Goal: Complete application form: Complete application form

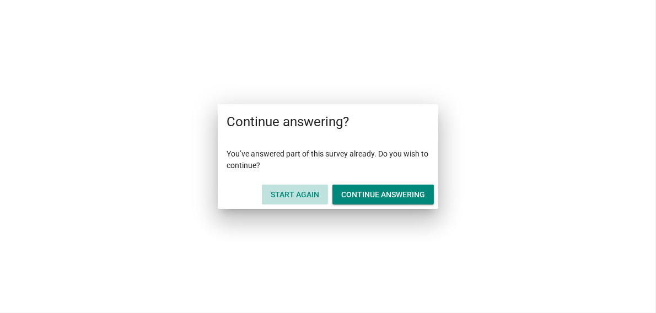
click at [290, 195] on div "Start Again" at bounding box center [295, 195] width 49 height 12
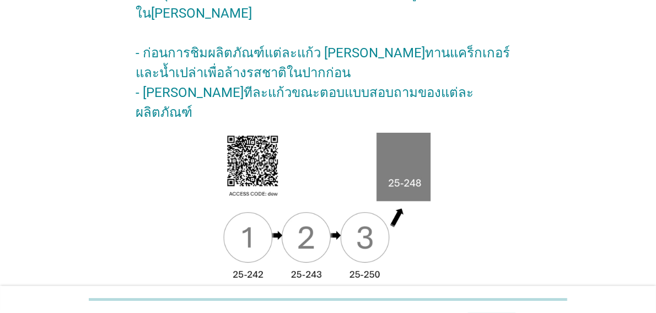
scroll to position [153, 0]
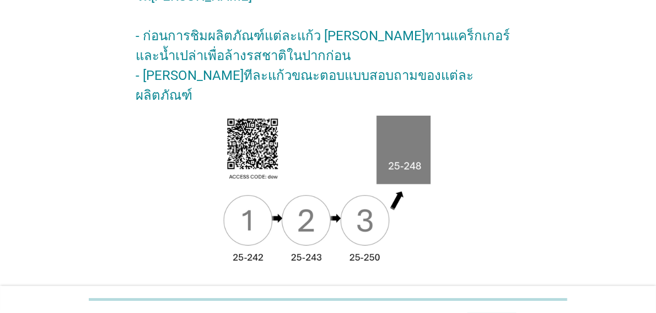
click at [492, 299] on div "ต่อไป" at bounding box center [491, 305] width 31 height 13
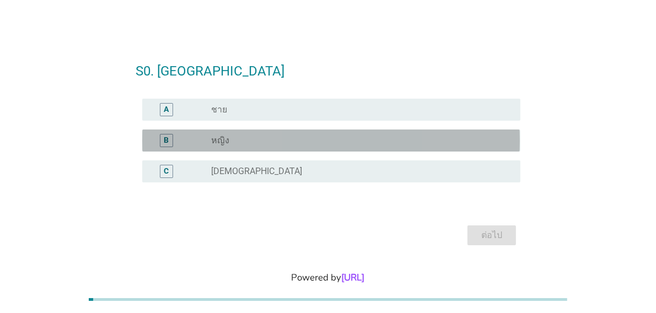
click at [173, 143] on div "B" at bounding box center [166, 140] width 13 height 13
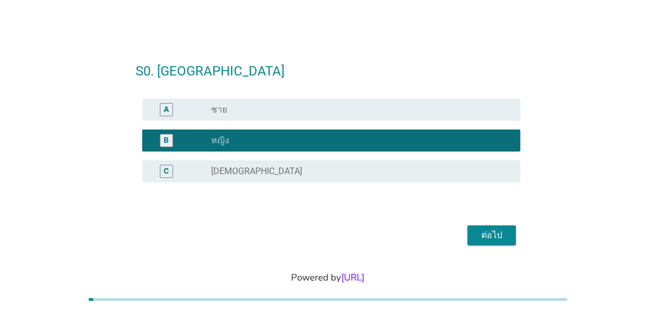
click at [483, 233] on div "ต่อไป" at bounding box center [491, 235] width 31 height 13
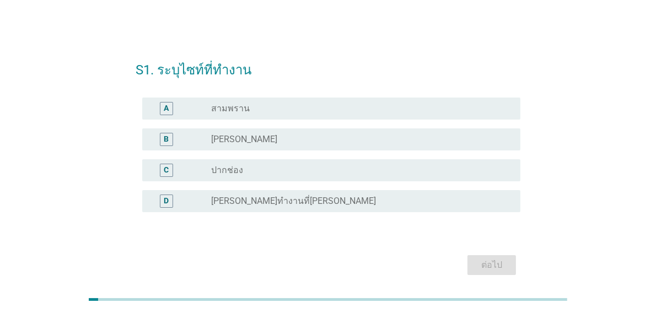
click at [166, 142] on div "B" at bounding box center [166, 139] width 5 height 12
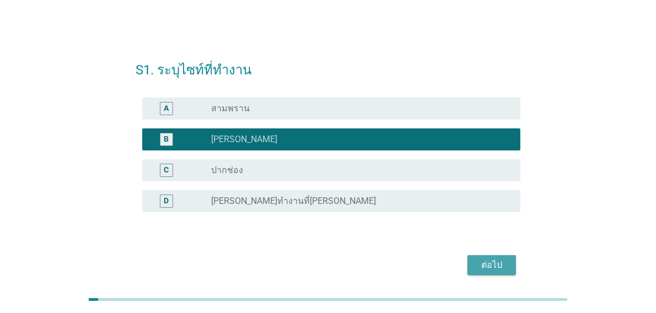
click at [497, 266] on div "ต่อไป" at bounding box center [491, 265] width 31 height 13
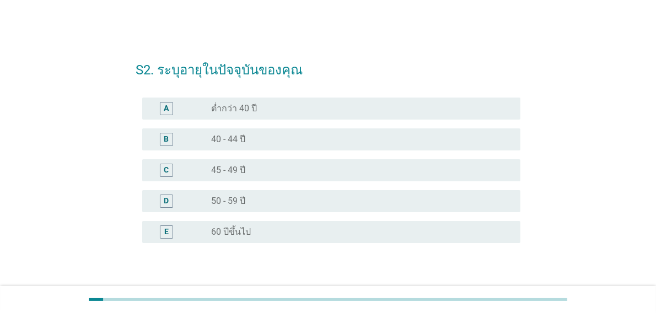
click at [164, 200] on div "D" at bounding box center [166, 201] width 5 height 12
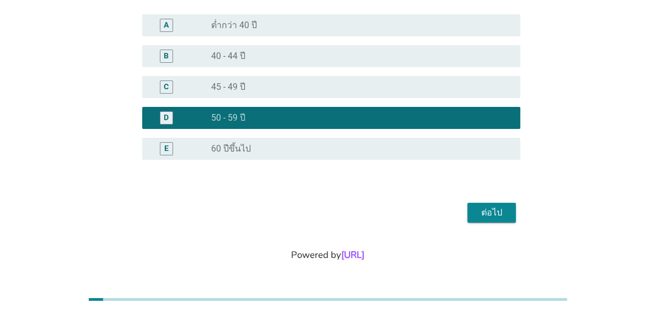
scroll to position [85, 0]
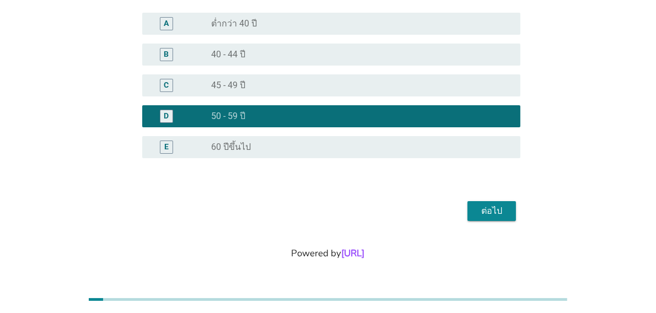
click at [494, 215] on div "ต่อไป" at bounding box center [491, 211] width 31 height 13
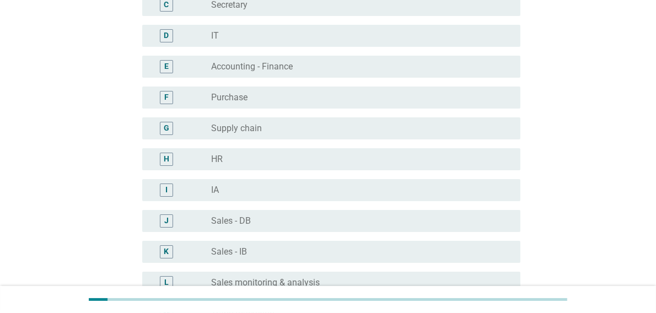
scroll to position [220, 0]
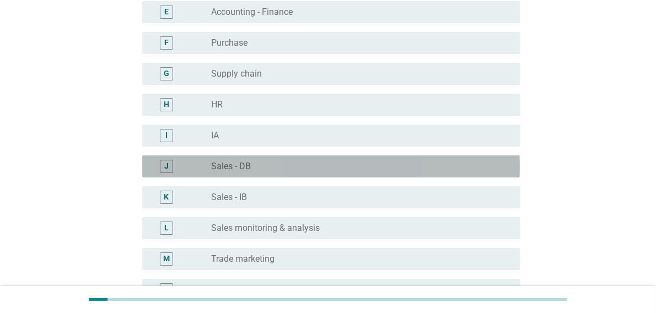
click at [164, 164] on div "J" at bounding box center [166, 166] width 4 height 12
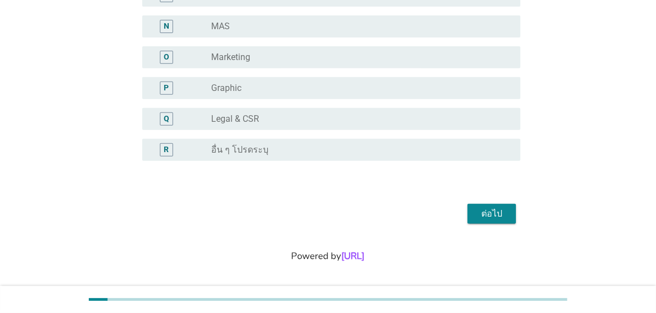
scroll to position [486, 0]
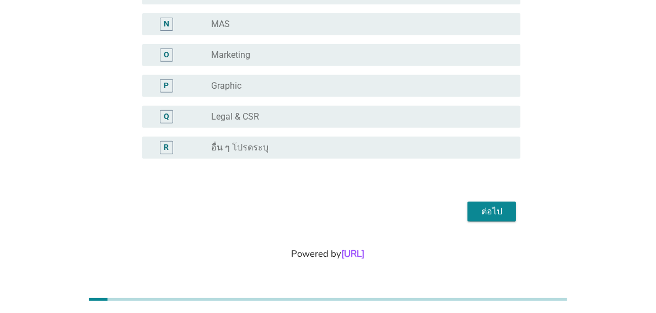
click at [509, 212] on button "ต่อไป" at bounding box center [492, 212] width 49 height 20
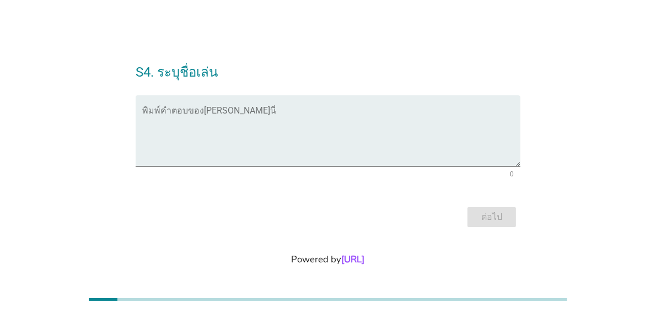
scroll to position [0, 0]
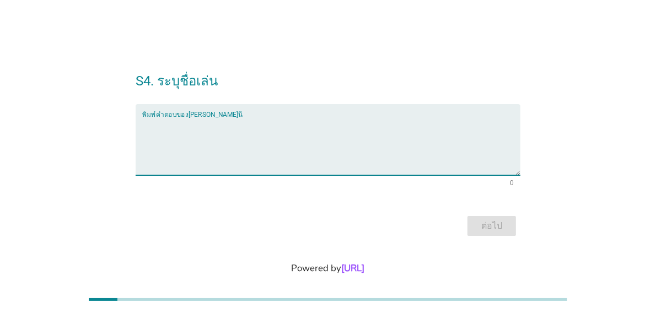
click at [205, 161] on textarea "พิมพ์คำตอบของคุณ ที่นี่" at bounding box center [331, 146] width 378 height 58
type textarea "v"
type textarea "อ้วน"
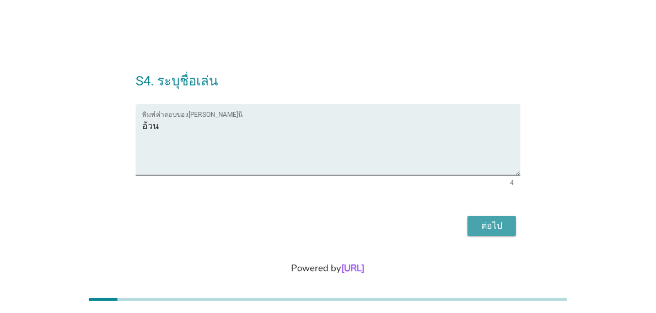
click at [492, 224] on div "ต่อไป" at bounding box center [491, 225] width 31 height 13
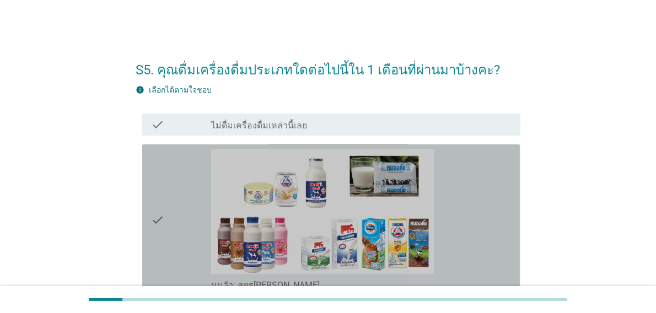
click at [492, 223] on div "check_box_outline_blank นมวัว: สูตร[PERSON_NAME]" at bounding box center [361, 220] width 300 height 142
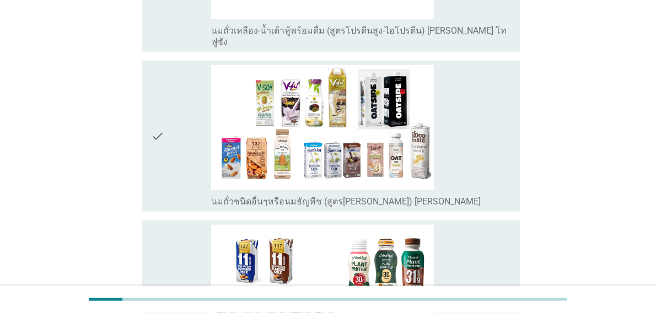
scroll to position [1434, 0]
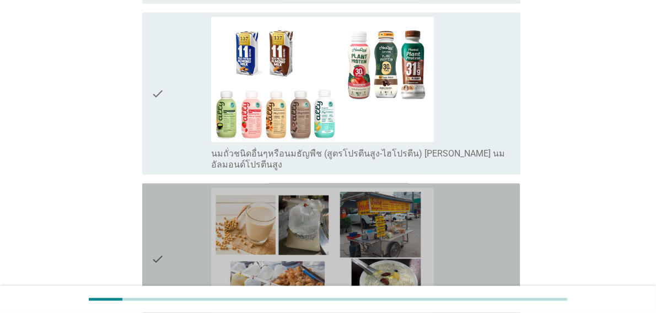
click at [485, 227] on div "check_box_outline_blank น้ำเต้าหู้จากร้านรถเข็น ร้านเครื่องดื่มต่างๆ" at bounding box center [361, 259] width 300 height 142
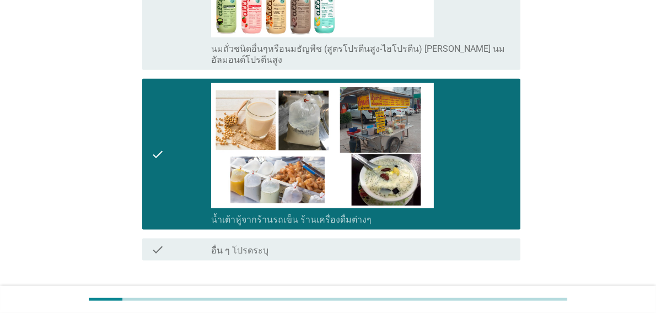
scroll to position [1594, 0]
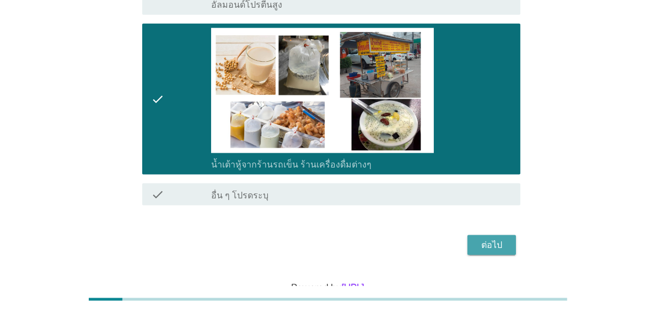
click at [501, 239] on div "ต่อไป" at bounding box center [491, 245] width 31 height 13
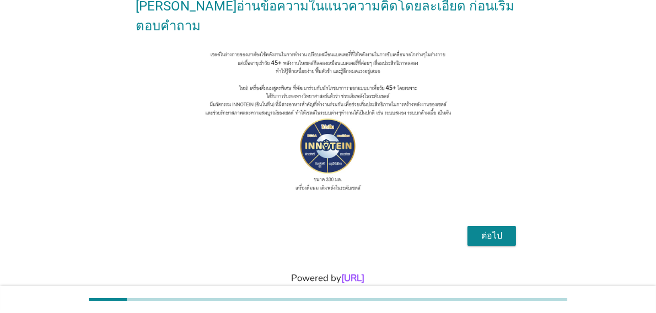
scroll to position [129, 0]
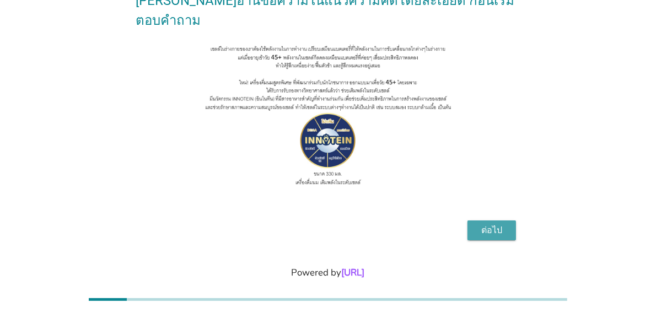
click at [508, 221] on button "ต่อไป" at bounding box center [492, 231] width 49 height 20
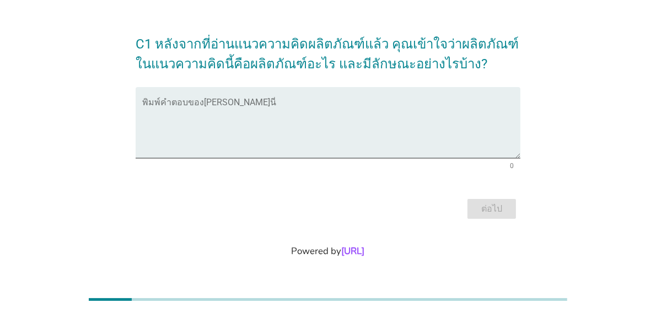
scroll to position [0, 0]
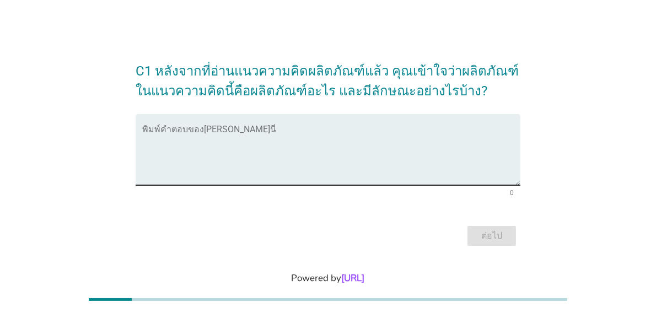
click at [227, 163] on textarea "พิมพ์คำตอบของคุณ ที่นี่" at bounding box center [331, 156] width 378 height 58
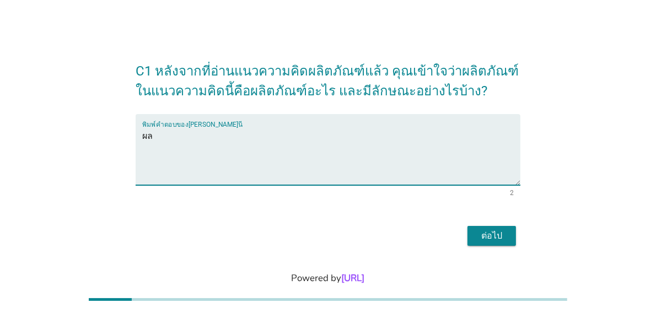
type textarea "ผ"
click at [172, 136] on textarea "มีนมและนมเปรี้ยว" at bounding box center [331, 156] width 378 height 58
click at [205, 140] on textarea "มีนม นมเปรี้ยว" at bounding box center [331, 156] width 378 height 58
type textarea "มีนม นมเปรี้ยว น้ำเต้าฮุ้"
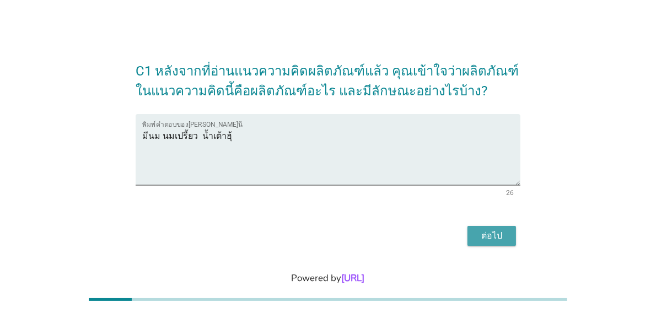
click at [489, 240] on div "ต่อไป" at bounding box center [491, 235] width 31 height 13
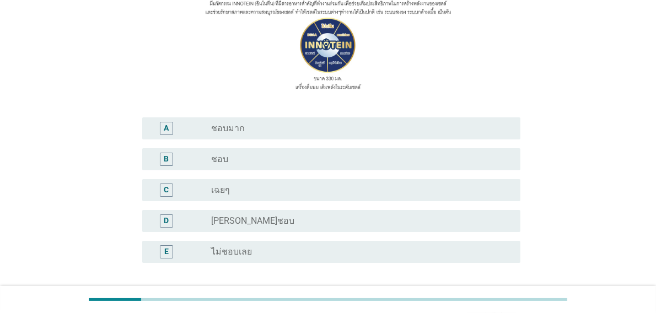
scroll to position [165, 0]
click at [172, 152] on div "B" at bounding box center [166, 158] width 13 height 13
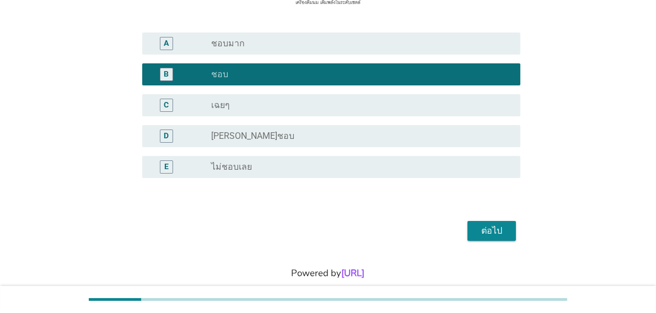
scroll to position [250, 0]
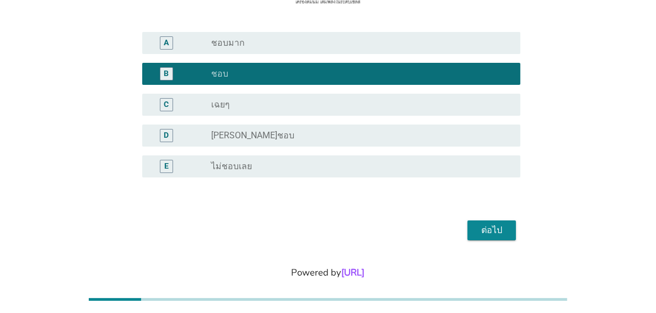
click at [502, 224] on div "ต่อไป" at bounding box center [491, 230] width 31 height 13
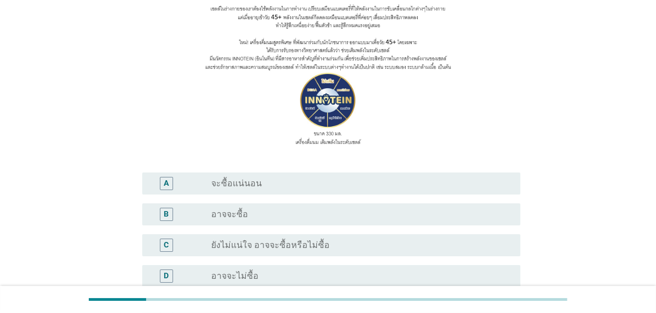
scroll to position [165, 0]
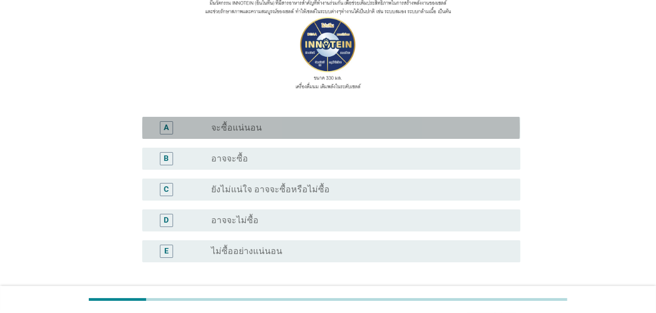
click at [175, 121] on div "A" at bounding box center [166, 127] width 30 height 13
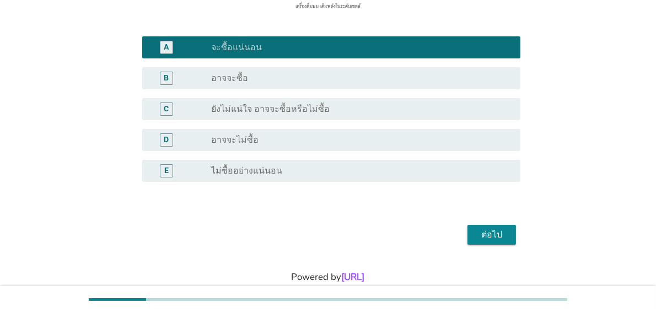
scroll to position [250, 0]
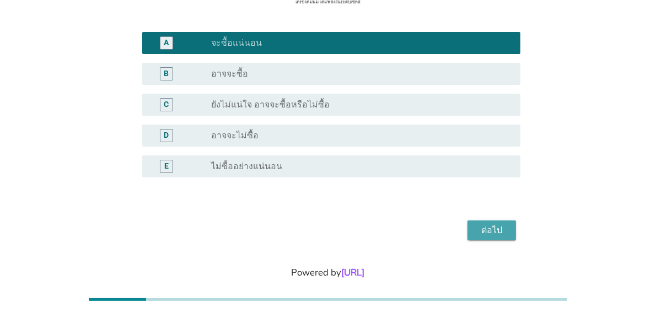
click at [497, 224] on div "ต่อไป" at bounding box center [491, 230] width 31 height 13
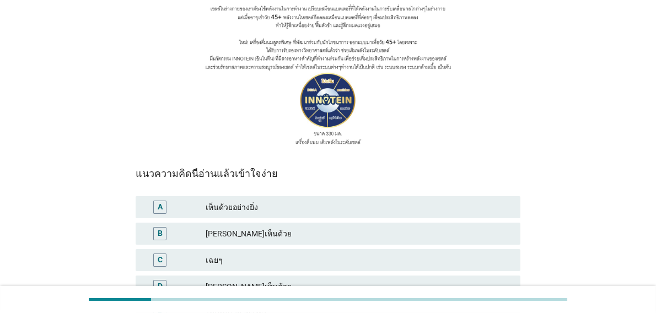
scroll to position [165, 0]
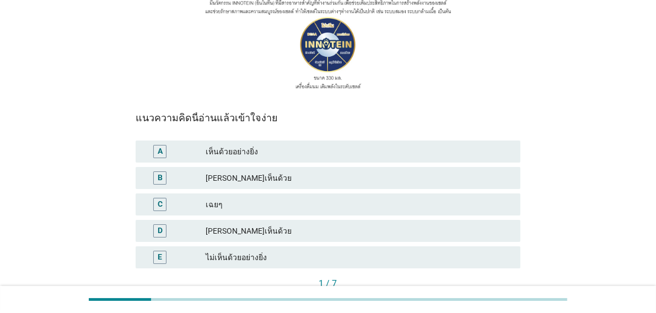
click at [159, 184] on div "B" at bounding box center [159, 178] width 13 height 13
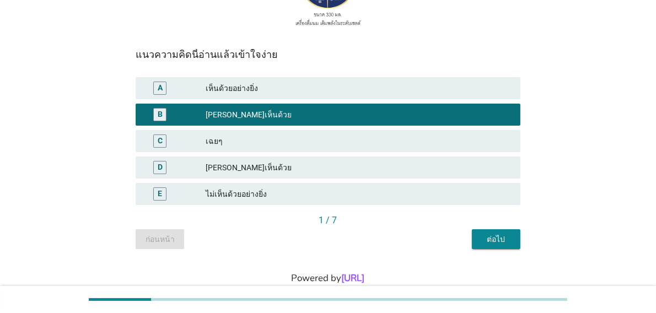
scroll to position [254, 0]
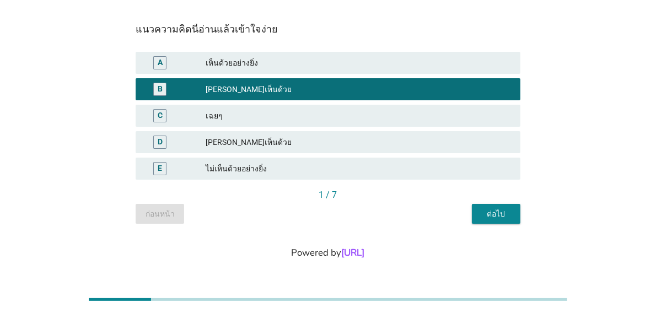
click at [504, 215] on div "ต่อไป" at bounding box center [496, 214] width 31 height 12
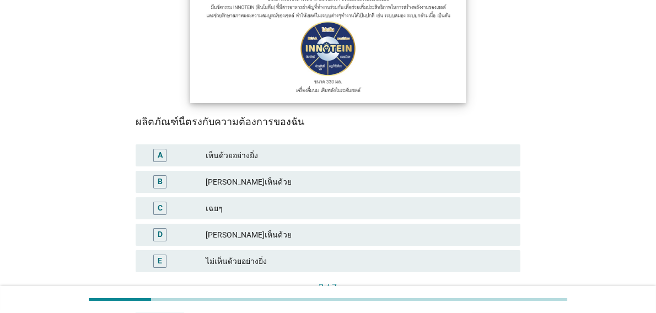
scroll to position [165, 0]
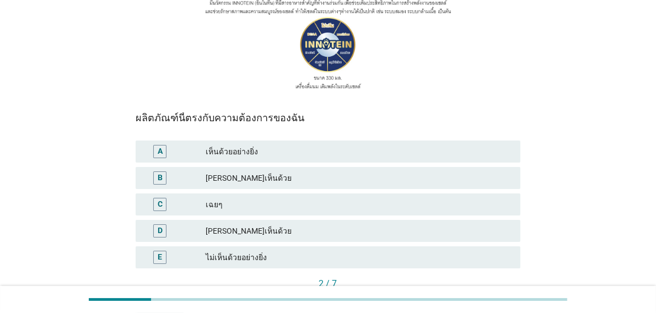
click at [167, 156] on div "A" at bounding box center [159, 151] width 30 height 13
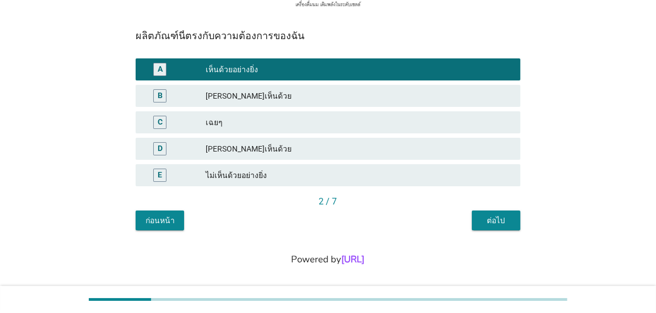
scroll to position [254, 0]
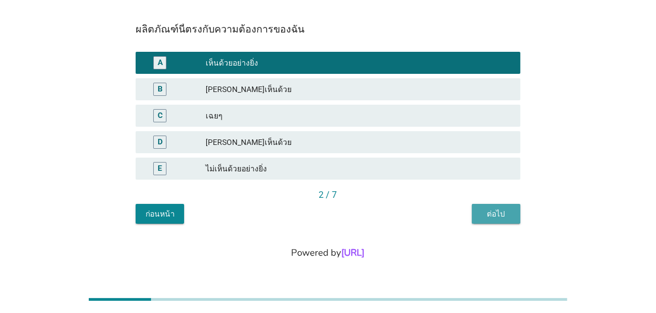
click at [508, 212] on div "ต่อไป" at bounding box center [496, 214] width 31 height 12
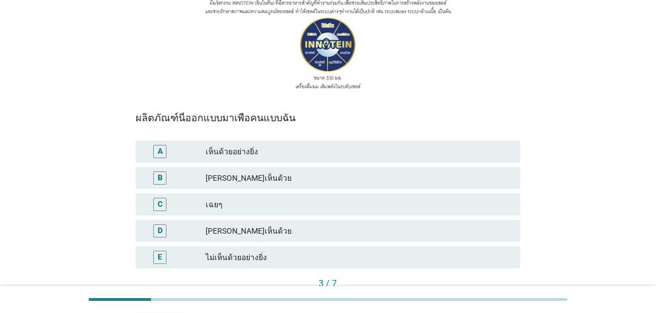
scroll to position [220, 0]
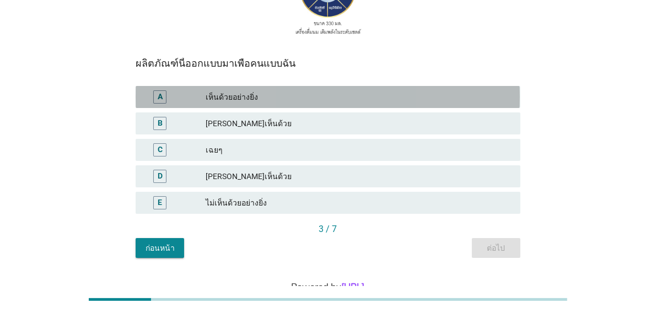
click at [165, 101] on div "A" at bounding box center [159, 96] width 13 height 13
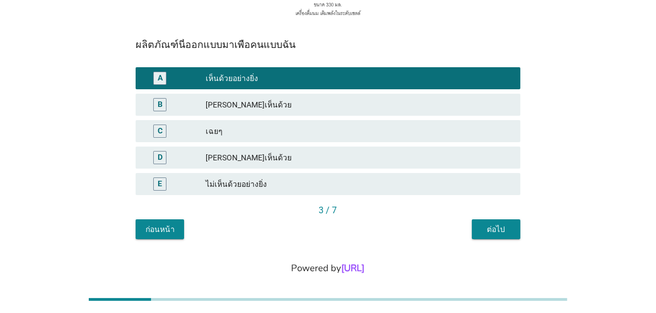
scroll to position [254, 0]
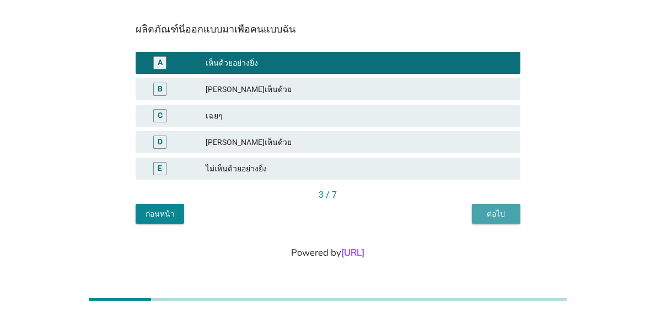
click at [505, 218] on div "ต่อไป" at bounding box center [496, 214] width 31 height 12
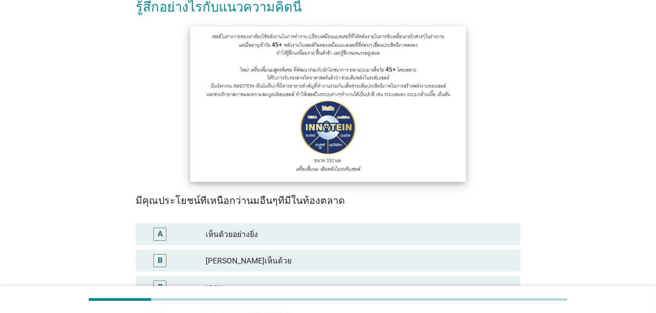
scroll to position [110, 0]
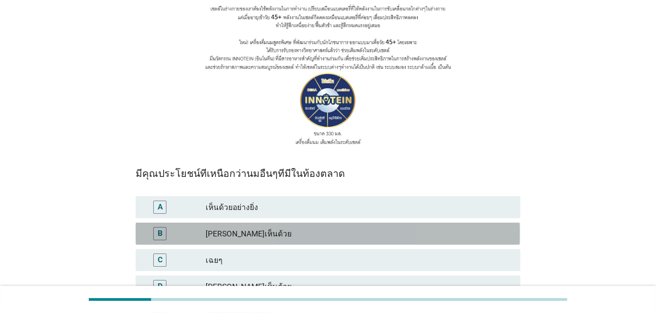
click at [166, 236] on div "B" at bounding box center [159, 233] width 13 height 13
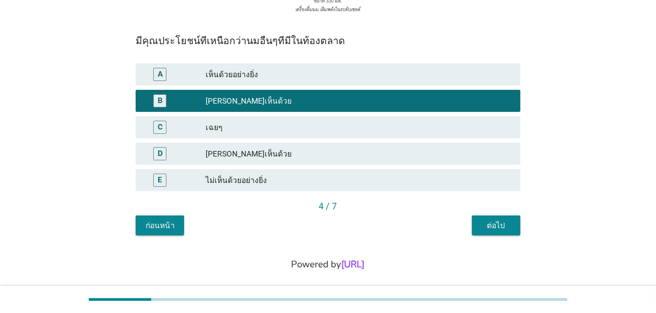
scroll to position [254, 0]
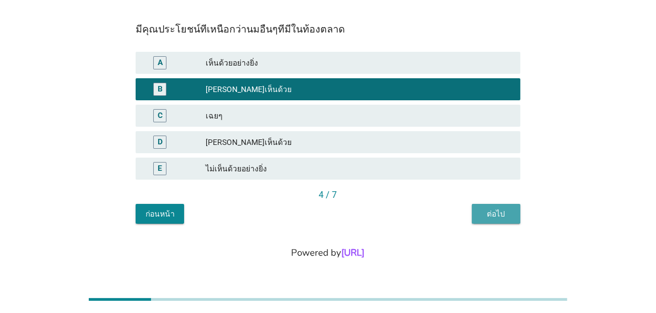
click at [507, 216] on div "ต่อไป" at bounding box center [496, 214] width 31 height 12
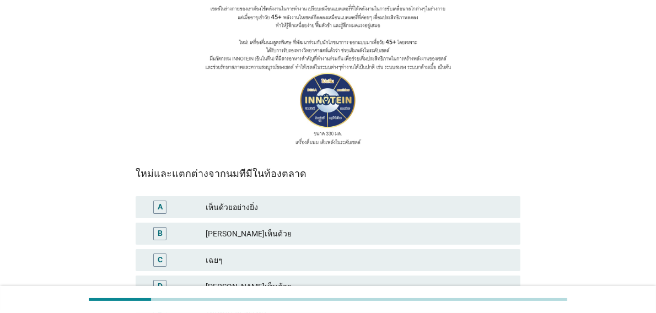
scroll to position [165, 0]
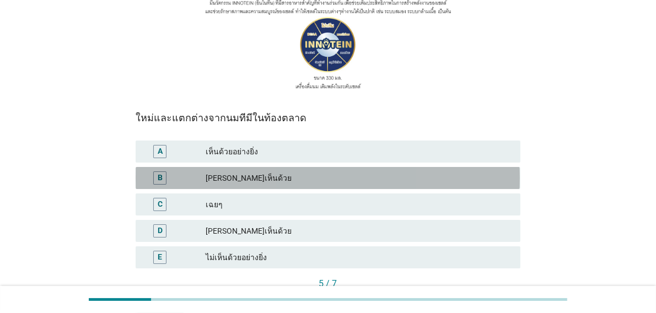
click at [159, 180] on div "B" at bounding box center [160, 179] width 5 height 12
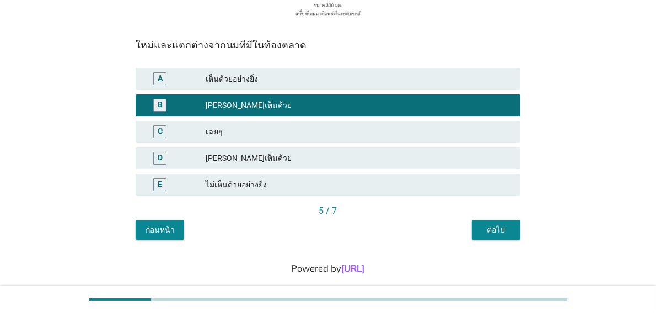
scroll to position [254, 0]
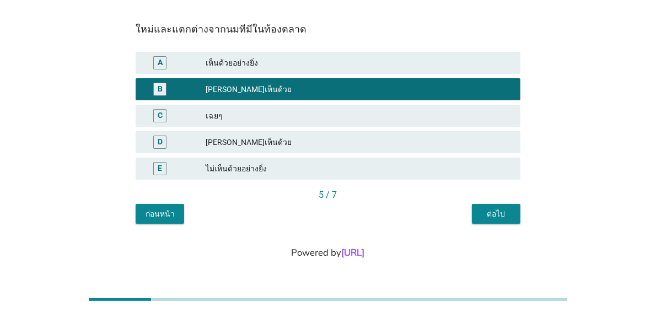
click at [506, 212] on div "ต่อไป" at bounding box center [496, 214] width 31 height 12
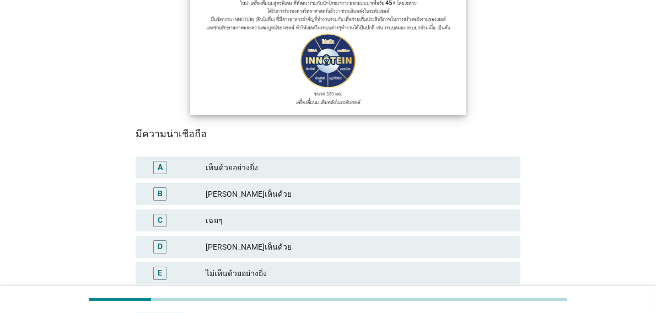
scroll to position [165, 0]
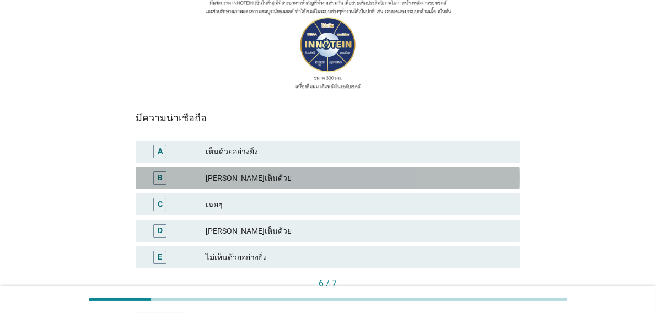
click at [163, 176] on div "B" at bounding box center [159, 178] width 13 height 13
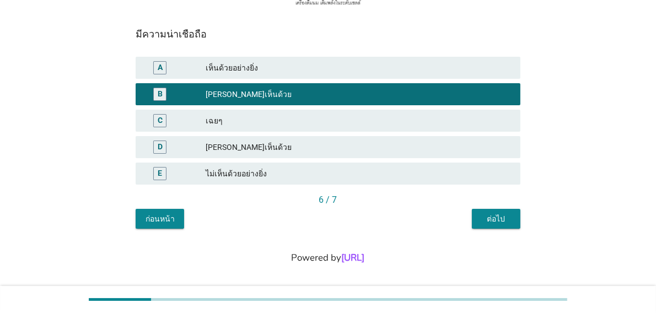
scroll to position [254, 0]
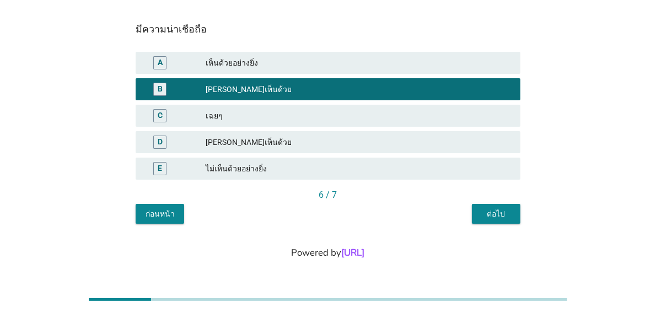
click at [512, 217] on button "ต่อไป" at bounding box center [496, 214] width 49 height 20
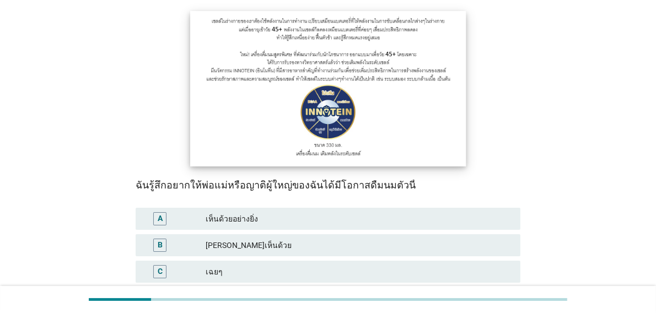
scroll to position [110, 0]
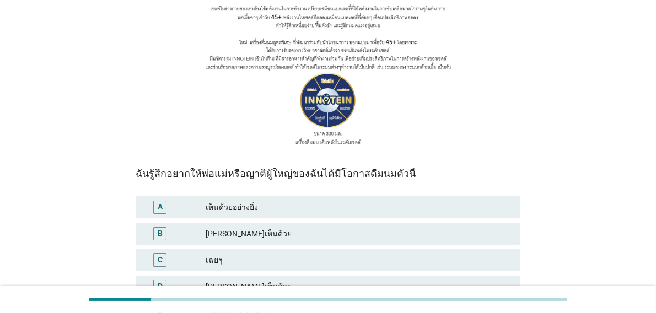
click at [163, 207] on div "A" at bounding box center [159, 207] width 13 height 13
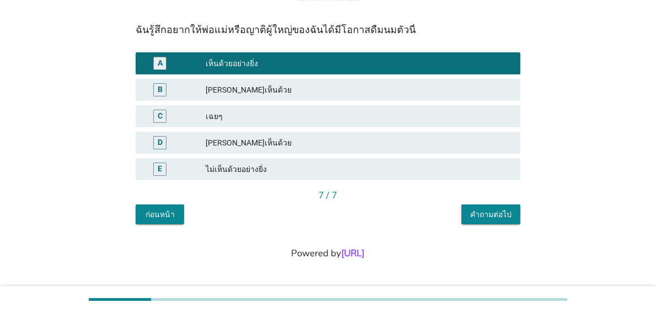
scroll to position [254, 0]
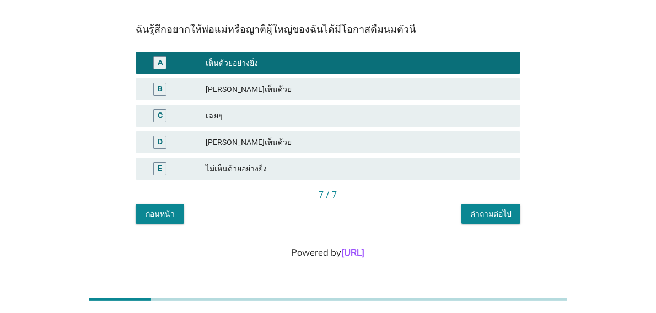
click at [492, 215] on div "คำถามต่อไป" at bounding box center [490, 214] width 41 height 12
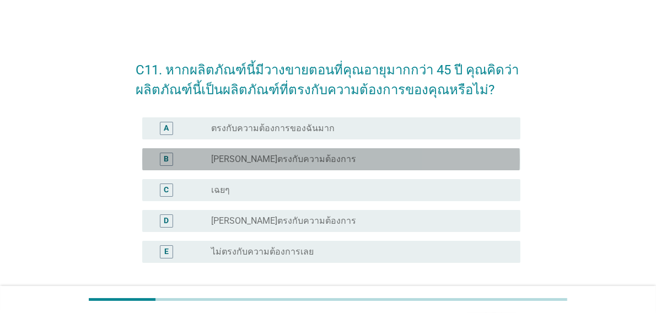
click at [173, 160] on div "B" at bounding box center [166, 159] width 30 height 13
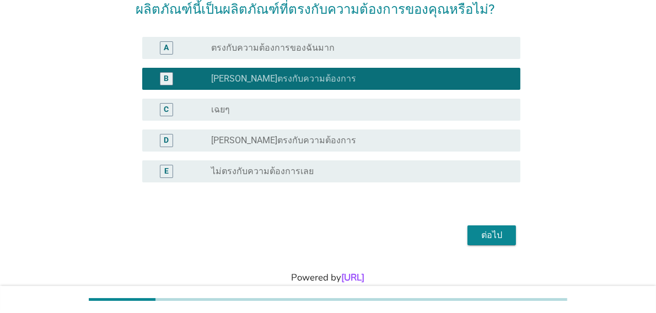
scroll to position [105, 0]
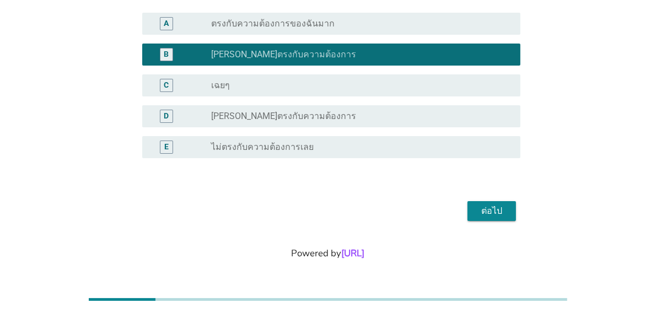
click at [481, 212] on div "ต่อไป" at bounding box center [491, 211] width 31 height 13
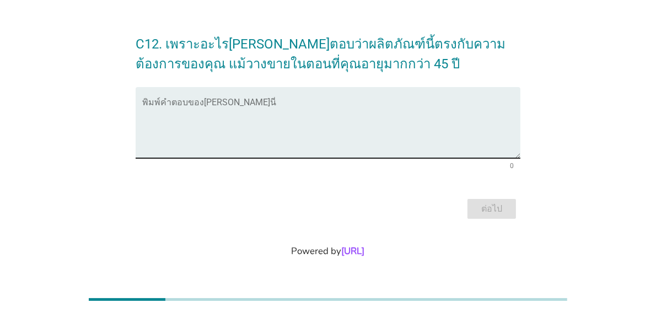
scroll to position [0, 0]
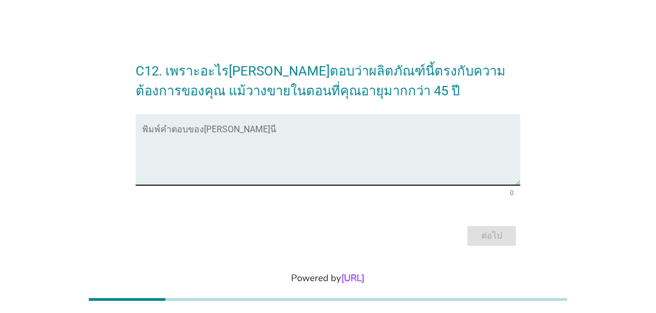
click at [192, 128] on textarea "พิมพ์คำตอบของคุณ ที่นี่" at bounding box center [331, 156] width 378 height 58
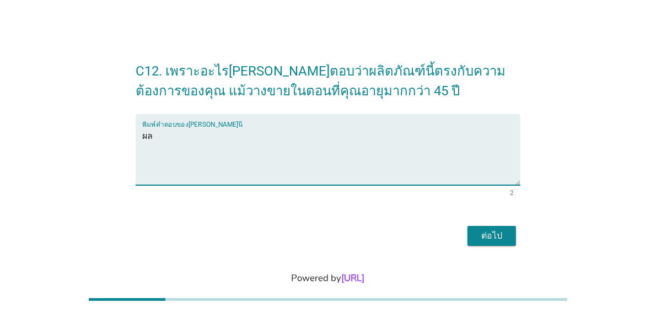
type textarea "ผ"
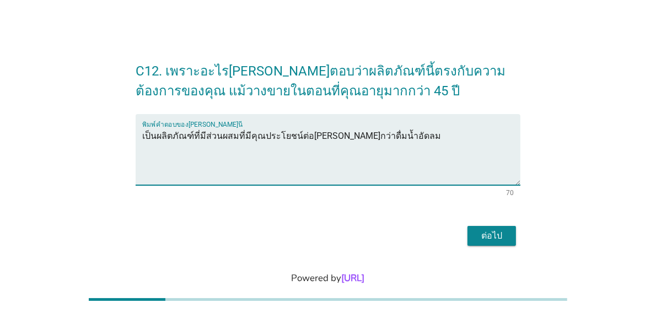
click at [200, 131] on textarea "เป็นผลิตภัณฑ์ที่มีส่วนผสมที่มีคุณประโยชน์ต่อ[PERSON_NAME]กว่าดื่มน้ำอัดลม" at bounding box center [331, 156] width 378 height 58
click at [198, 134] on textarea "เป็นผลิตภัณฑ์ที่มีส่วนผสมที่มีคุณประโยชน์ต่อ[PERSON_NAME]กว่าดื่มน้ำอัดลม" at bounding box center [331, 156] width 378 height 58
type textarea "เป็นผลิตภัณฑ์มีส่วนผสมที่มีคุณประโยชน์ต่อ[PERSON_NAME]กว่าดื่มน้ำอัดลม"
click at [494, 232] on div "ต่อไป" at bounding box center [491, 235] width 31 height 13
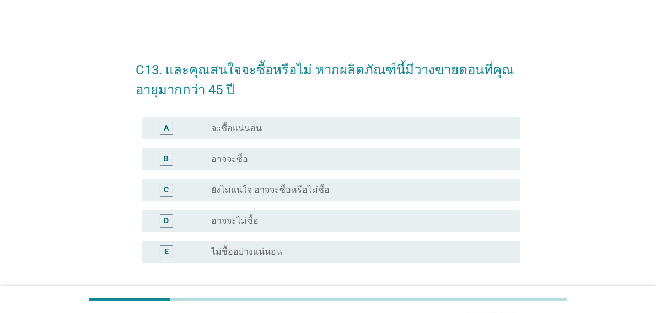
click at [211, 131] on label "จะซื้อแน่นอน" at bounding box center [236, 128] width 51 height 11
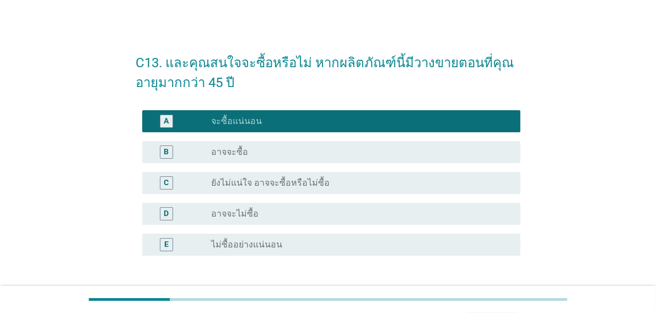
scroll to position [105, 0]
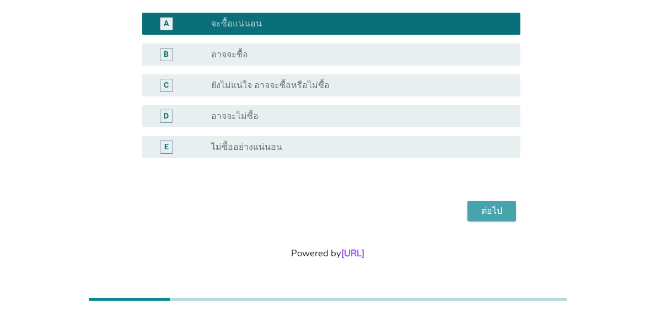
click at [502, 208] on div "ต่อไป" at bounding box center [491, 211] width 31 height 13
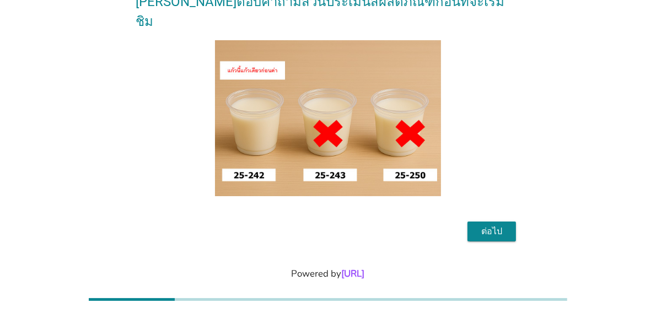
scroll to position [74, 0]
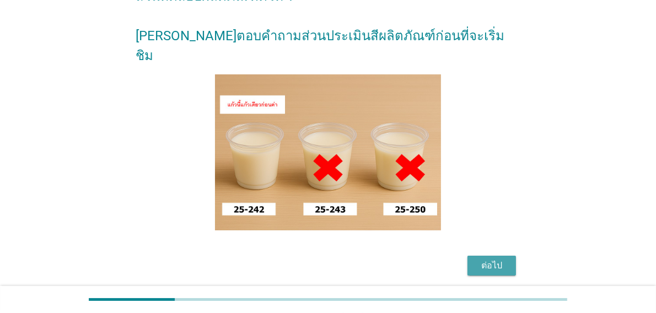
click at [496, 267] on div "ต่อไป" at bounding box center [491, 265] width 31 height 13
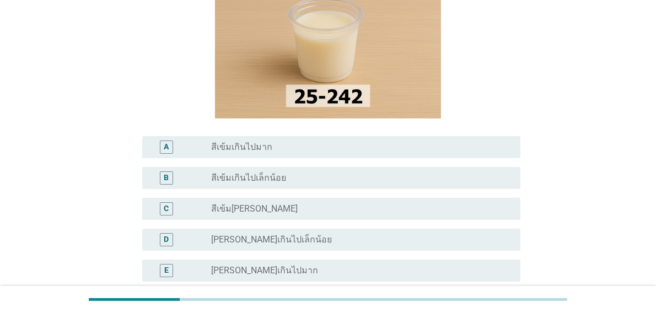
scroll to position [165, 0]
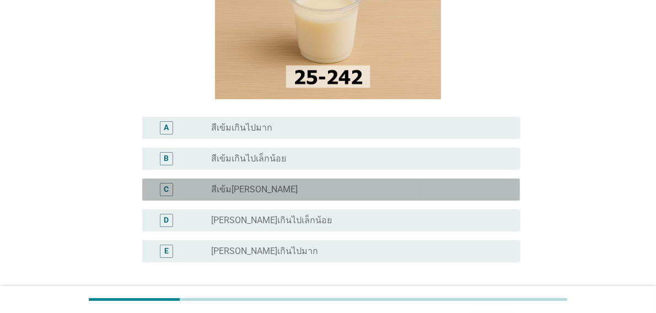
click at [168, 191] on div "C" at bounding box center [166, 190] width 5 height 12
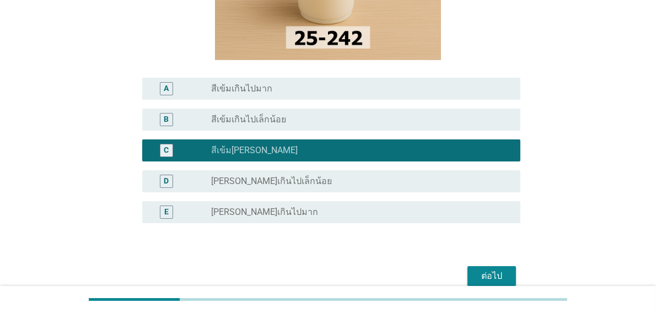
scroll to position [220, 0]
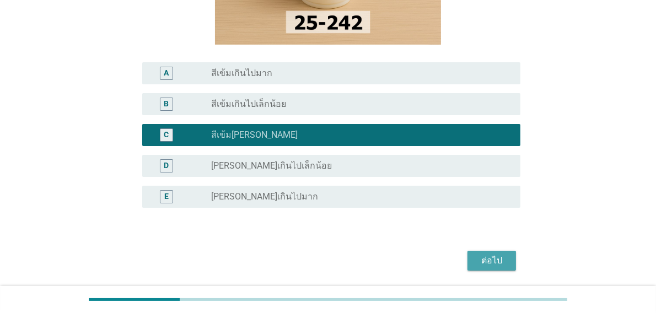
click at [492, 260] on div "ต่อไป" at bounding box center [491, 260] width 31 height 13
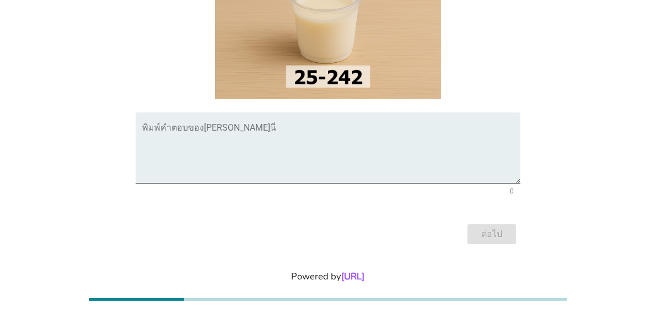
scroll to position [110, 0]
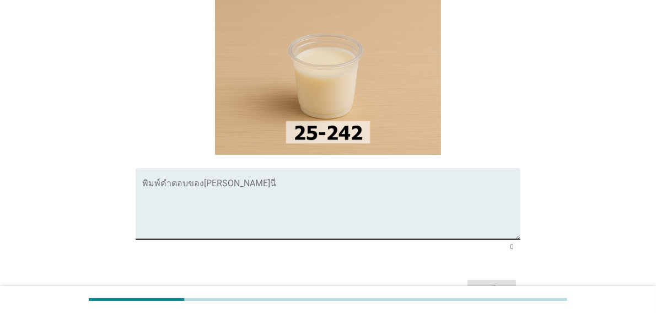
click at [221, 213] on textarea "พิมพ์คำตอบของคุณ ที่นี่" at bounding box center [331, 210] width 378 height 58
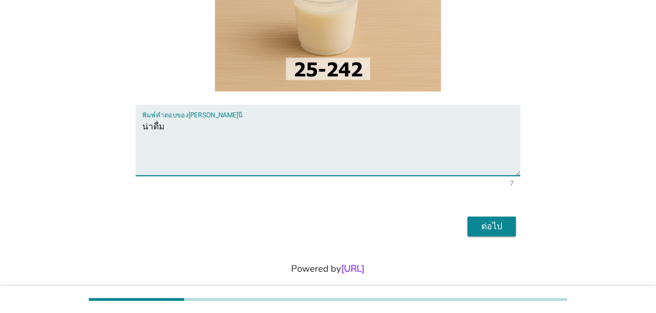
scroll to position [189, 0]
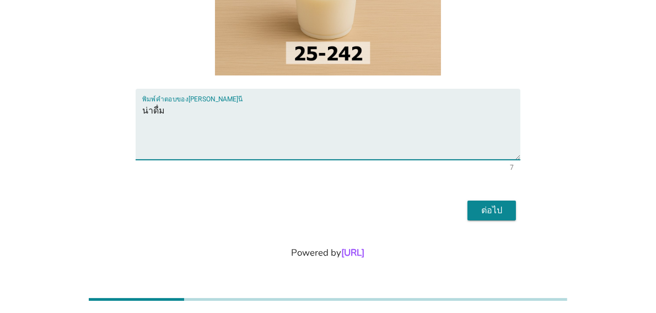
type textarea "น่าดื่ม"
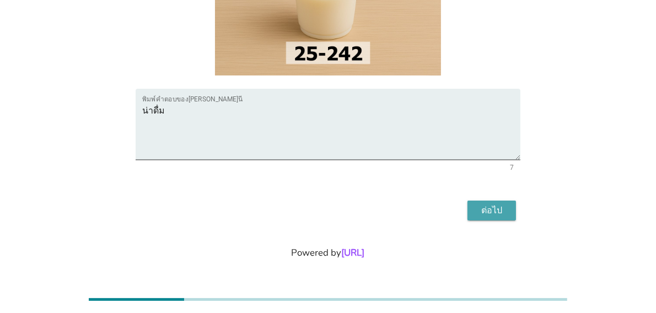
click at [508, 215] on button "ต่อไป" at bounding box center [492, 211] width 49 height 20
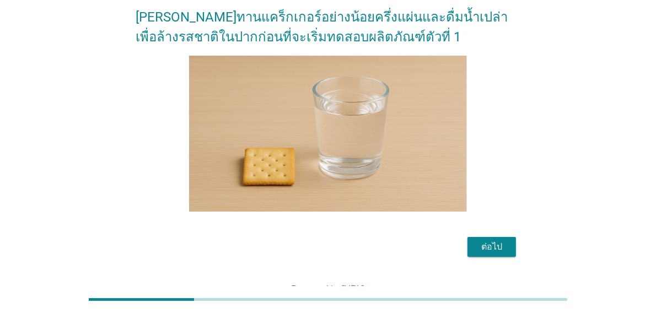
scroll to position [55, 0]
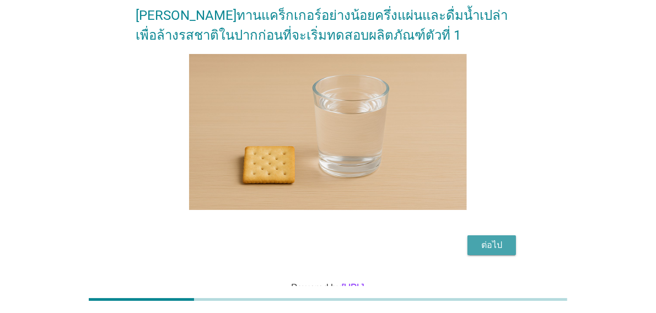
click at [490, 245] on div "ต่อไป" at bounding box center [491, 245] width 31 height 13
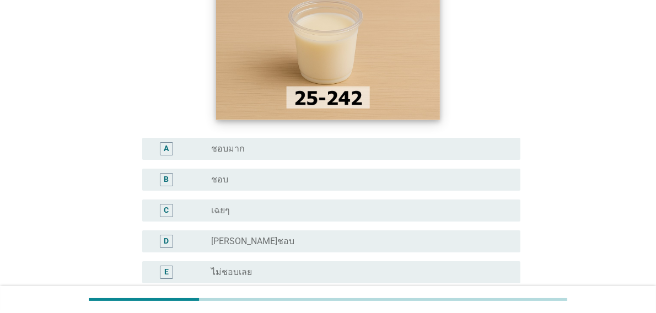
scroll to position [165, 0]
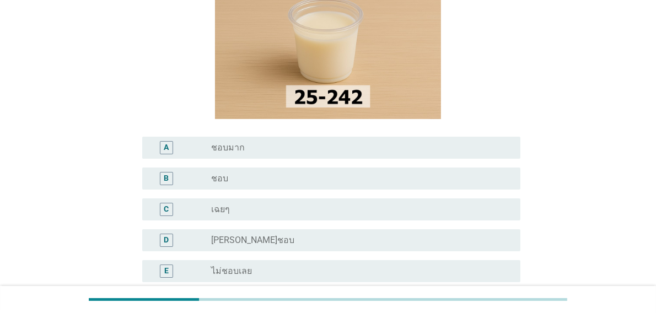
click at [184, 148] on div "A" at bounding box center [181, 147] width 60 height 13
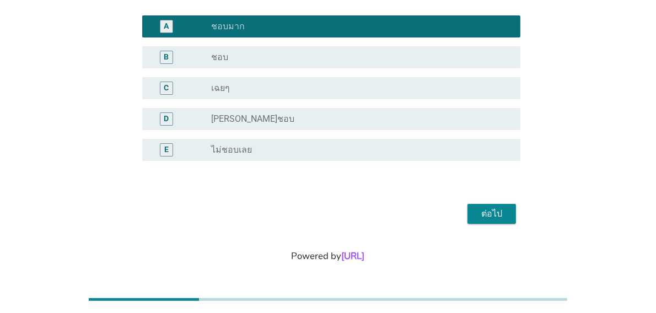
scroll to position [290, 0]
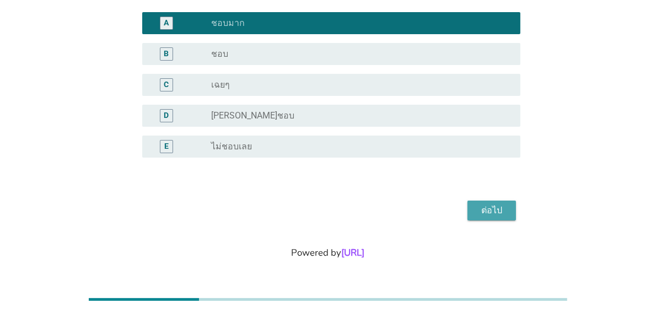
click at [493, 208] on div "ต่อไป" at bounding box center [491, 210] width 31 height 13
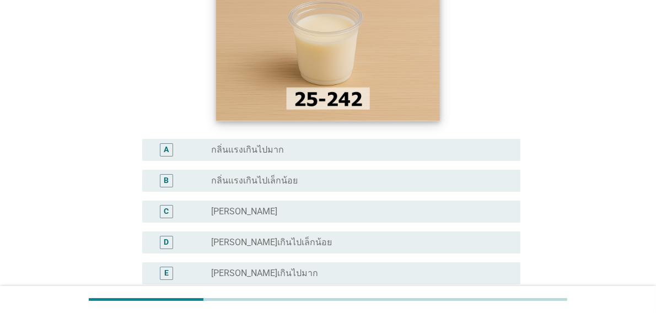
scroll to position [165, 0]
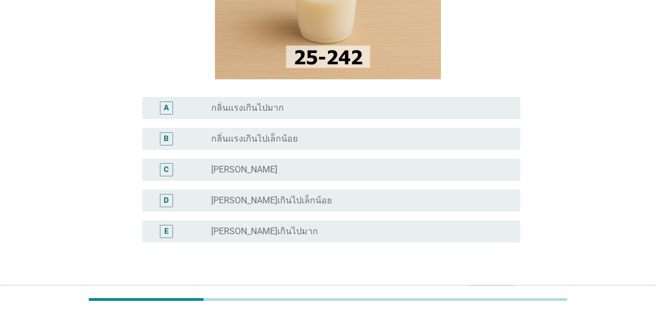
click at [240, 171] on label "[PERSON_NAME]" at bounding box center [244, 169] width 66 height 11
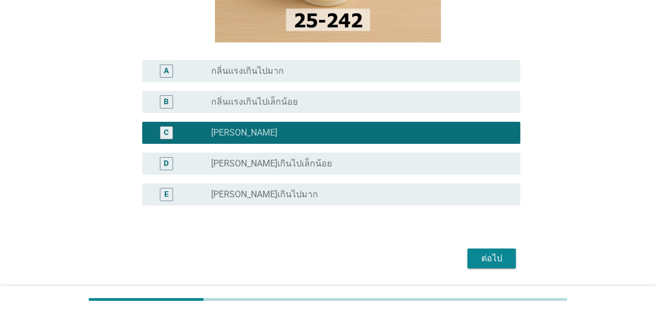
scroll to position [250, 0]
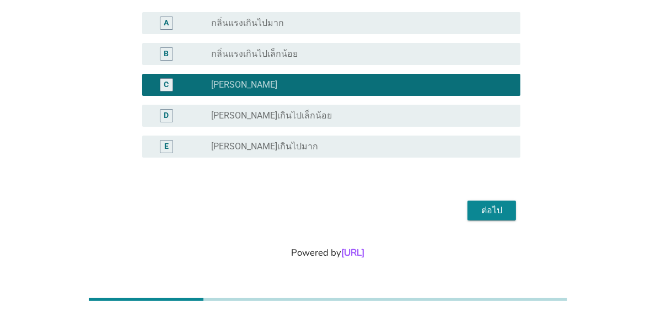
click at [481, 208] on div "ต่อไป" at bounding box center [491, 210] width 31 height 13
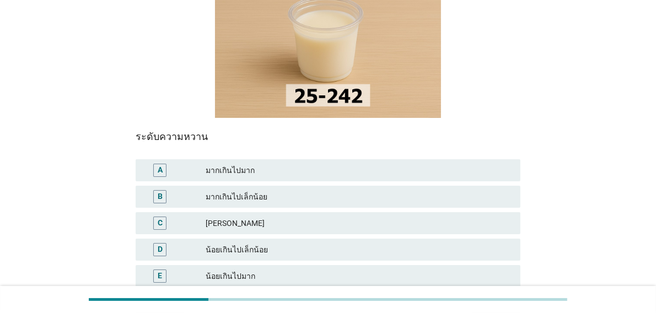
scroll to position [165, 0]
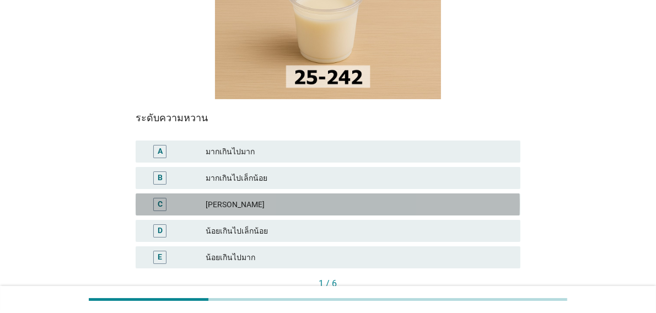
click at [166, 198] on div "C" at bounding box center [159, 204] width 13 height 13
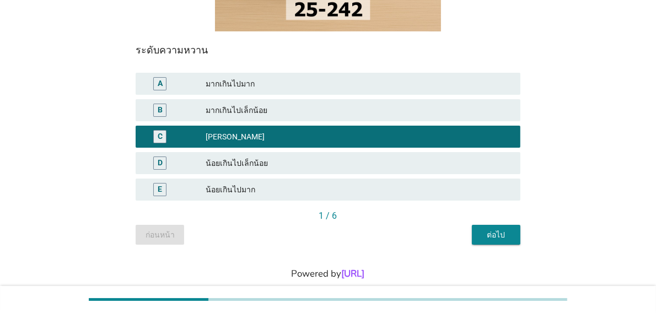
scroll to position [234, 0]
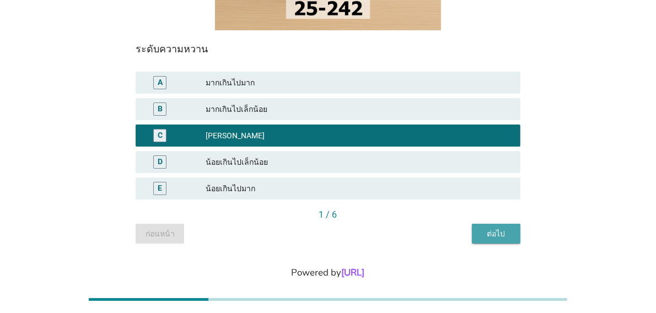
click at [490, 228] on div "ต่อไป" at bounding box center [496, 234] width 31 height 12
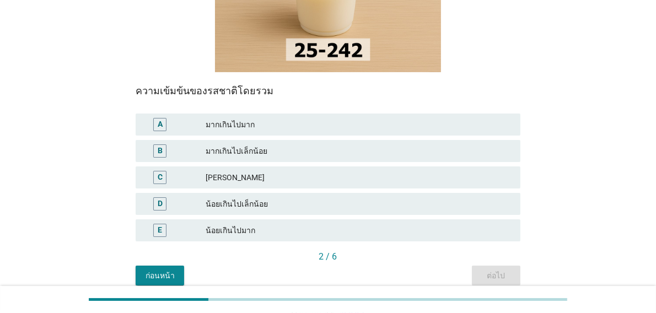
scroll to position [220, 0]
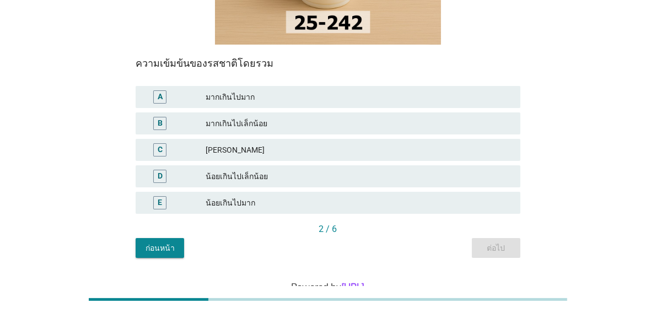
click at [192, 143] on div "C" at bounding box center [174, 149] width 61 height 13
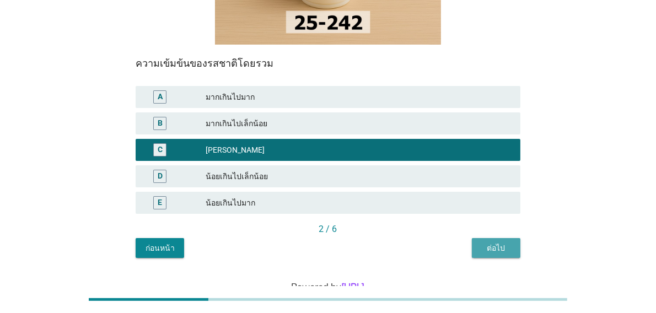
click at [498, 243] on div "ต่อไป" at bounding box center [496, 249] width 31 height 12
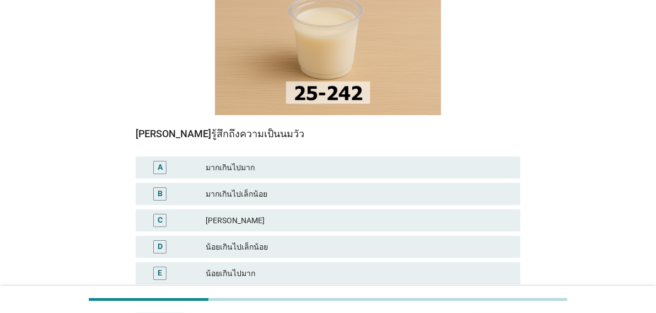
scroll to position [165, 0]
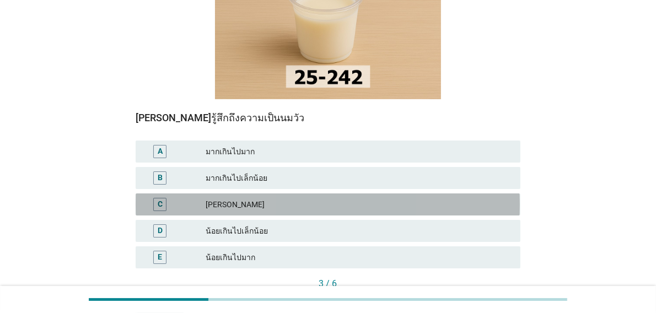
click at [224, 198] on div "[PERSON_NAME]" at bounding box center [359, 204] width 306 height 13
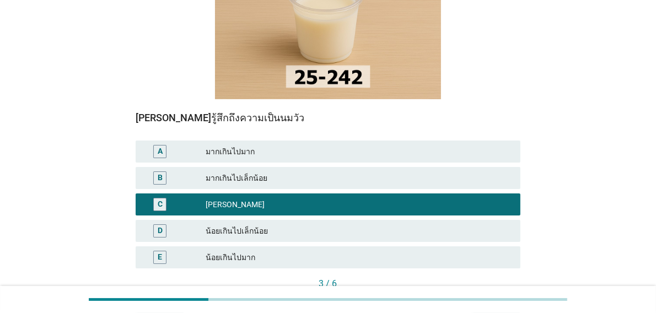
click at [492, 297] on div "ต่อไป" at bounding box center [496, 303] width 31 height 12
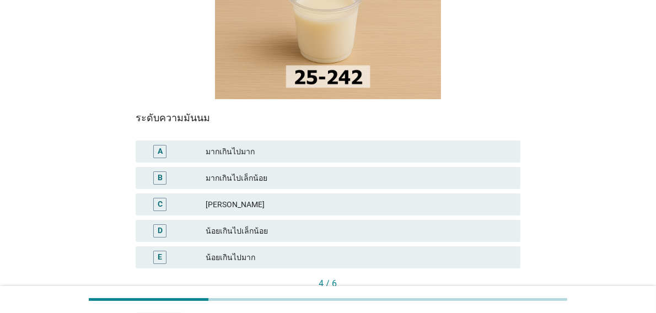
click at [230, 198] on div "[PERSON_NAME]" at bounding box center [359, 204] width 306 height 13
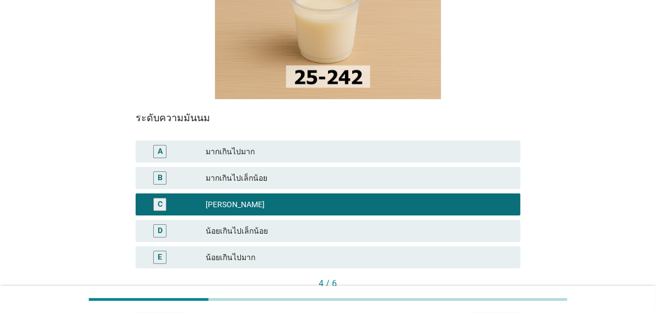
click at [491, 297] on div "ต่อไป" at bounding box center [496, 303] width 31 height 12
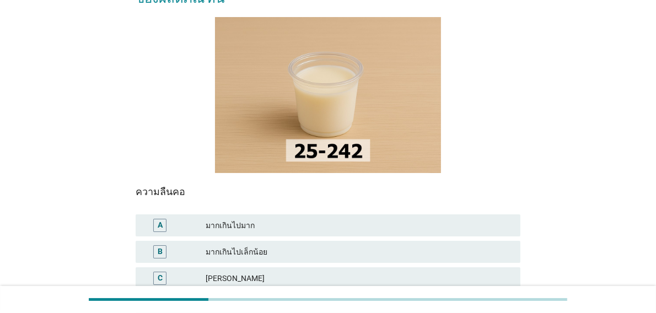
scroll to position [110, 0]
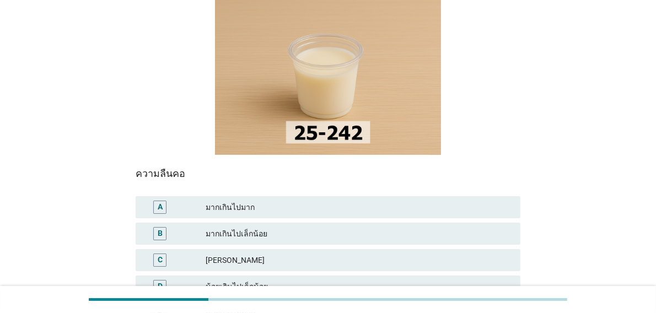
click at [423, 254] on div "[PERSON_NAME]" at bounding box center [359, 260] width 306 height 13
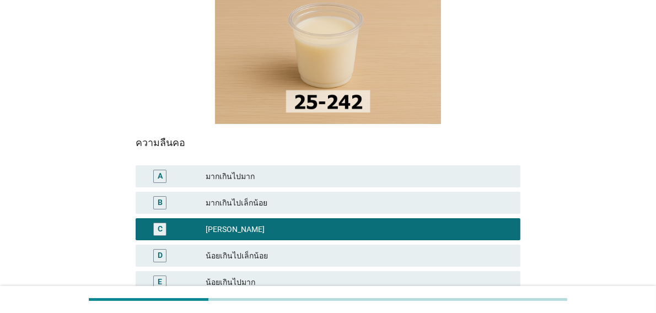
scroll to position [220, 0]
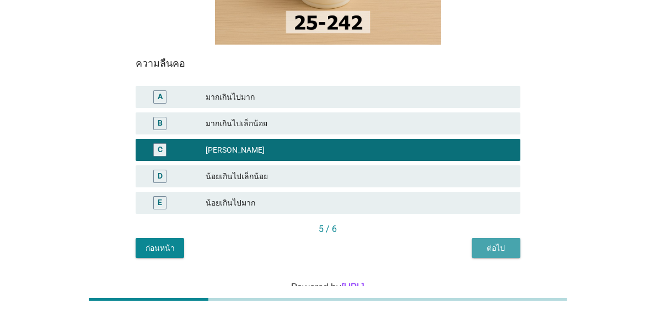
click at [490, 243] on div "ต่อไป" at bounding box center [496, 249] width 31 height 12
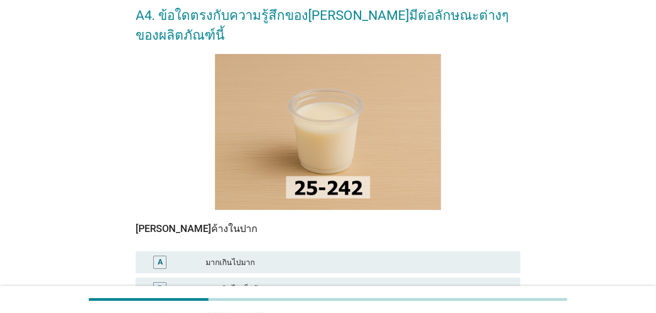
scroll to position [110, 0]
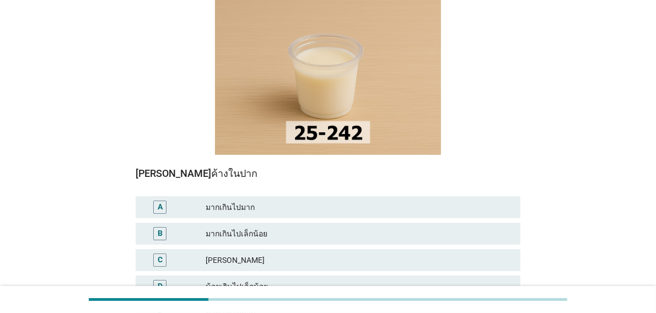
click at [219, 254] on div "[PERSON_NAME]" at bounding box center [359, 260] width 306 height 13
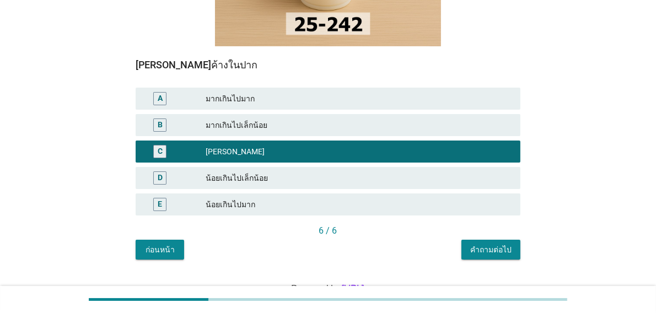
scroll to position [234, 0]
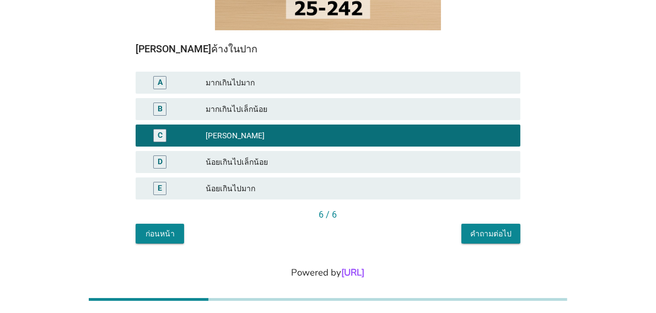
click at [503, 228] on div "คำถามต่อไป" at bounding box center [490, 234] width 41 height 12
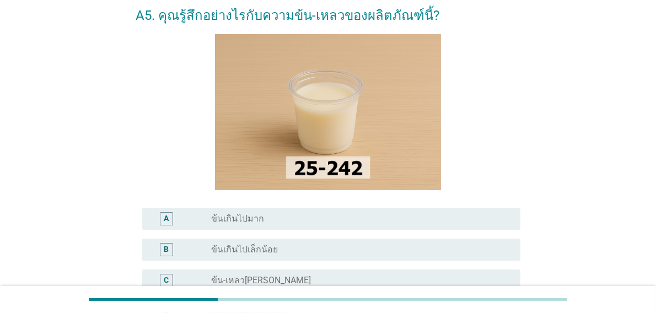
scroll to position [110, 0]
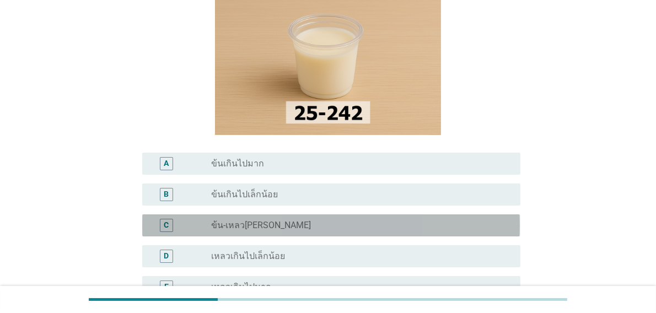
click at [223, 223] on label "ข้น-เหลว[PERSON_NAME]" at bounding box center [261, 225] width 100 height 11
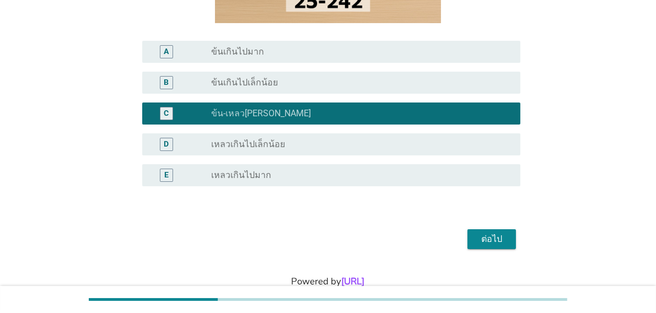
scroll to position [250, 0]
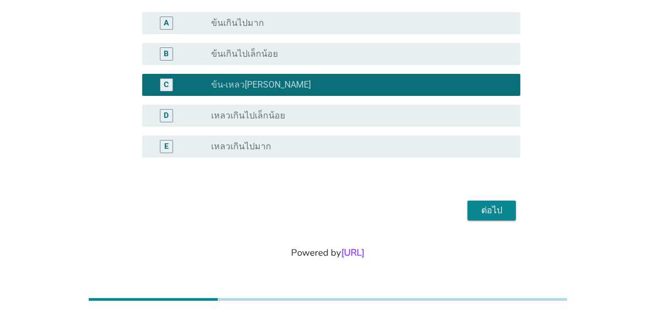
click at [493, 213] on div "ต่อไป" at bounding box center [491, 210] width 31 height 13
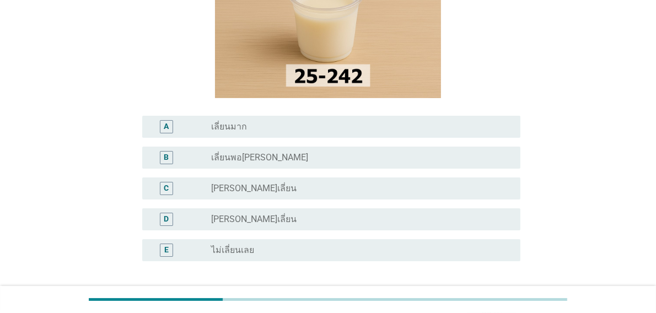
scroll to position [165, 0]
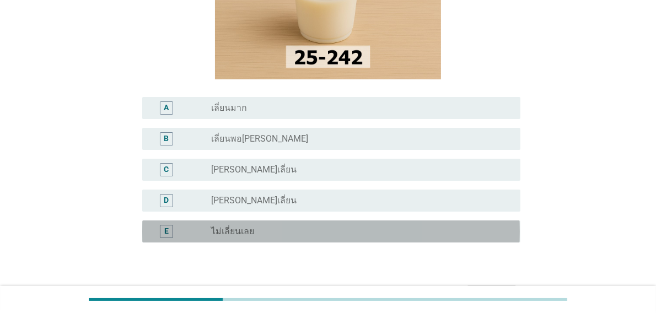
click at [250, 231] on label "ไม่เลี่ยนเลย" at bounding box center [232, 231] width 43 height 11
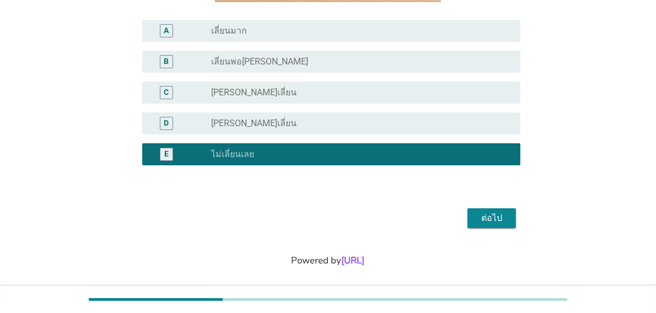
scroll to position [250, 0]
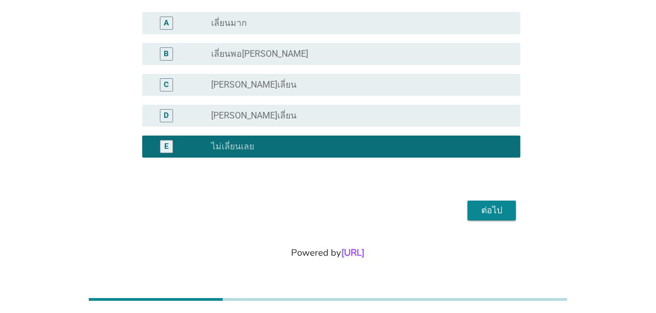
click at [494, 214] on div "ต่อไป" at bounding box center [491, 210] width 31 height 13
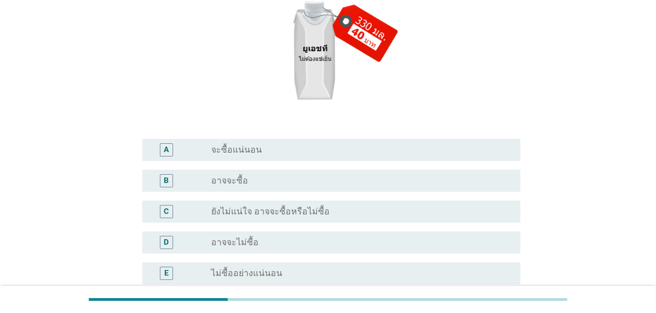
scroll to position [165, 0]
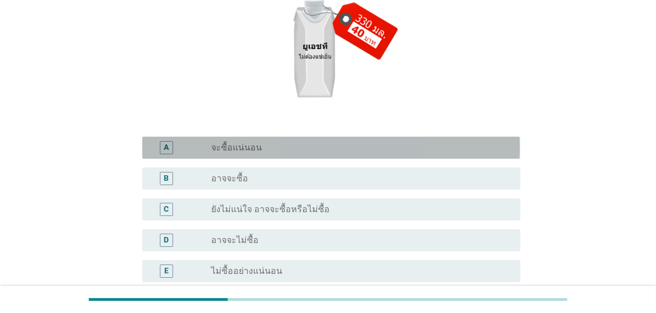
click at [235, 153] on label "จะซื้อแน่นอน" at bounding box center [236, 147] width 51 height 11
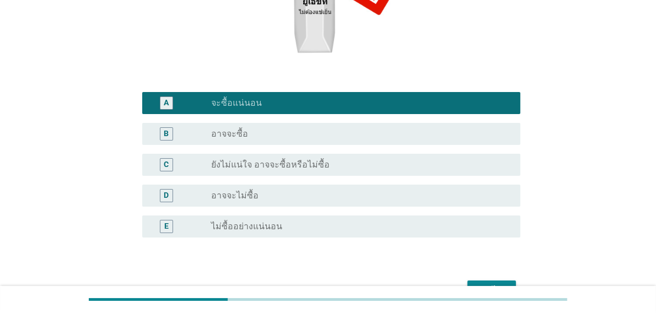
scroll to position [290, 0]
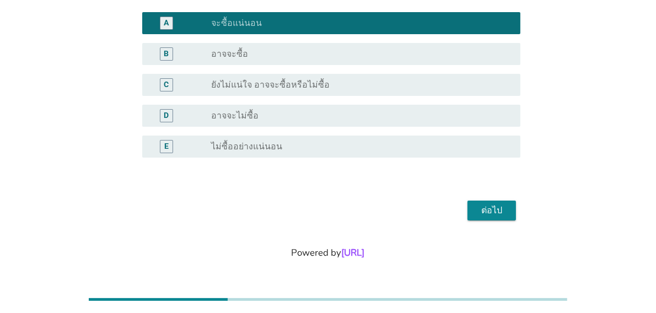
click at [494, 215] on div "ต่อไป" at bounding box center [491, 210] width 31 height 13
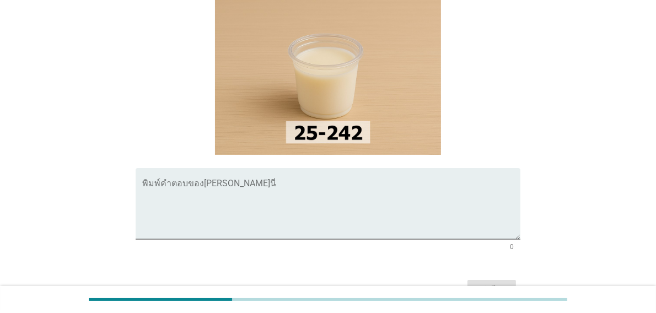
scroll to position [165, 0]
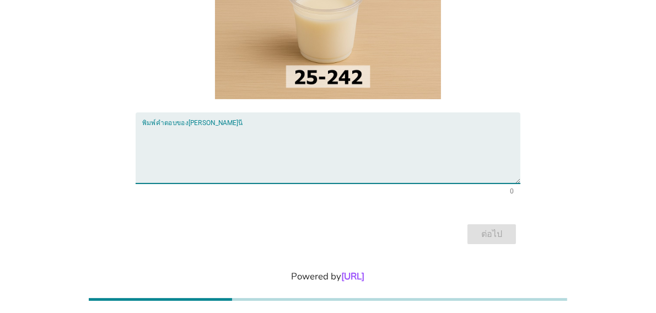
click at [178, 127] on textarea "พิมพ์คำตอบของคุณ ที่นี่" at bounding box center [331, 155] width 378 height 58
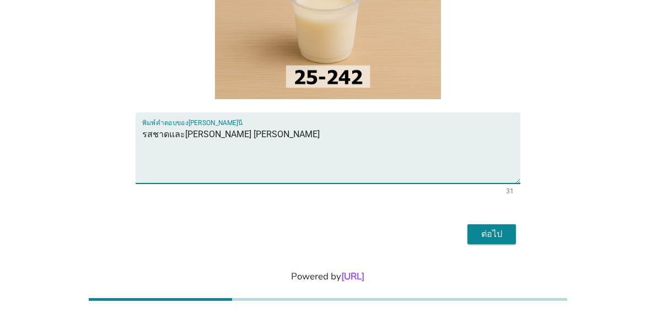
click at [197, 126] on textarea "รสชาดและ[PERSON_NAME] [PERSON_NAME]" at bounding box center [331, 155] width 378 height 58
click at [183, 126] on textarea "รสชาดและ[PERSON_NAME][PERSON_NAME] [PERSON_NAME]" at bounding box center [331, 155] width 378 height 58
click at [183, 126] on textarea "รส[PERSON_NAME][PERSON_NAME] [PERSON_NAME]" at bounding box center [331, 155] width 378 height 58
type textarea "รส[PERSON_NAME][PERSON_NAME] [PERSON_NAME]"
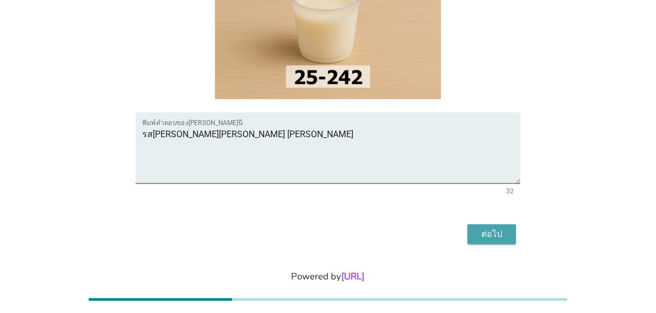
click at [501, 228] on div "ต่อไป" at bounding box center [491, 234] width 31 height 13
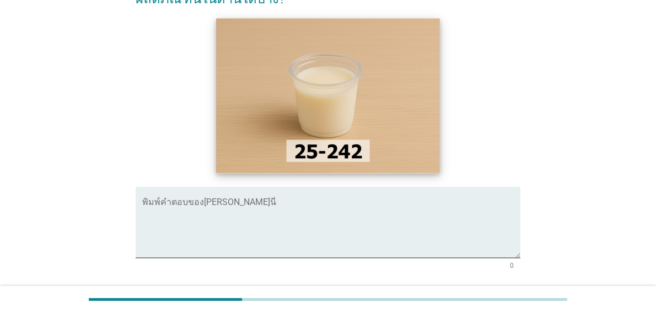
scroll to position [110, 0]
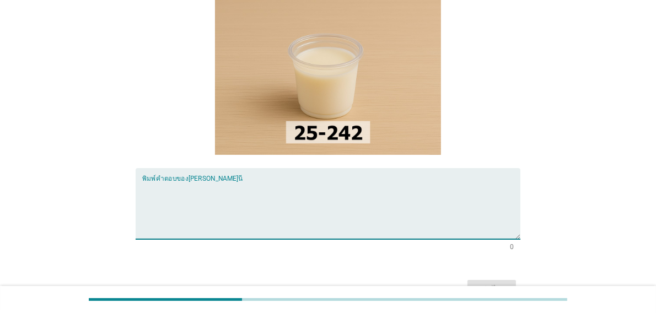
click at [175, 200] on textarea "พิมพ์คำตอบของคุณ ที่นี่" at bounding box center [331, 210] width 378 height 58
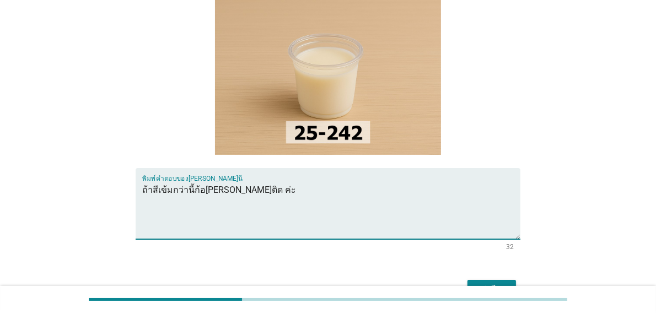
click at [157, 193] on textarea "ถ้าสีเข้มกว่านี้ก้อ[PERSON_NAME]ติด ค่ะ" at bounding box center [331, 210] width 378 height 58
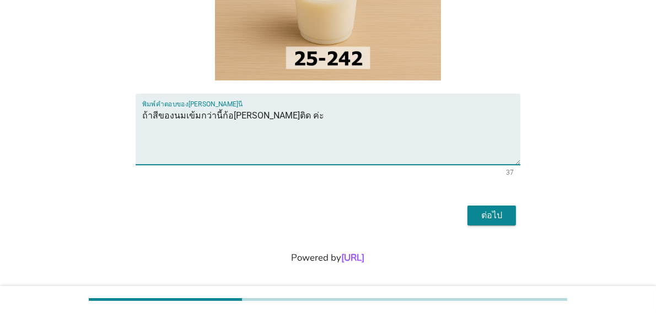
scroll to position [189, 0]
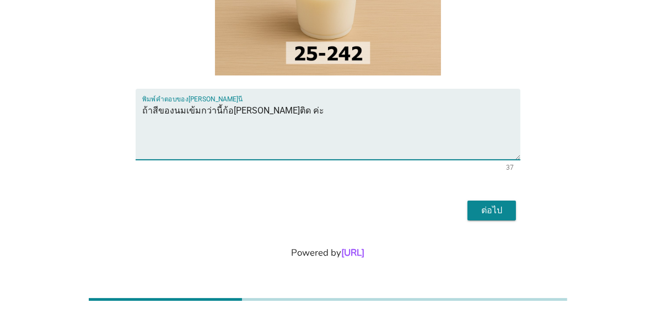
type textarea "ถ้าสีของนมเข้มกว่านี้ก้อ[PERSON_NAME]ติด ค่ะ"
click at [492, 212] on div "ต่อไป" at bounding box center [491, 210] width 31 height 13
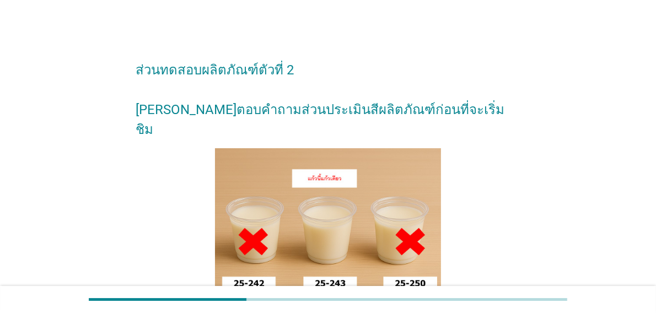
scroll to position [55, 0]
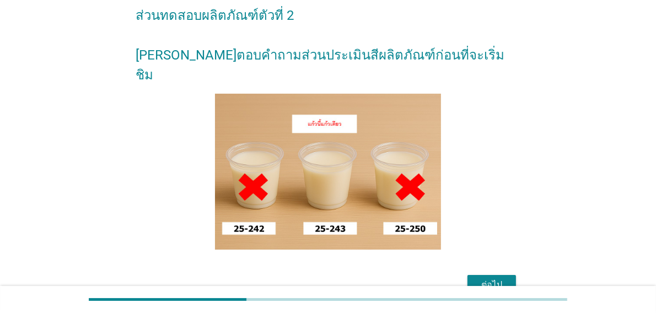
click at [490, 279] on div "ต่อไป" at bounding box center [491, 285] width 31 height 13
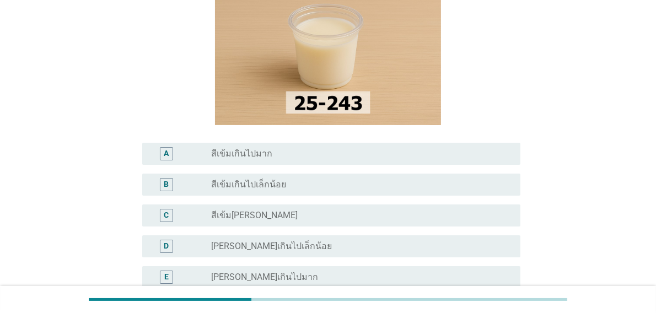
scroll to position [165, 0]
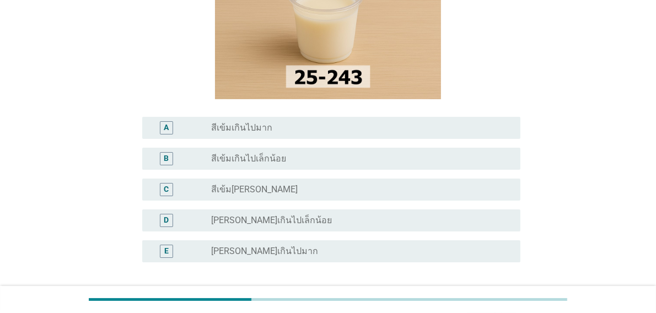
click at [168, 189] on div "C" at bounding box center [166, 190] width 5 height 12
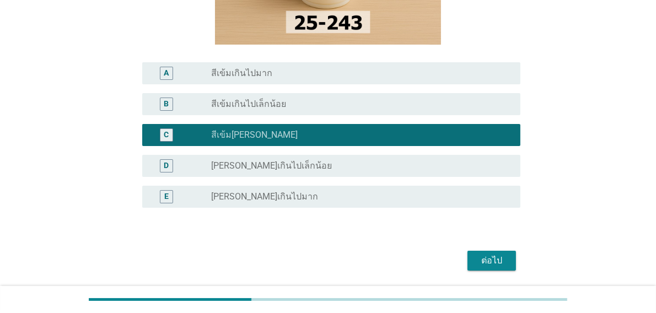
scroll to position [270, 0]
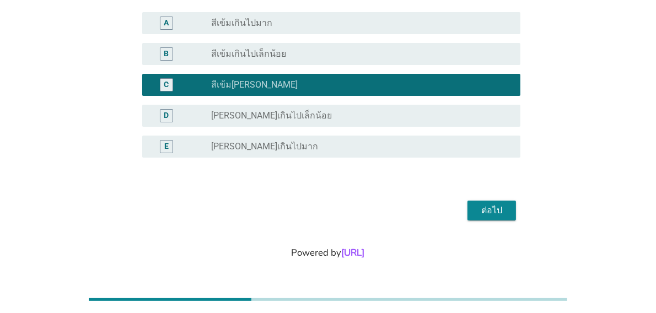
click at [480, 209] on div "ต่อไป" at bounding box center [491, 210] width 31 height 13
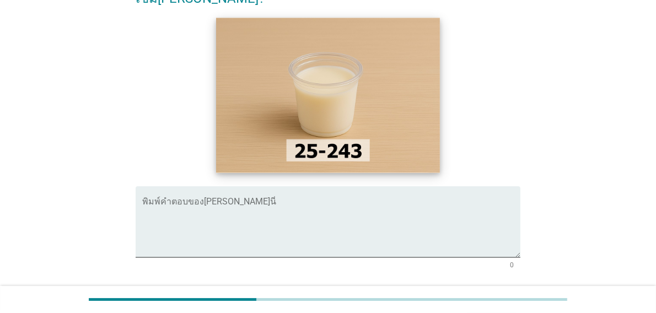
scroll to position [110, 0]
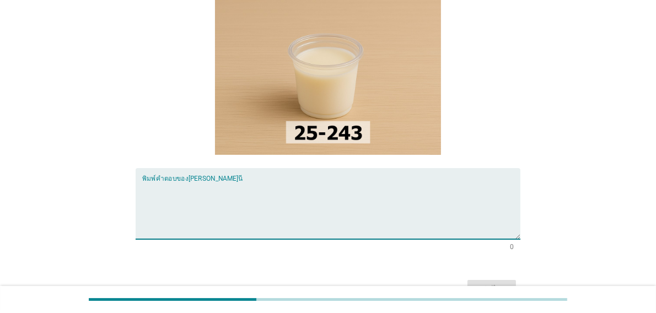
click at [168, 209] on textarea "พิมพ์คำตอบของคุณ ที่นี่" at bounding box center [331, 210] width 378 height 58
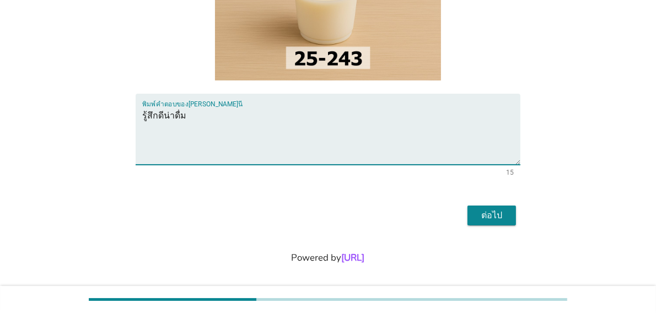
scroll to position [189, 0]
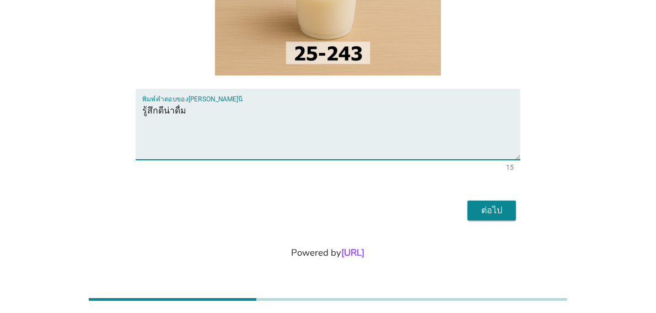
type textarea "รู้สึกดีน่าดื่ม"
click at [502, 209] on div "ต่อไป" at bounding box center [491, 210] width 31 height 13
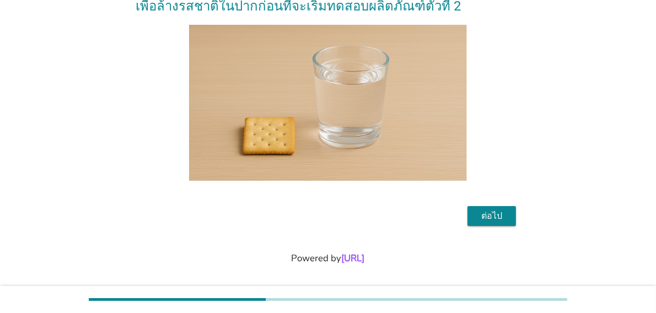
scroll to position [89, 0]
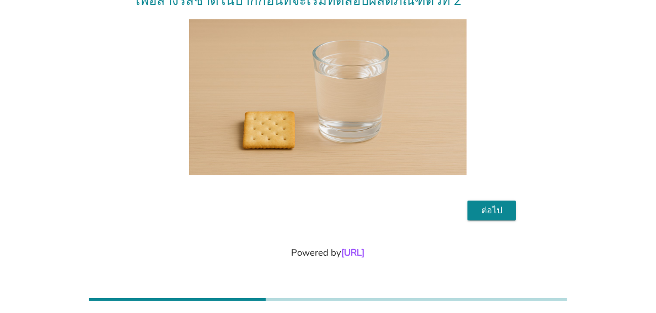
click at [497, 209] on div "ต่อไป" at bounding box center [491, 210] width 31 height 13
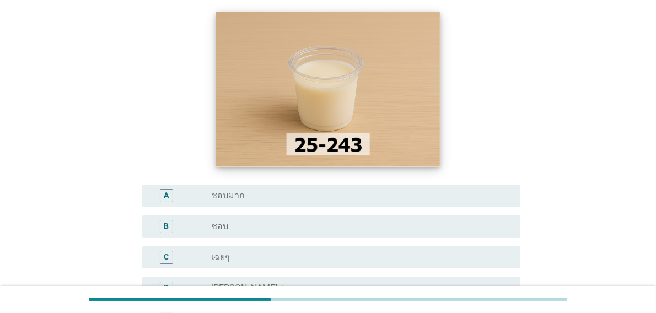
scroll to position [165, 0]
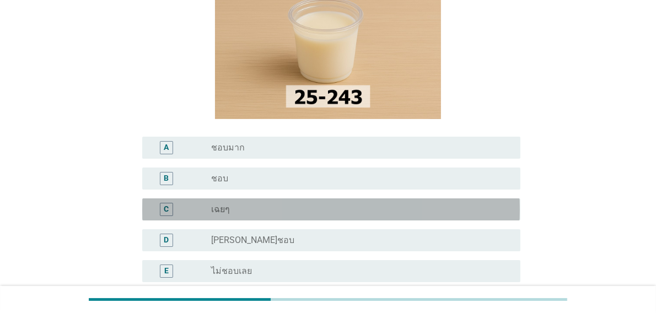
click at [240, 210] on div "radio_button_unchecked เฉยๆ" at bounding box center [356, 209] width 291 height 11
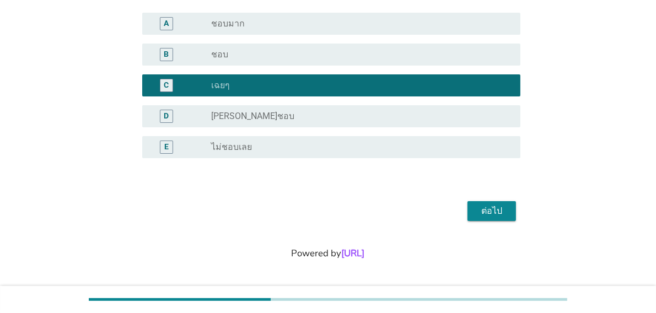
scroll to position [290, 0]
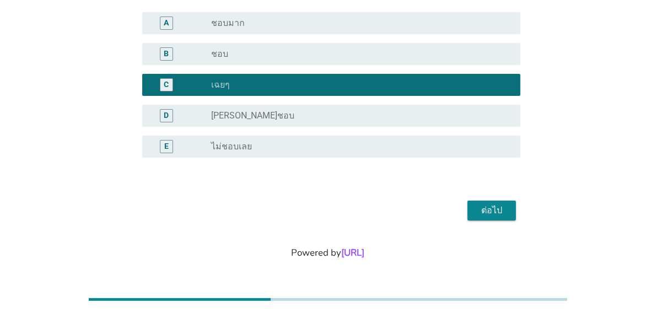
click at [481, 208] on div "ต่อไป" at bounding box center [491, 210] width 31 height 13
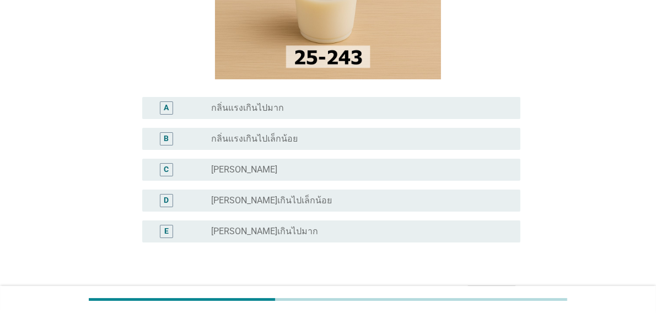
scroll to position [220, 0]
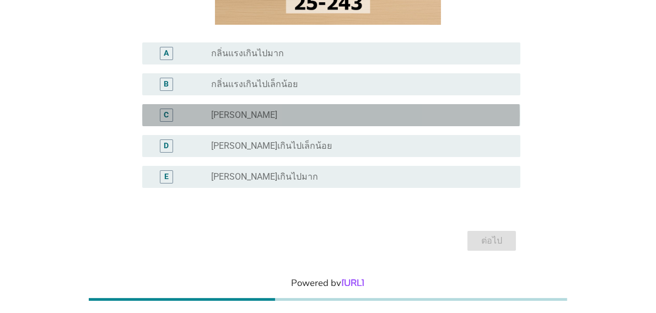
click at [239, 119] on label "[PERSON_NAME]" at bounding box center [244, 115] width 66 height 11
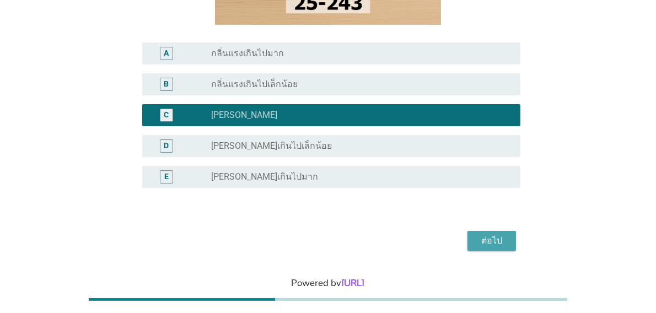
click at [488, 242] on div "ต่อไป" at bounding box center [491, 240] width 31 height 13
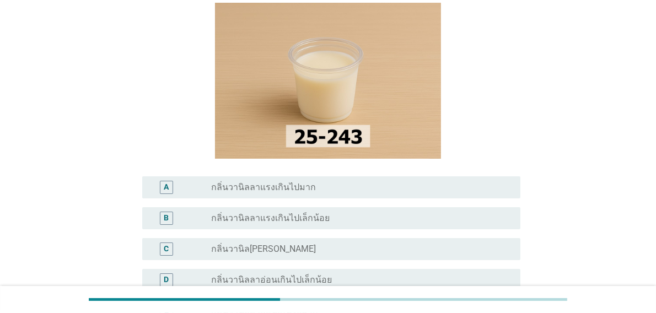
scroll to position [129, 0]
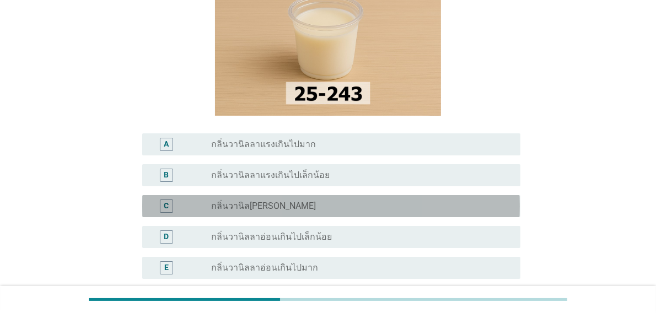
click at [283, 206] on div "radio_button_unchecked กลิ่นวานิล[PERSON_NAME]" at bounding box center [356, 206] width 291 height 11
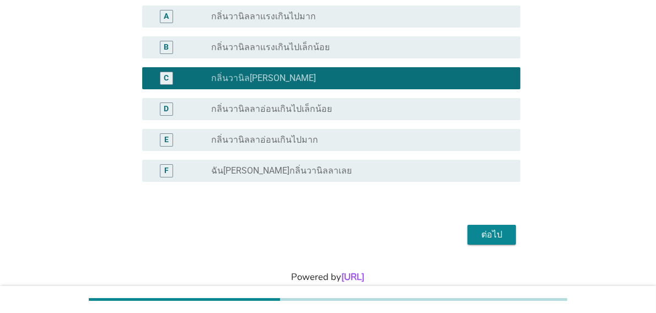
scroll to position [281, 0]
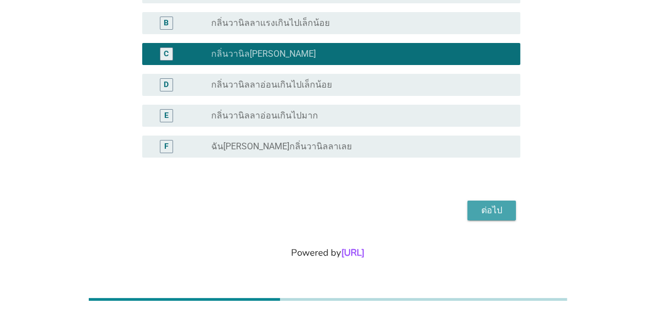
click at [501, 209] on div "ต่อไป" at bounding box center [491, 210] width 31 height 13
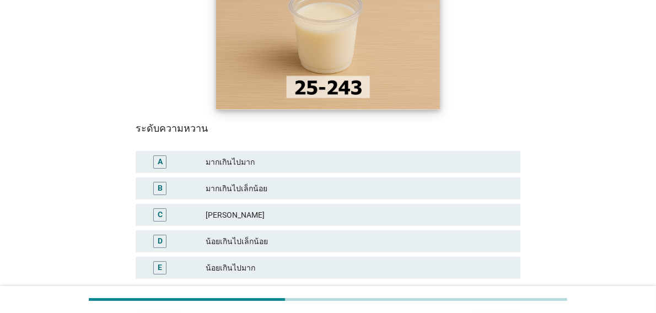
scroll to position [165, 0]
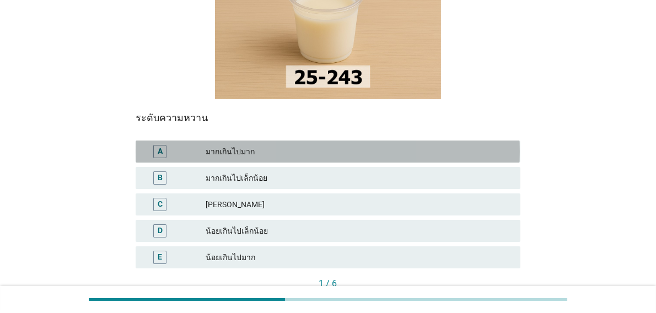
click at [158, 146] on div "A" at bounding box center [160, 152] width 5 height 12
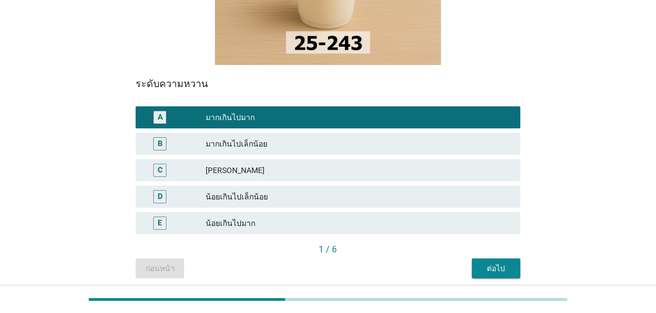
scroll to position [234, 0]
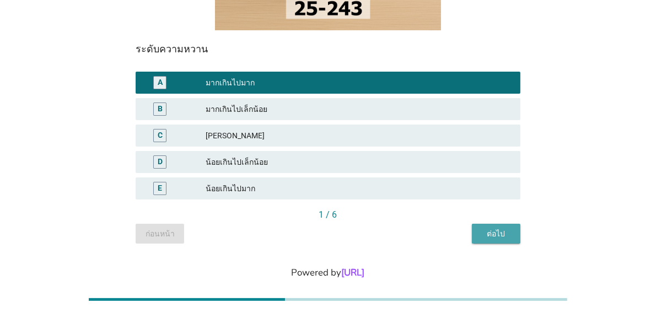
click at [492, 228] on div "ต่อไป" at bounding box center [496, 234] width 31 height 12
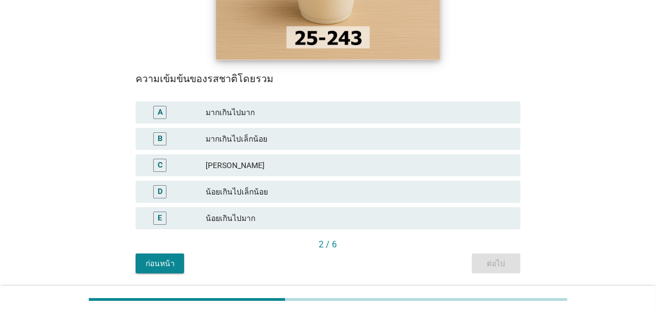
scroll to position [220, 0]
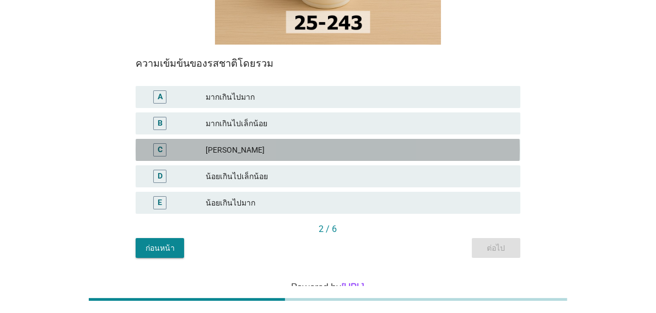
click at [191, 143] on div "C" at bounding box center [174, 149] width 61 height 13
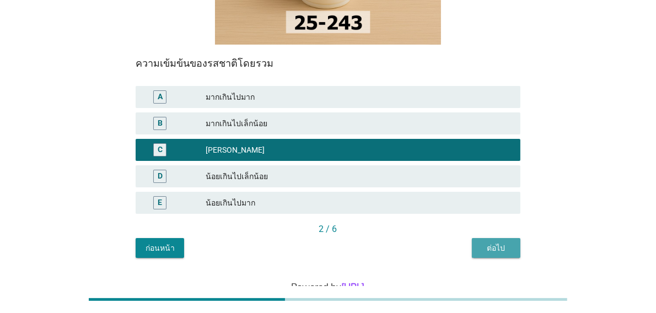
click at [492, 243] on div "ต่อไป" at bounding box center [496, 249] width 31 height 12
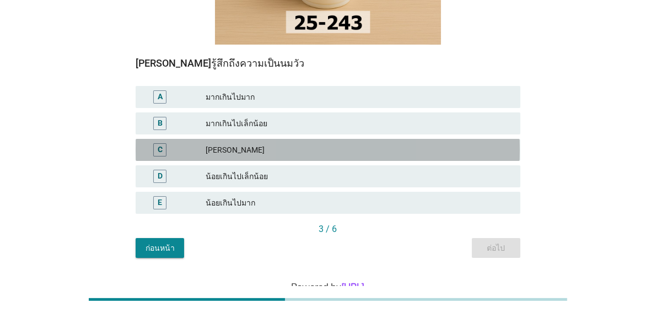
click at [199, 143] on div "C" at bounding box center [174, 149] width 61 height 13
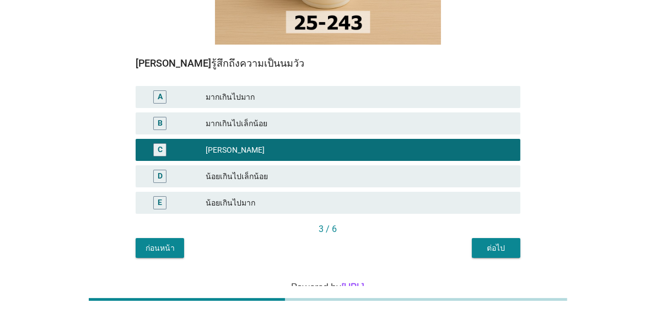
click at [486, 243] on div "ต่อไป" at bounding box center [496, 249] width 31 height 12
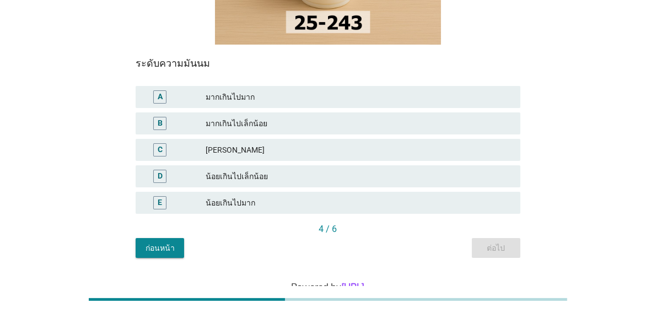
click at [239, 165] on div "D น้อยเกินไปเล็กน้อย" at bounding box center [328, 176] width 384 height 22
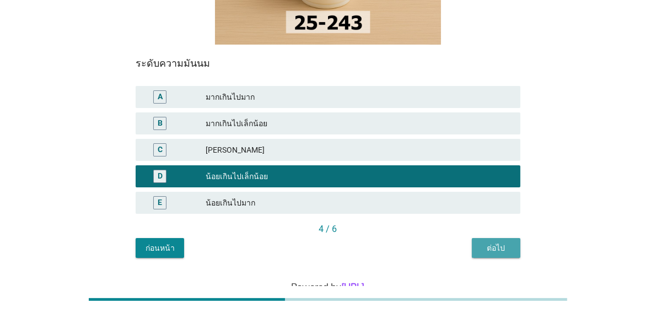
click at [494, 243] on div "ต่อไป" at bounding box center [496, 249] width 31 height 12
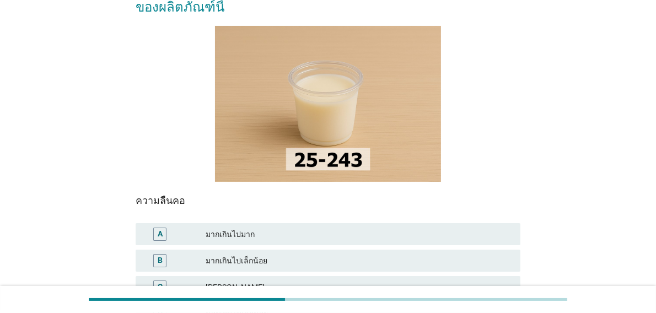
scroll to position [110, 0]
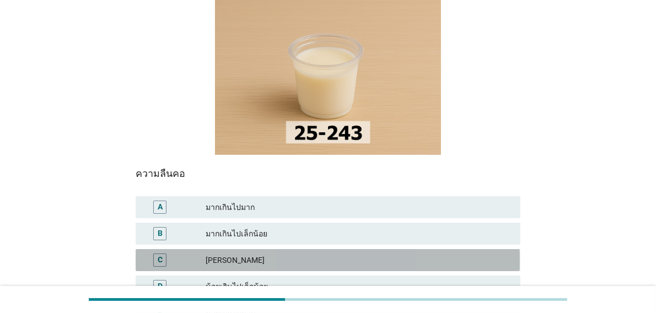
click at [228, 254] on div "[PERSON_NAME]" at bounding box center [359, 260] width 306 height 13
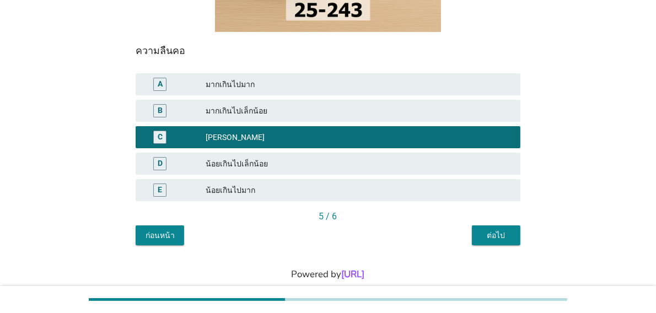
scroll to position [234, 0]
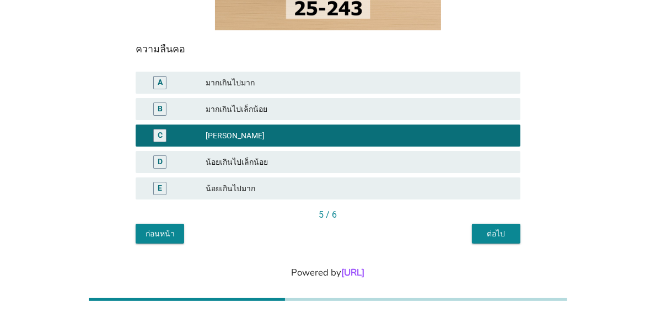
click at [491, 228] on div "ต่อไป" at bounding box center [496, 234] width 31 height 12
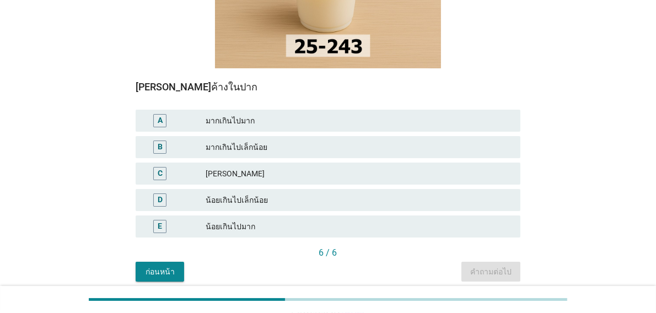
scroll to position [220, 0]
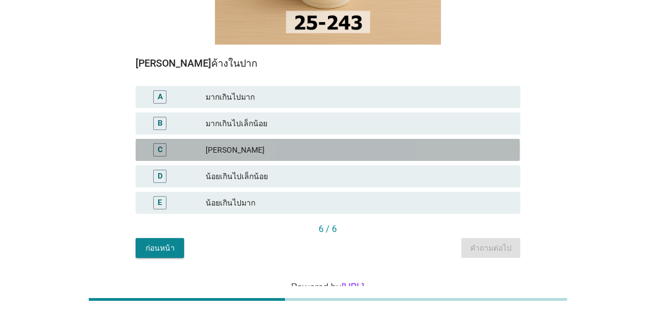
click at [267, 143] on div "[PERSON_NAME]" at bounding box center [359, 149] width 306 height 13
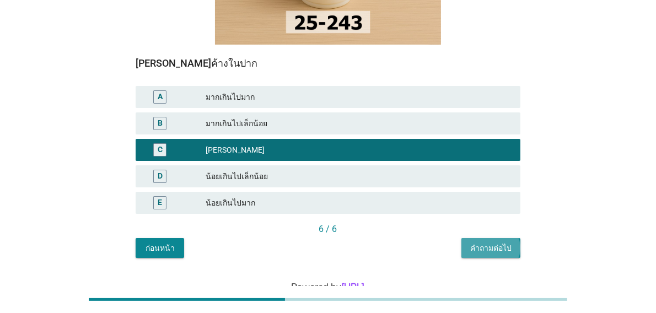
click at [484, 243] on div "คำถามต่อไป" at bounding box center [490, 249] width 41 height 12
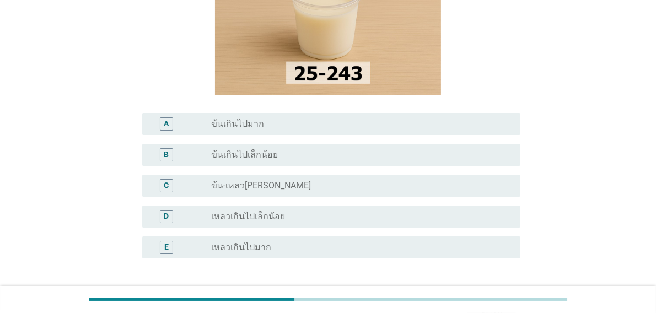
scroll to position [165, 0]
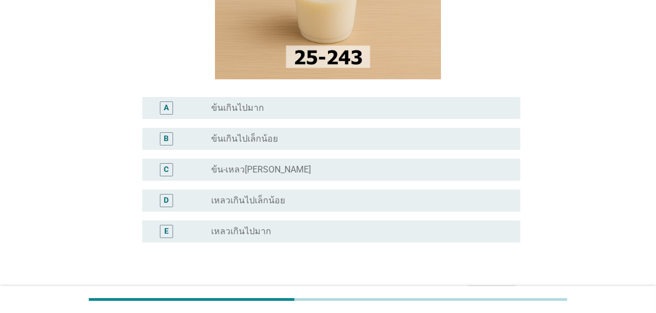
click at [286, 169] on div "radio_button_unchecked ข้น-เหลว[PERSON_NAME]" at bounding box center [356, 169] width 291 height 11
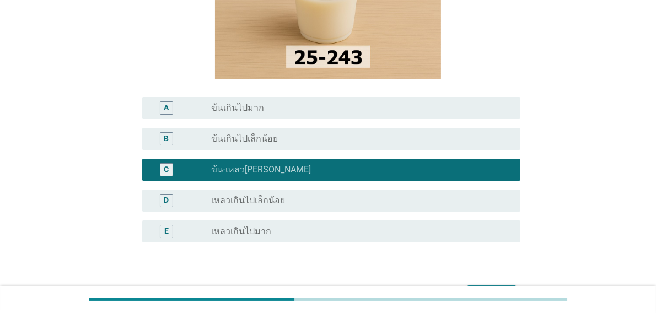
scroll to position [220, 0]
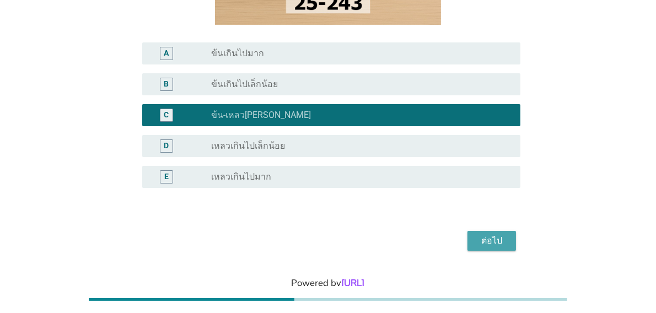
click at [488, 243] on div "ต่อไป" at bounding box center [491, 240] width 31 height 13
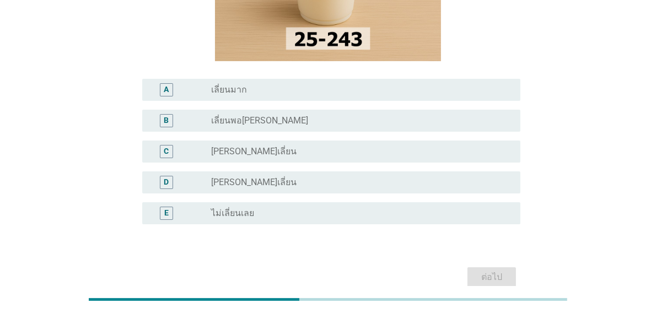
scroll to position [165, 0]
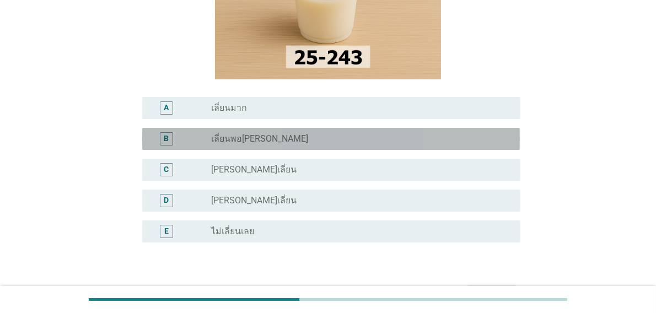
click at [267, 141] on div "radio_button_unchecked เลี่ยนพอ[PERSON_NAME]" at bounding box center [356, 138] width 291 height 11
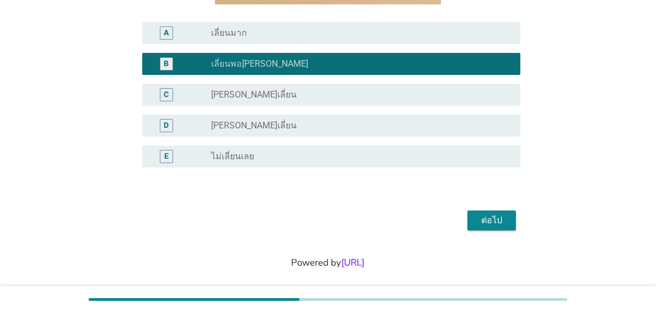
scroll to position [250, 0]
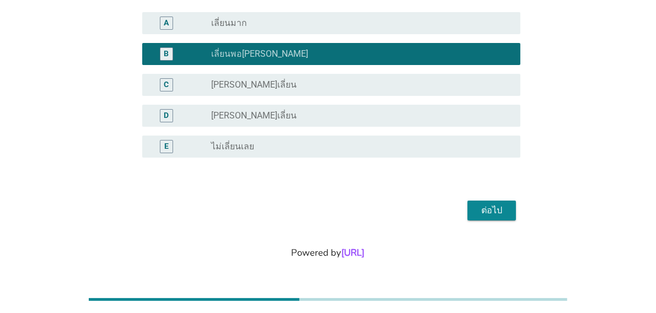
click at [489, 210] on div "ต่อไป" at bounding box center [491, 210] width 31 height 13
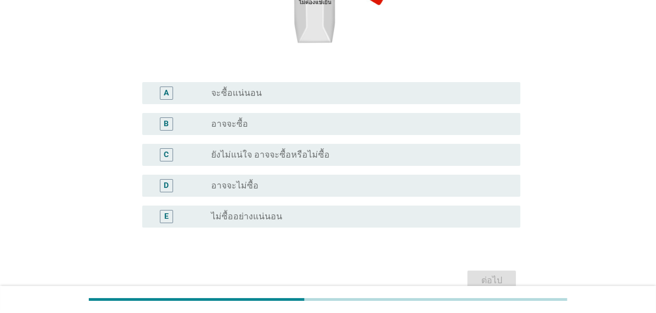
scroll to position [220, 0]
click at [170, 215] on div "E" at bounding box center [166, 216] width 13 height 13
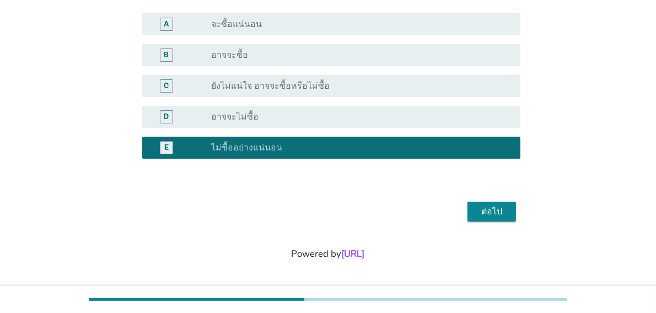
scroll to position [290, 0]
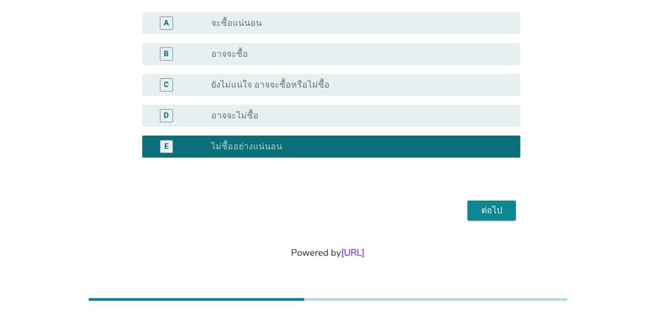
click at [492, 210] on div "ต่อไป" at bounding box center [491, 210] width 31 height 13
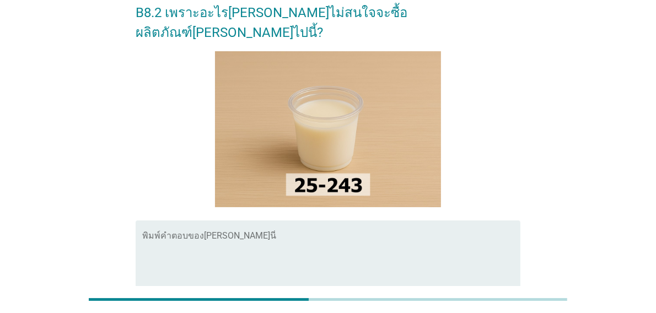
scroll to position [110, 0]
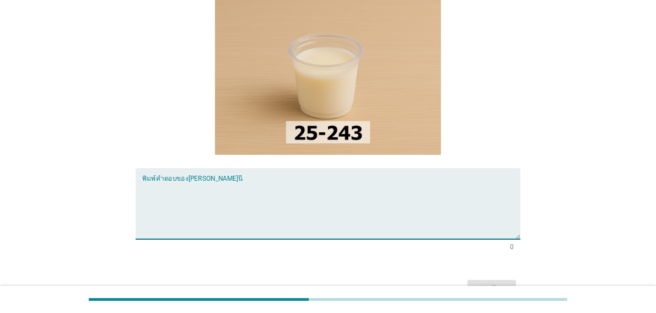
click at [201, 206] on textarea "พิมพ์คำตอบของคุณ ที่นี่" at bounding box center [331, 210] width 378 height 58
type textarea "หวานเกินไป"
click at [506, 283] on div "ต่อไป" at bounding box center [491, 289] width 31 height 13
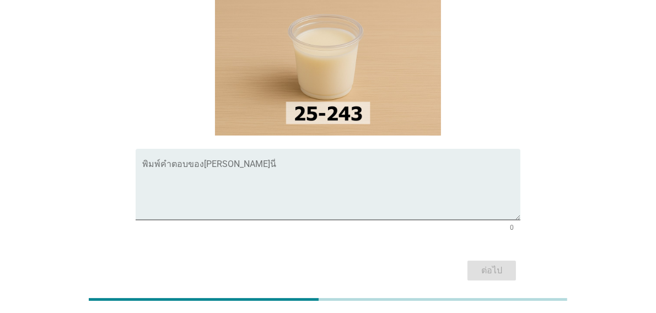
scroll to position [165, 0]
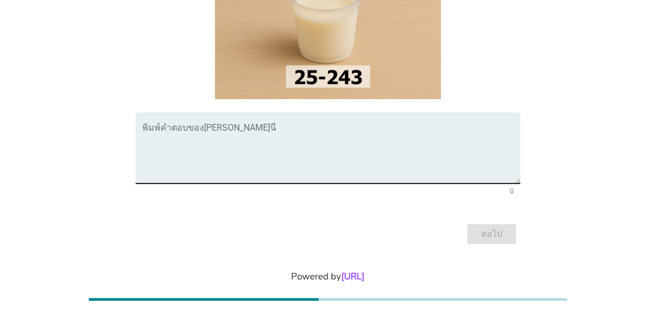
click at [181, 152] on textarea "พิมพ์คำตอบของคุณ ที่นี่" at bounding box center [331, 155] width 378 height 58
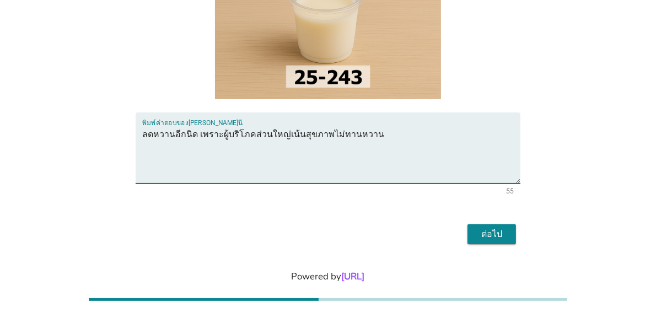
click at [344, 133] on textarea "ลดหวานอีกนิด เพราะผู้บริโภคส่วนใหญ่เน้นสุขภาพไม่ทานหวาน" at bounding box center [331, 155] width 378 height 58
type textarea "ลดหวานอีกนิด เพราะผู้บริโภคส่วนใหญ่เน้นสุขภาพไม่ดื่มหวาน"
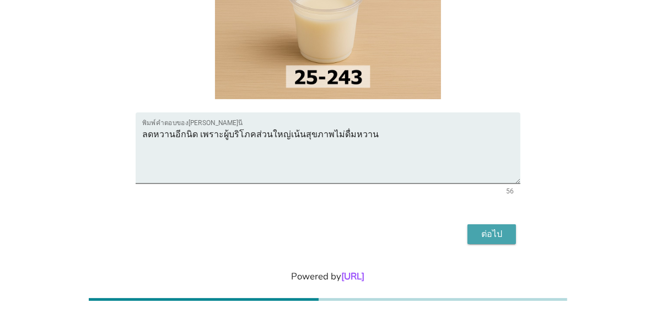
click at [494, 229] on div "ต่อไป" at bounding box center [491, 234] width 31 height 13
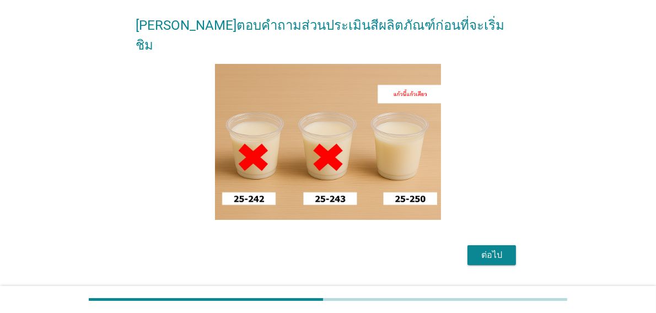
scroll to position [110, 0]
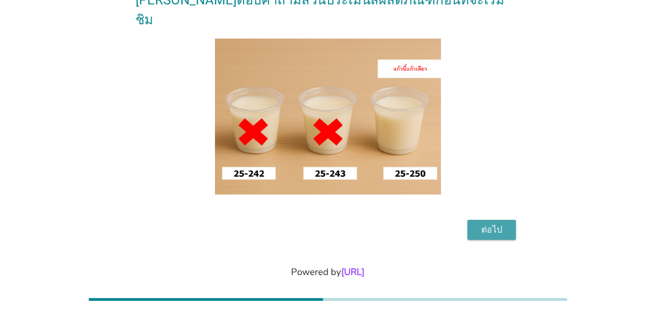
click at [491, 223] on div "ต่อไป" at bounding box center [491, 229] width 31 height 13
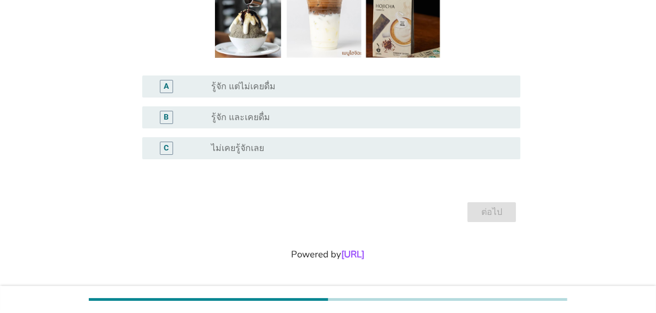
scroll to position [208, 0]
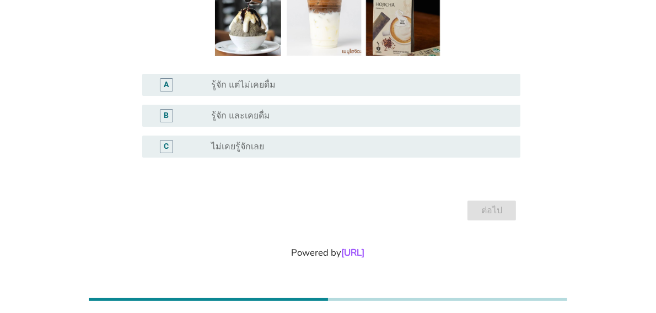
click at [167, 149] on div "C" at bounding box center [166, 147] width 5 height 12
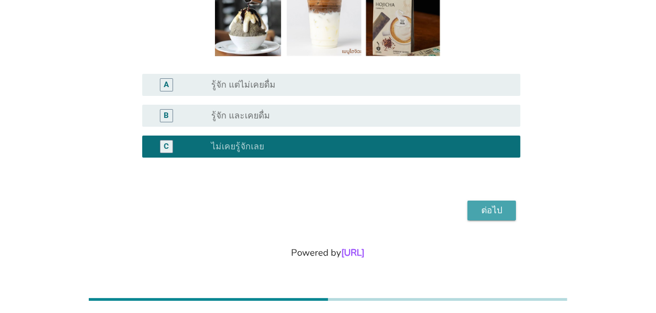
click at [489, 211] on div "ต่อไป" at bounding box center [491, 210] width 31 height 13
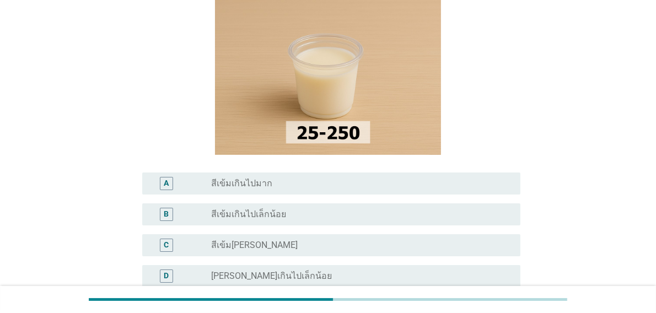
scroll to position [165, 0]
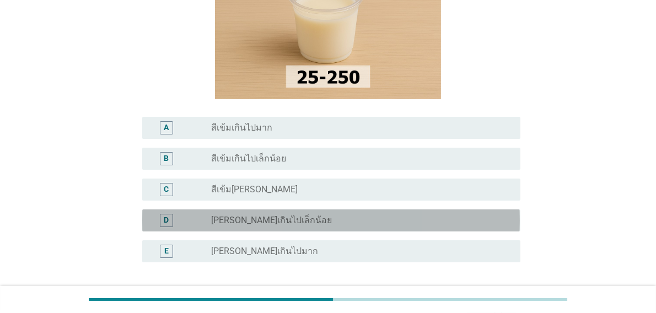
click at [242, 224] on label "[PERSON_NAME]เกินไปเล็กน้อย" at bounding box center [271, 220] width 121 height 11
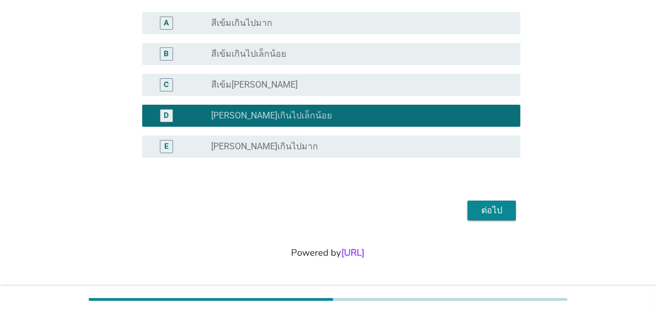
scroll to position [270, 0]
click at [486, 211] on div "ต่อไป" at bounding box center [491, 210] width 31 height 13
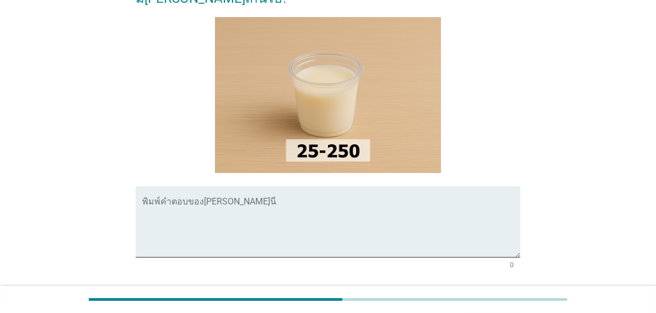
scroll to position [110, 0]
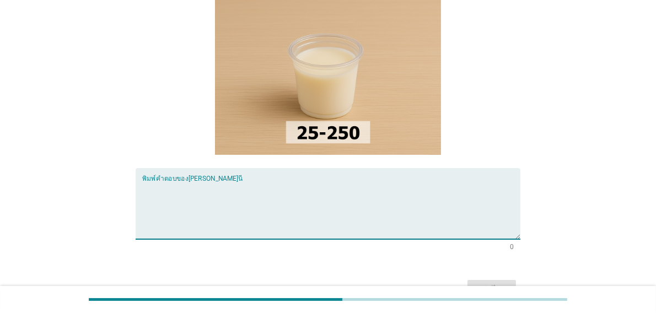
click at [227, 199] on textarea "พิมพ์คำตอบของคุณ ที่นี่" at bounding box center [331, 210] width 378 height 58
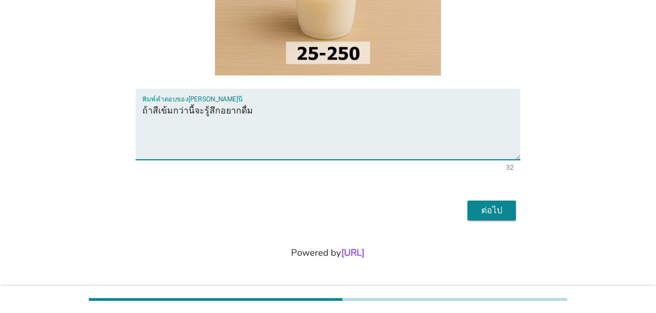
scroll to position [189, 0]
type textarea "ถ้าสีเข้มกว่านี้จะรู้สึกอยากดื่ม"
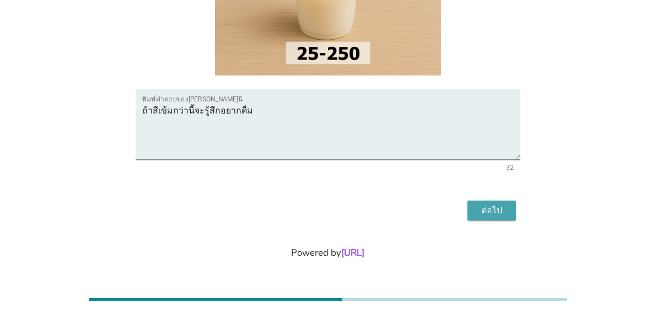
click at [484, 211] on div "ต่อไป" at bounding box center [491, 210] width 31 height 13
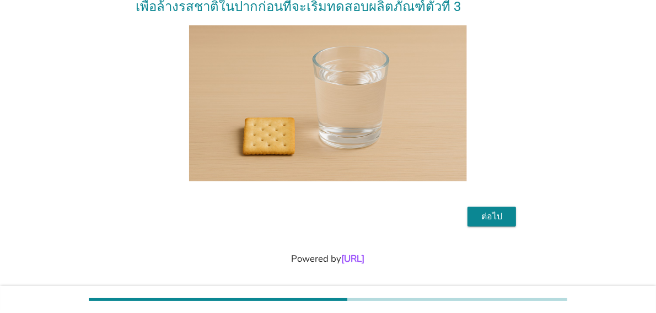
scroll to position [89, 0]
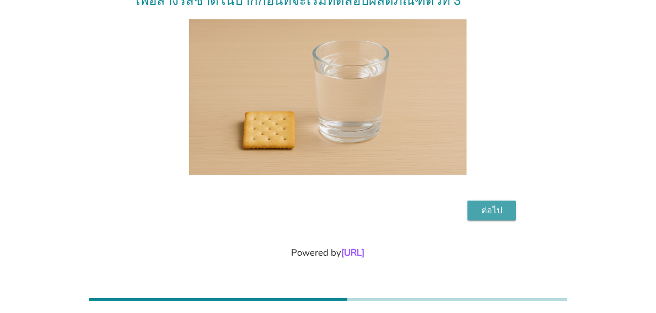
click at [491, 211] on div "ต่อไป" at bounding box center [491, 210] width 31 height 13
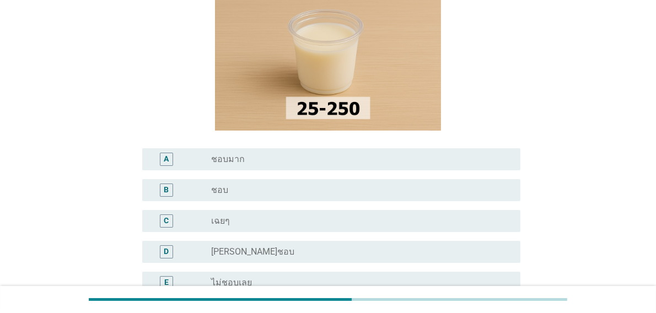
scroll to position [165, 0]
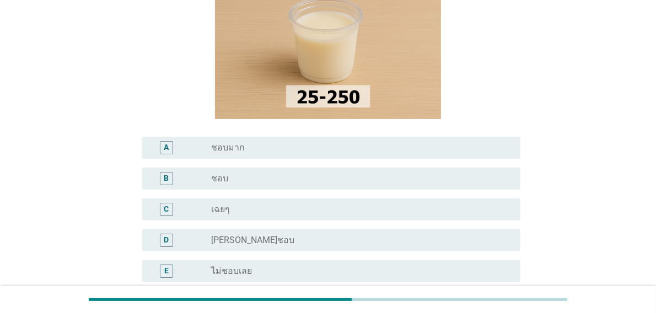
click at [201, 183] on div "B" at bounding box center [181, 178] width 60 height 13
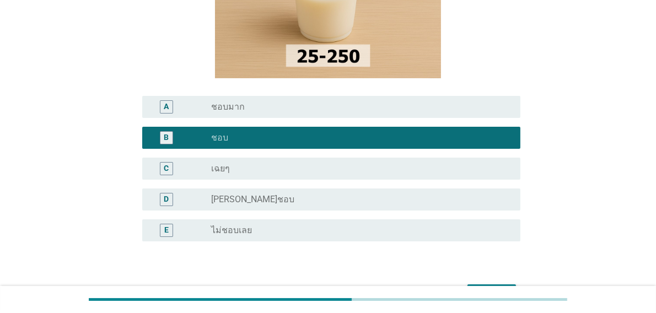
scroll to position [290, 0]
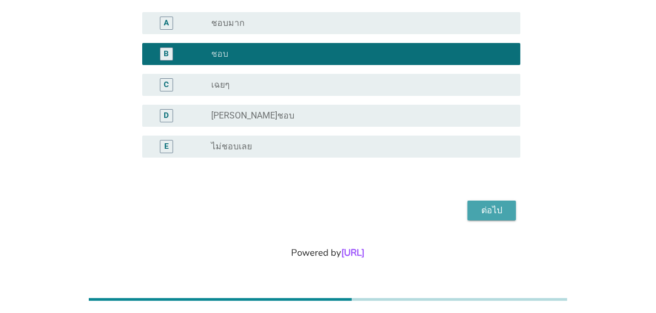
click at [486, 207] on div "ต่อไป" at bounding box center [491, 210] width 31 height 13
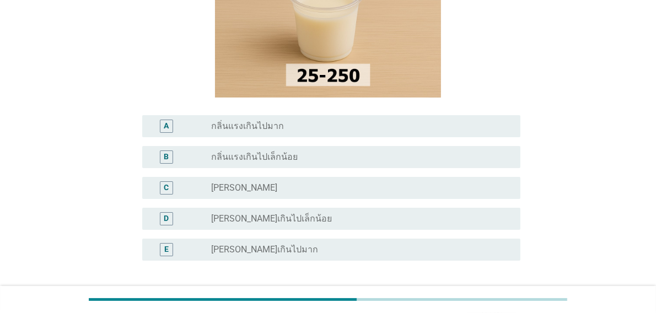
scroll to position [165, 0]
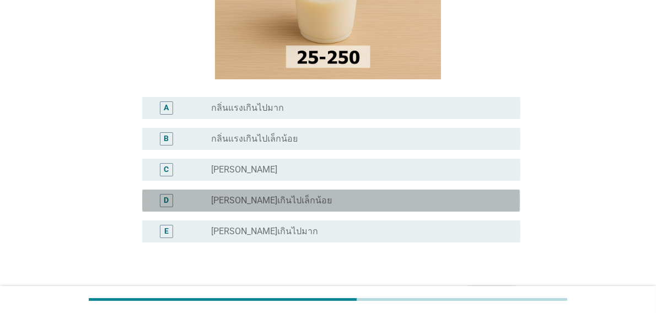
click at [282, 200] on label "[PERSON_NAME]เกินไปเล็กน้อย" at bounding box center [271, 200] width 121 height 11
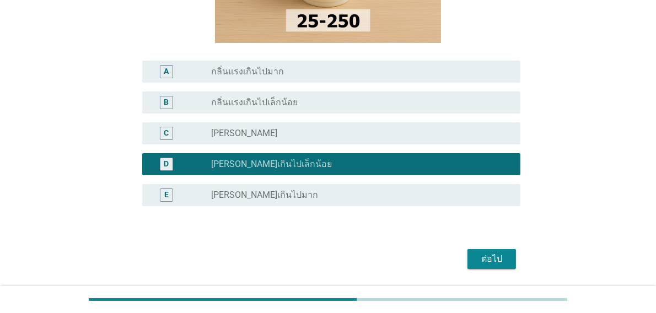
scroll to position [250, 0]
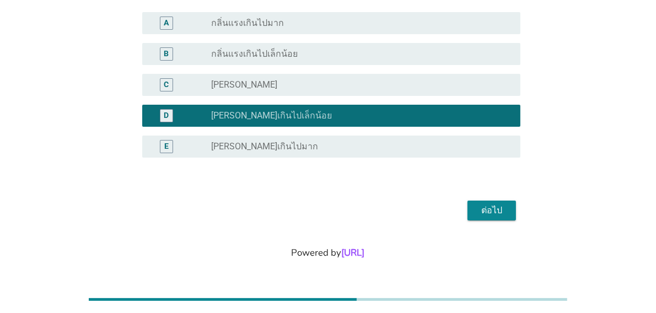
click at [499, 203] on button "ต่อไป" at bounding box center [492, 211] width 49 height 20
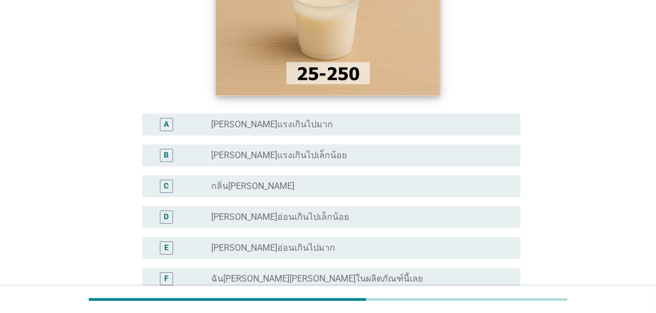
scroll to position [165, 0]
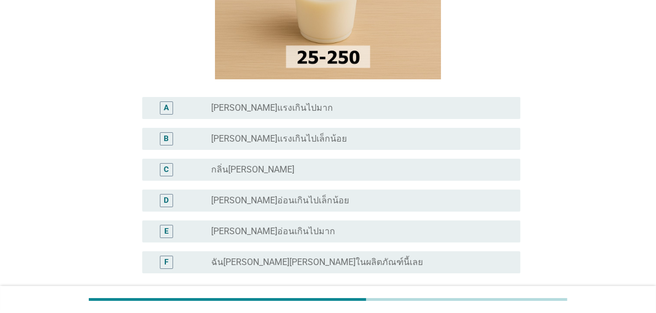
click at [280, 203] on label "[PERSON_NAME]อ่อนเกินไปเล็กน้อย" at bounding box center [280, 200] width 138 height 11
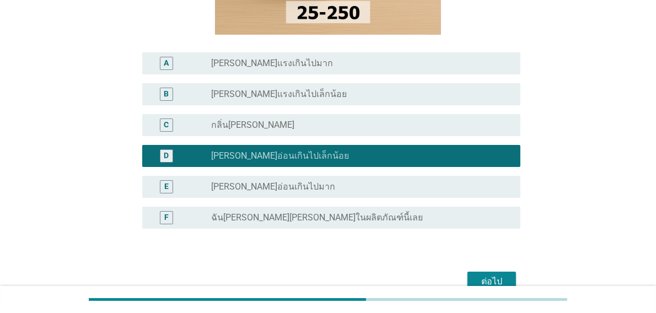
scroll to position [281, 0]
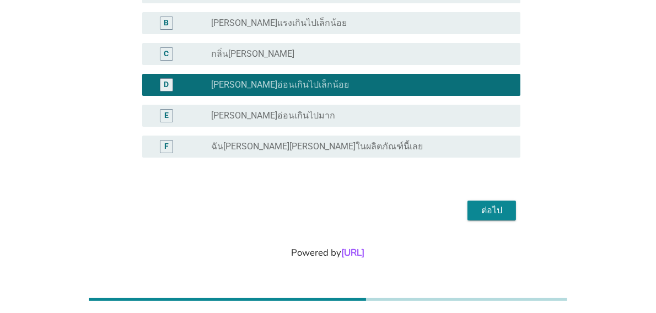
click at [473, 207] on button "ต่อไป" at bounding box center [492, 211] width 49 height 20
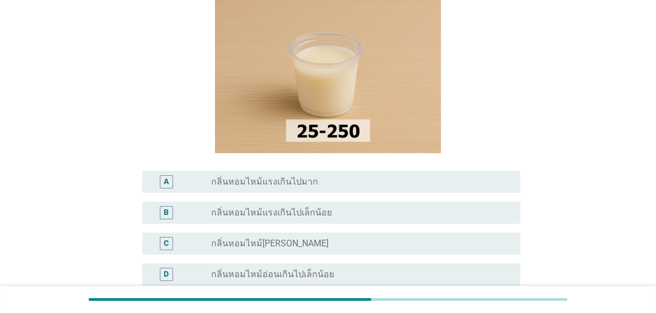
scroll to position [110, 0]
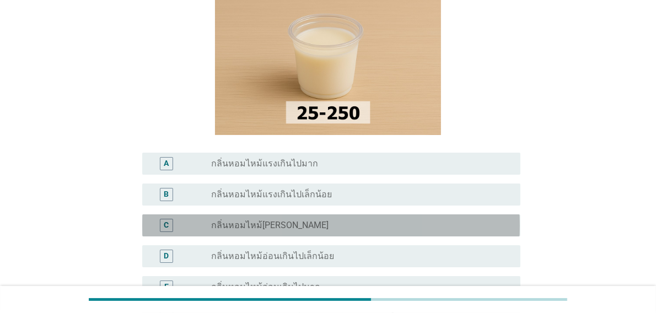
click at [210, 226] on div "C" at bounding box center [181, 225] width 60 height 13
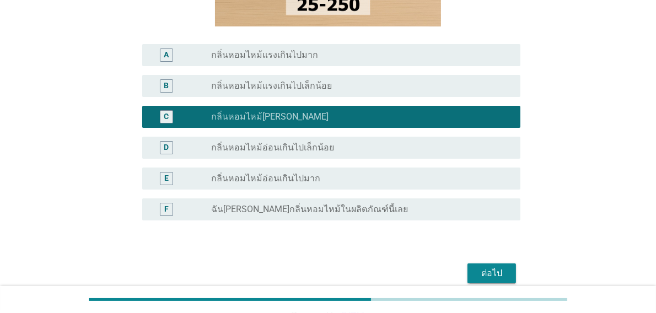
scroll to position [220, 0]
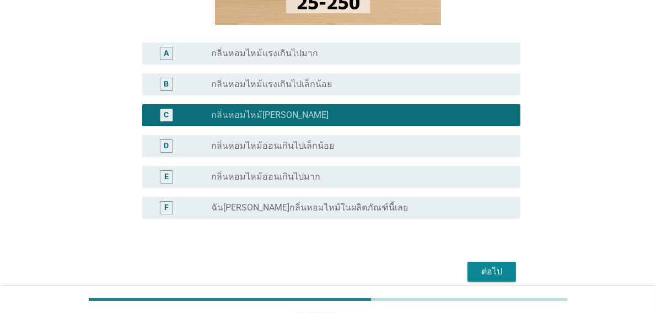
click at [480, 267] on div "ต่อไป" at bounding box center [491, 271] width 31 height 13
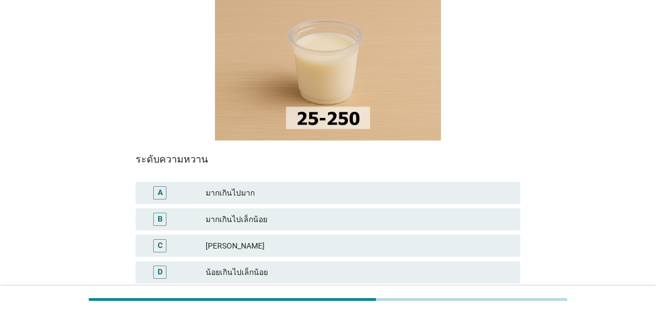
scroll to position [165, 0]
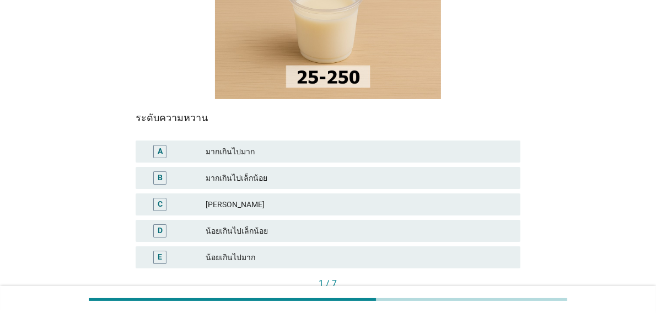
click at [165, 198] on div "C" at bounding box center [159, 204] width 13 height 13
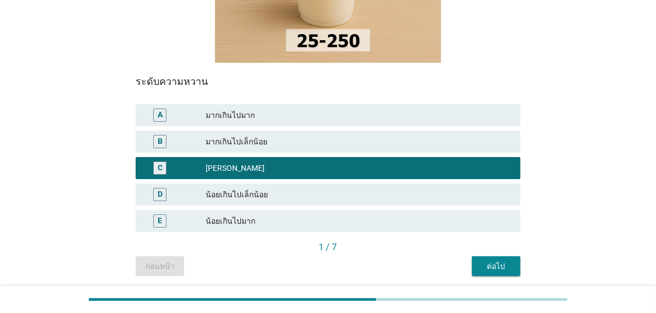
scroll to position [220, 0]
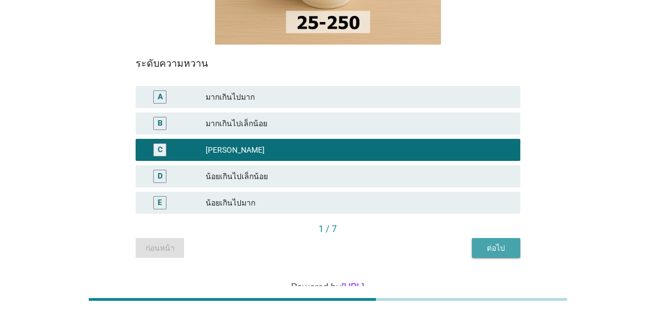
click at [489, 243] on div "ต่อไป" at bounding box center [496, 249] width 31 height 12
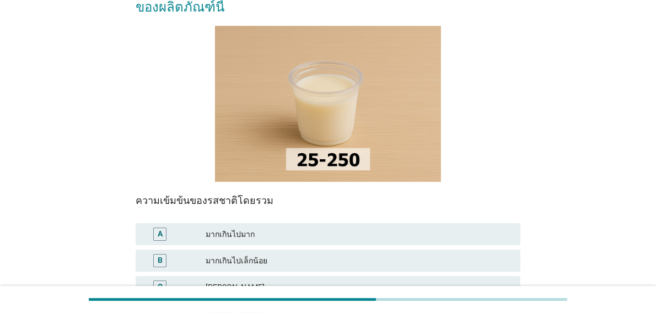
scroll to position [110, 0]
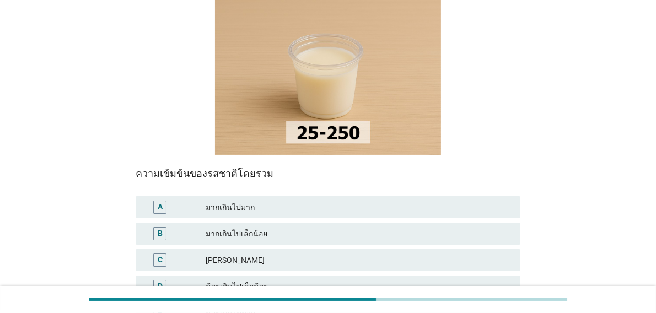
click at [263, 254] on div "[PERSON_NAME]" at bounding box center [359, 260] width 306 height 13
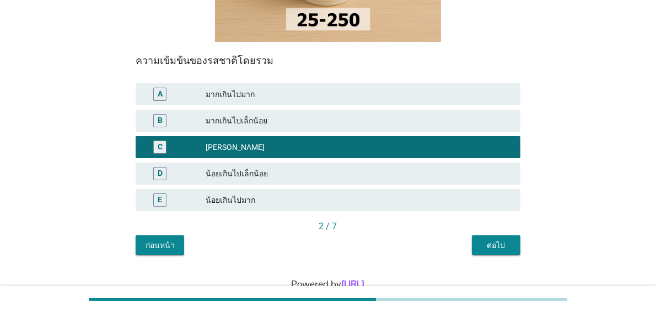
scroll to position [234, 0]
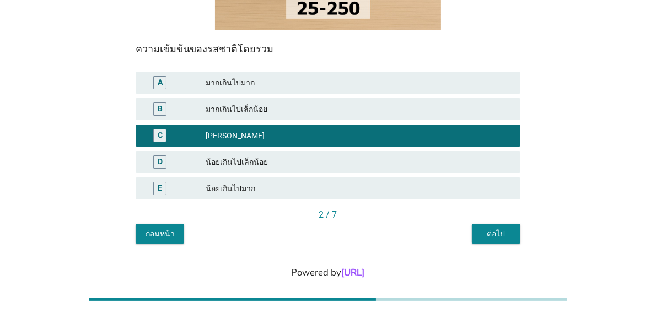
click at [490, 228] on div "ต่อไป" at bounding box center [496, 234] width 31 height 12
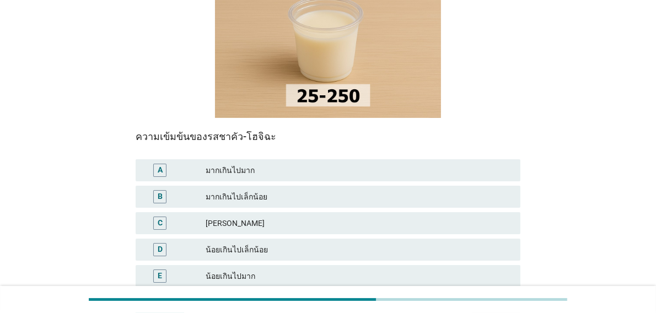
scroll to position [165, 0]
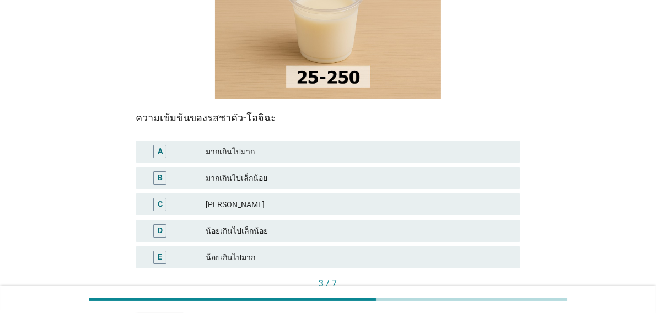
click at [256, 198] on div "[PERSON_NAME]" at bounding box center [359, 204] width 306 height 13
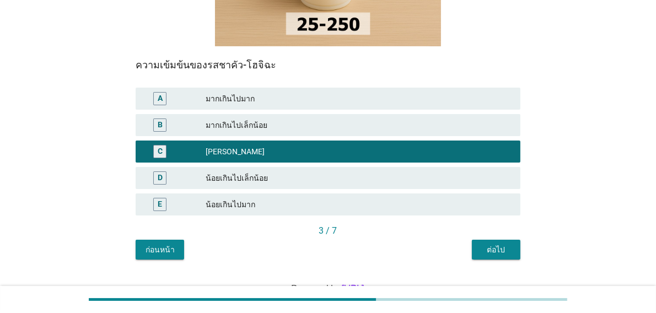
scroll to position [220, 0]
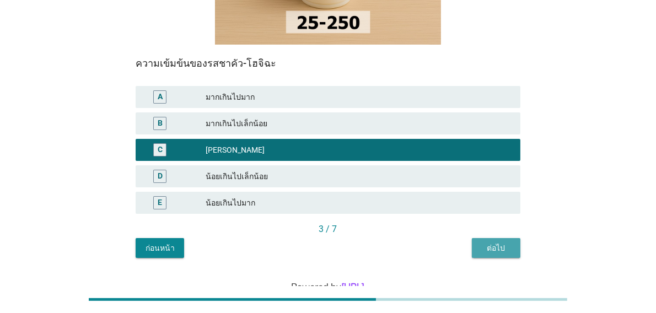
click at [500, 243] on div "ต่อไป" at bounding box center [496, 249] width 31 height 12
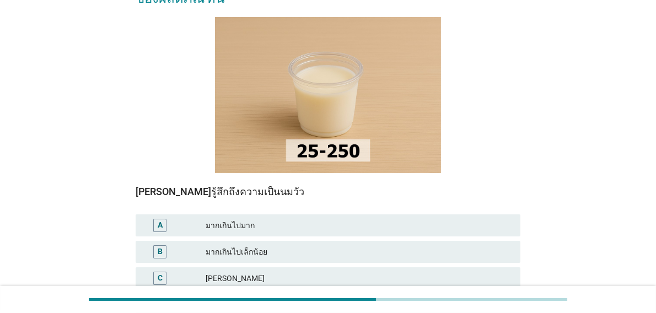
scroll to position [110, 0]
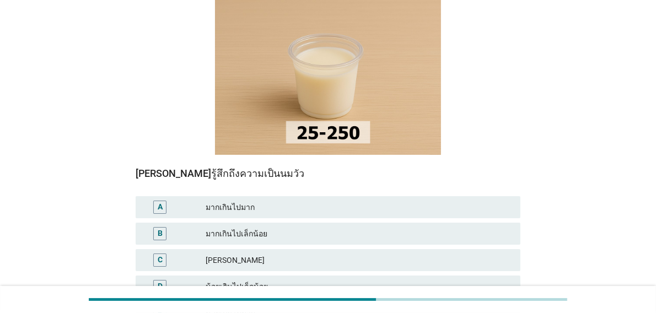
click at [306, 254] on div "[PERSON_NAME]" at bounding box center [359, 260] width 306 height 13
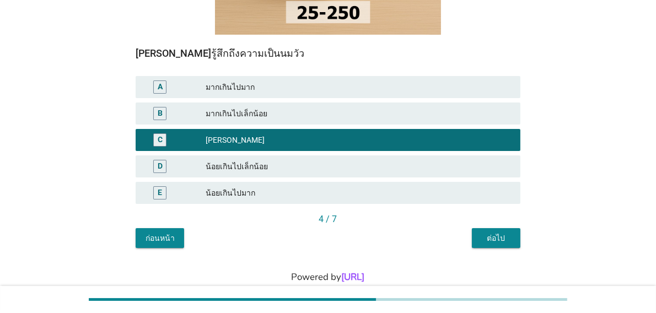
scroll to position [234, 0]
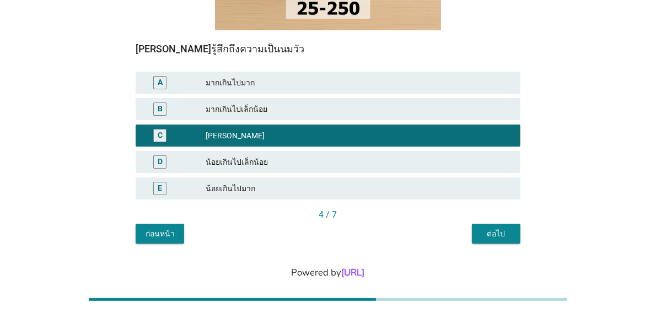
click at [489, 228] on div "ต่อไป" at bounding box center [496, 234] width 31 height 12
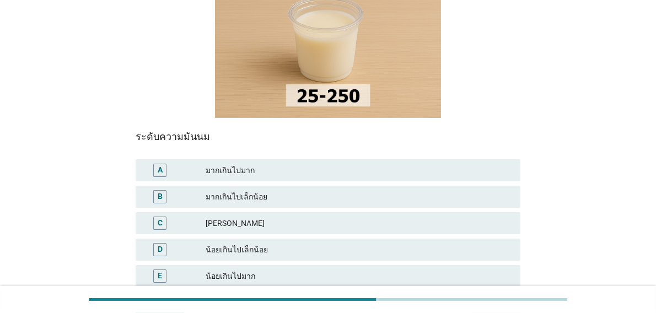
scroll to position [165, 0]
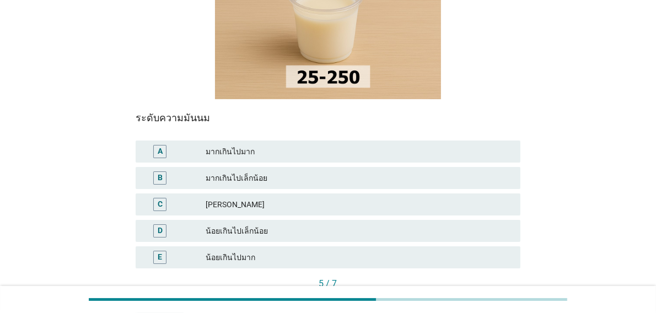
click at [266, 198] on div "[PERSON_NAME]" at bounding box center [359, 204] width 306 height 13
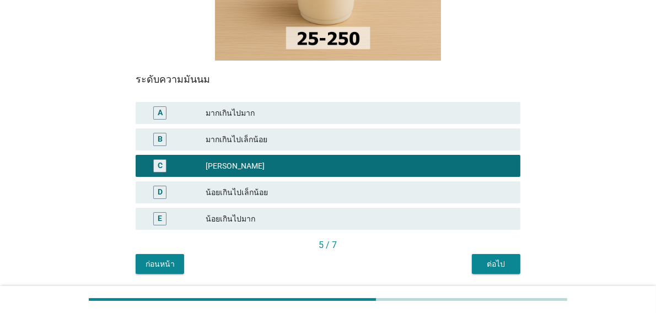
scroll to position [220, 0]
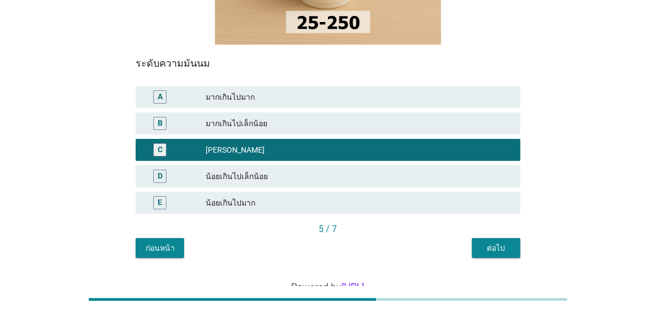
click at [511, 238] on button "ต่อไป" at bounding box center [496, 248] width 49 height 20
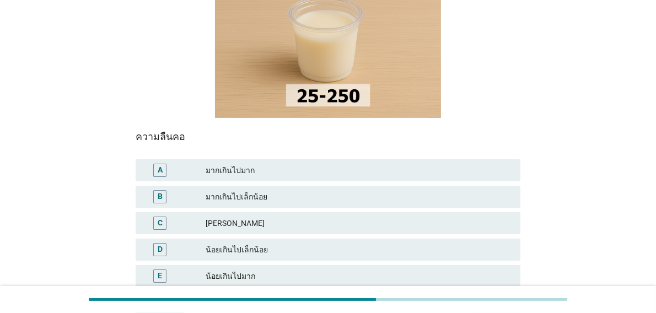
scroll to position [165, 0]
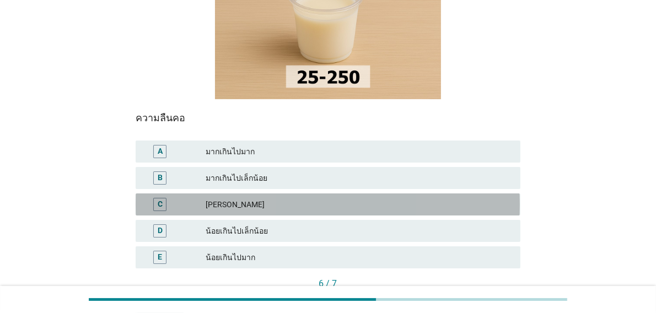
click at [303, 198] on div "[PERSON_NAME]" at bounding box center [359, 204] width 306 height 13
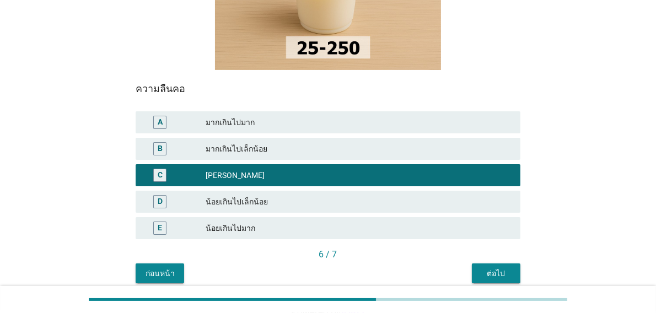
scroll to position [220, 0]
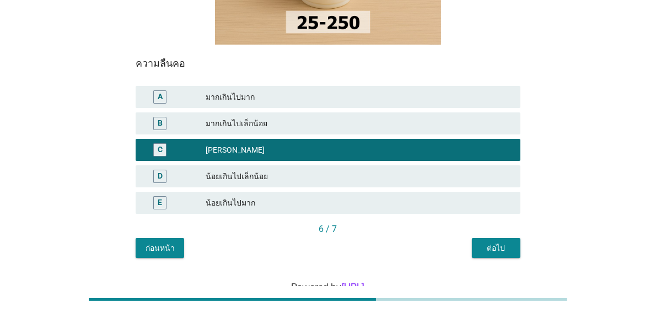
click at [489, 243] on div "ต่อไป" at bounding box center [496, 249] width 31 height 12
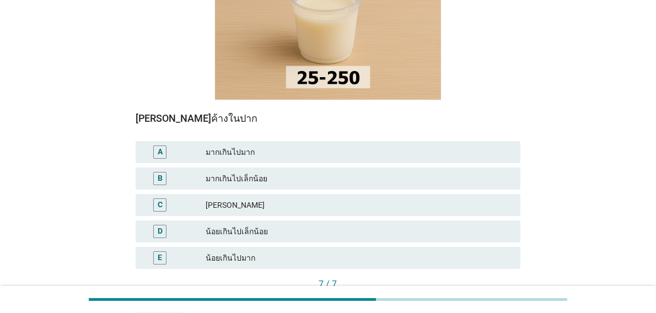
scroll to position [165, 0]
click at [274, 198] on div "[PERSON_NAME]" at bounding box center [359, 204] width 306 height 13
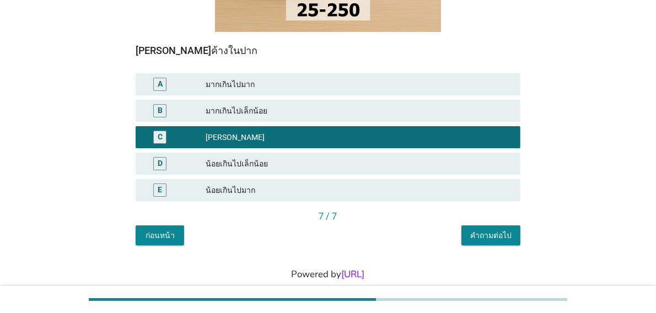
scroll to position [234, 0]
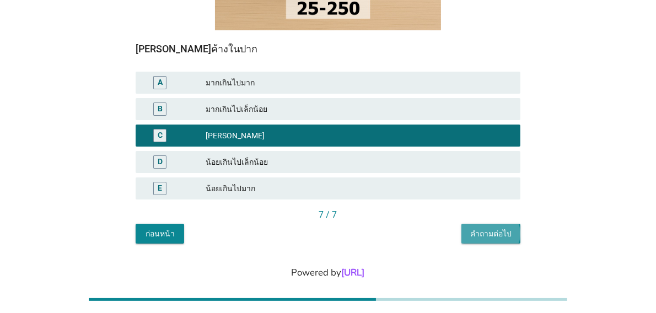
click at [494, 228] on div "คำถามต่อไป" at bounding box center [490, 234] width 41 height 12
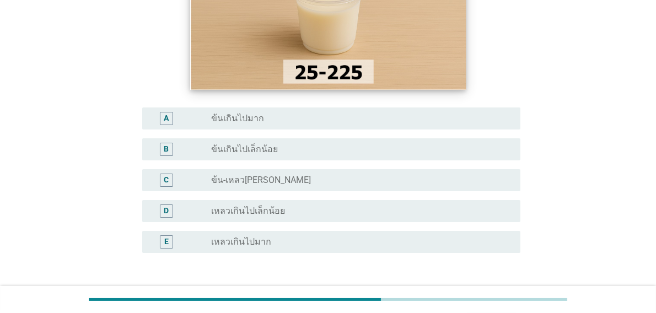
scroll to position [165, 0]
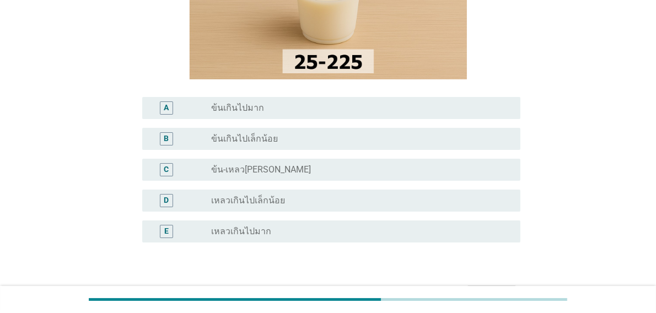
click at [266, 166] on label "ข้น-เหลว[PERSON_NAME]" at bounding box center [261, 169] width 100 height 11
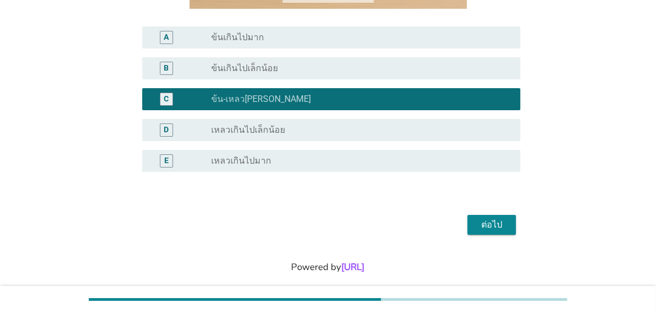
scroll to position [250, 0]
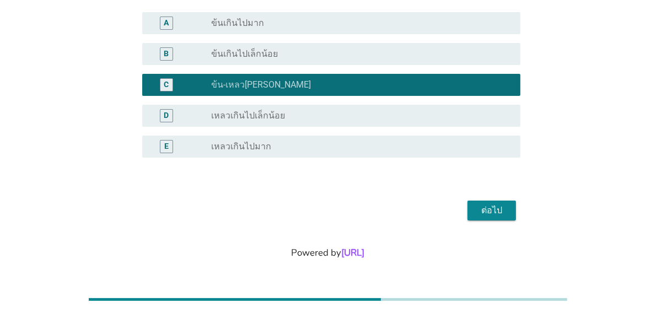
click at [478, 206] on div "ต่อไป" at bounding box center [491, 210] width 31 height 13
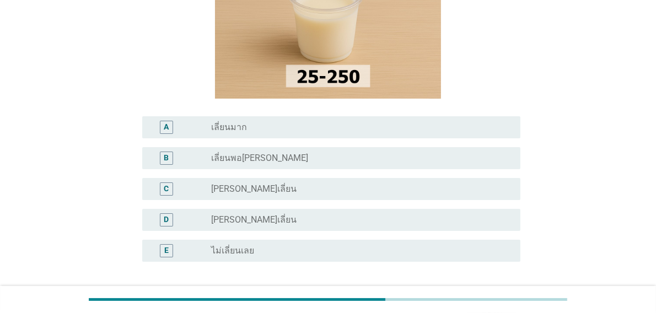
scroll to position [165, 0]
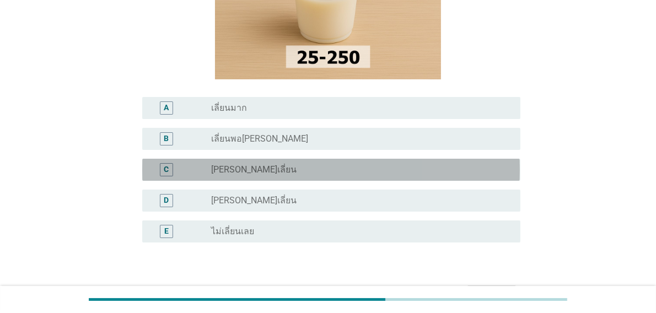
click at [282, 173] on div "radio_button_unchecked [PERSON_NAME]เลี่ยน" at bounding box center [356, 169] width 291 height 11
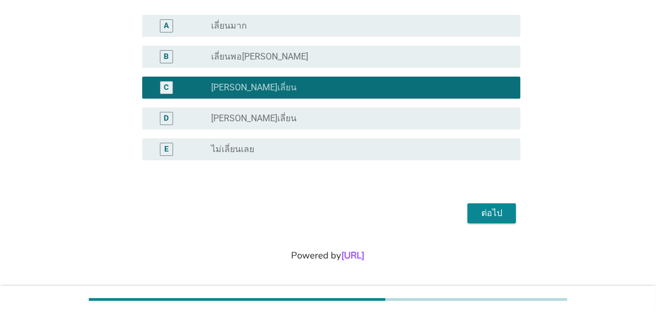
scroll to position [250, 0]
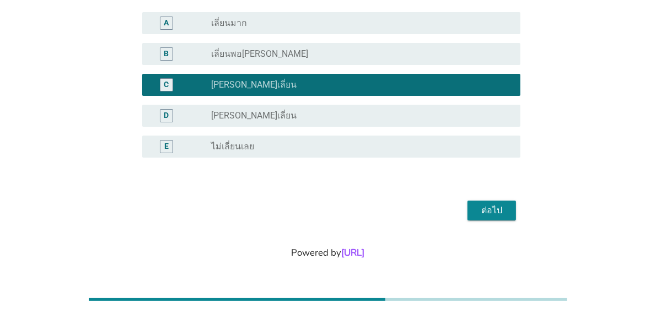
click at [489, 208] on div "ต่อไป" at bounding box center [491, 210] width 31 height 13
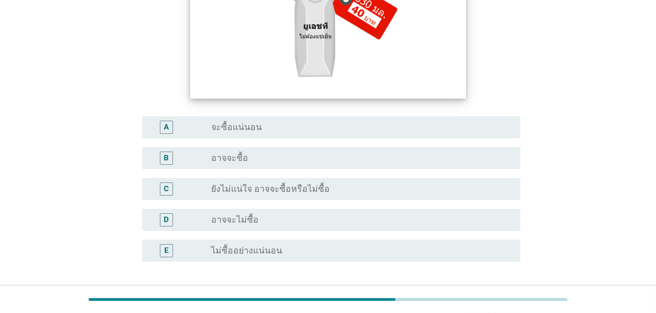
scroll to position [220, 0]
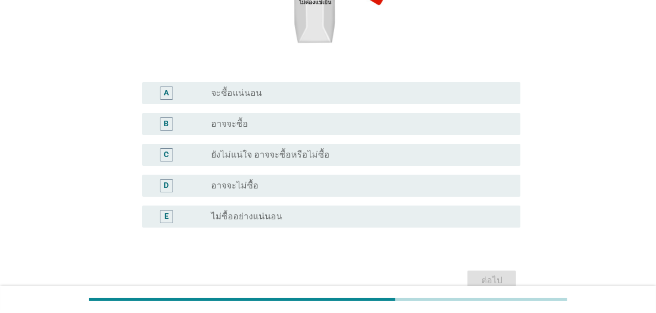
click at [241, 128] on label "อาจจะซื้อ" at bounding box center [229, 124] width 37 height 11
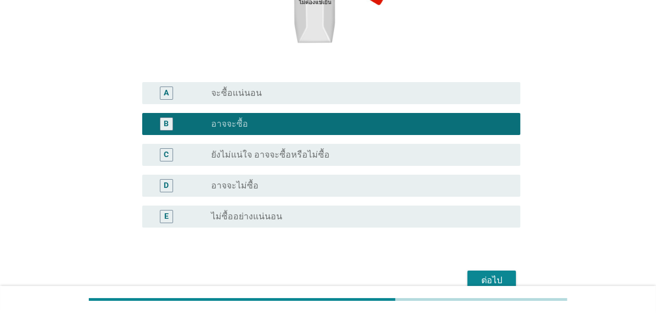
click at [489, 280] on div "ต่อไป" at bounding box center [491, 280] width 31 height 13
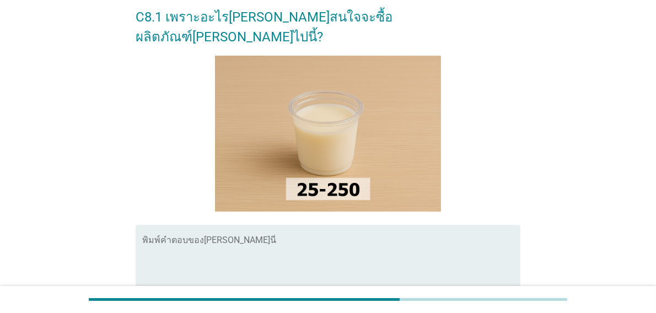
scroll to position [20, 0]
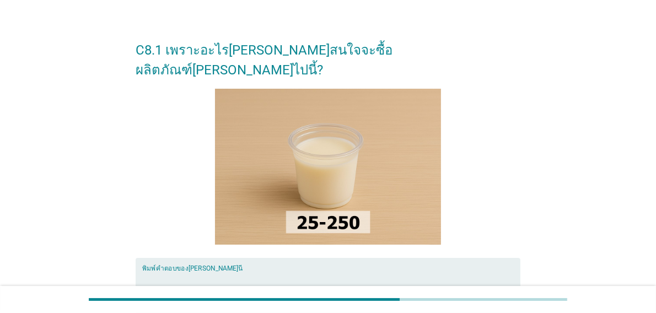
click at [199, 271] on textarea "พิมพ์คำตอบของคุณ ที่นี่" at bounding box center [331, 300] width 378 height 58
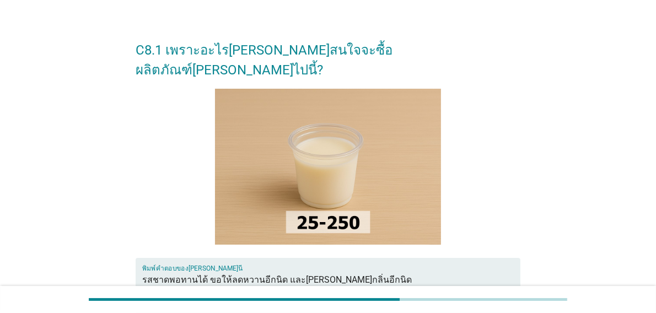
click at [326, 271] on textarea "รสชาดพอทานได้ ขอให้ลดหวานอีกนิด และ[PERSON_NAME]กลิ่นอีกนิด" at bounding box center [331, 300] width 378 height 58
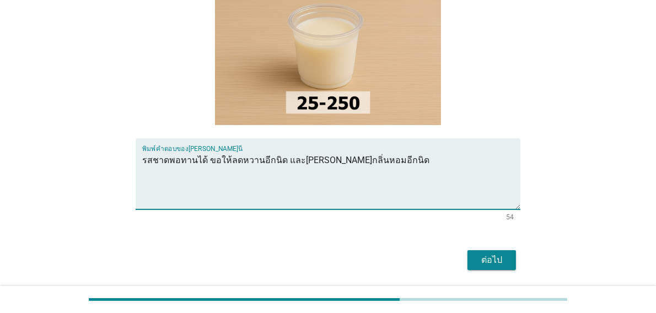
scroll to position [169, 0]
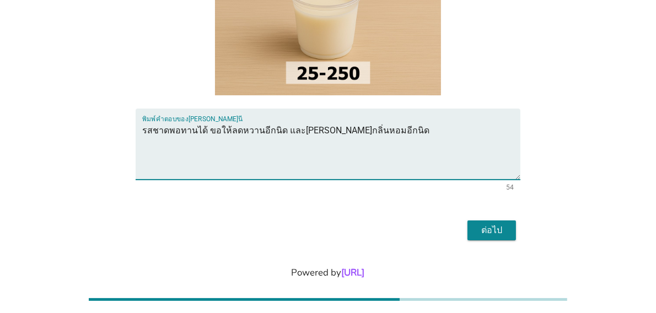
type textarea "รสชาดพอทานได้ ขอให้ลดหวานอีกนิด และ[PERSON_NAME]กลิ่นหอมอีกนิด"
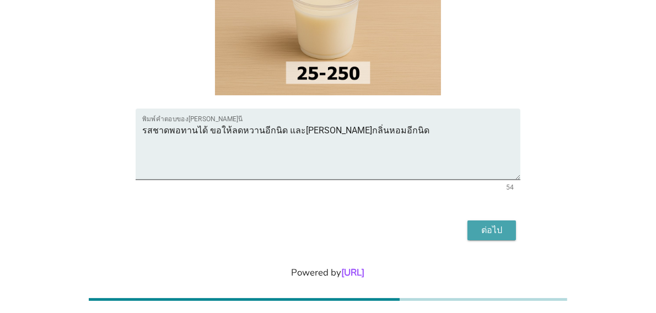
click at [490, 224] on div "ต่อไป" at bounding box center [491, 230] width 31 height 13
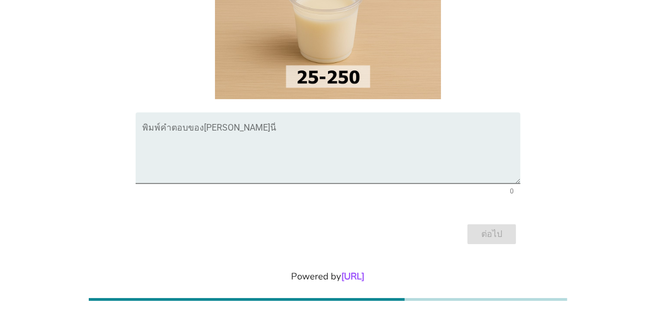
scroll to position [189, 0]
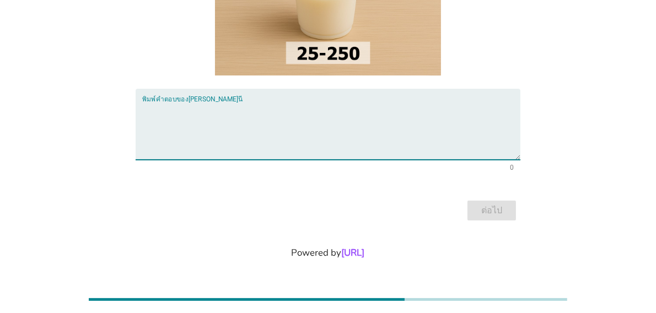
click at [146, 104] on textarea "พิมพ์คำตอบของคุณ ที่นี่" at bounding box center [331, 131] width 378 height 58
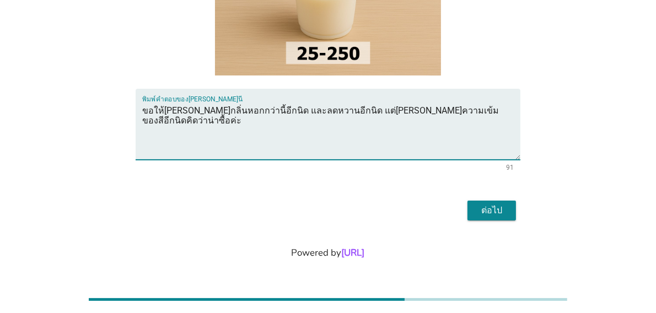
type textarea "ขอให้[PERSON_NAME]กลิ่นหอกกว่านี้อีกนิด และลดหวานอีกนิด แต่[PERSON_NAME]ความเข้…"
click at [496, 208] on div "ต่อไป" at bounding box center [491, 210] width 31 height 13
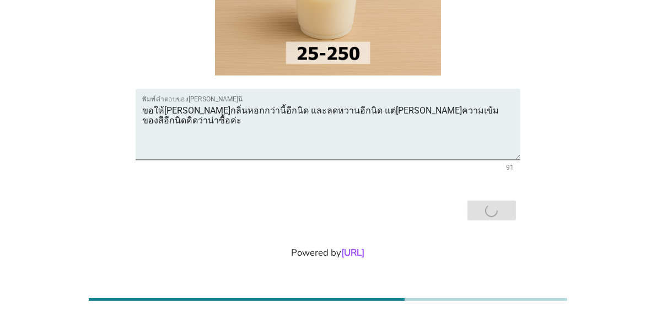
scroll to position [0, 0]
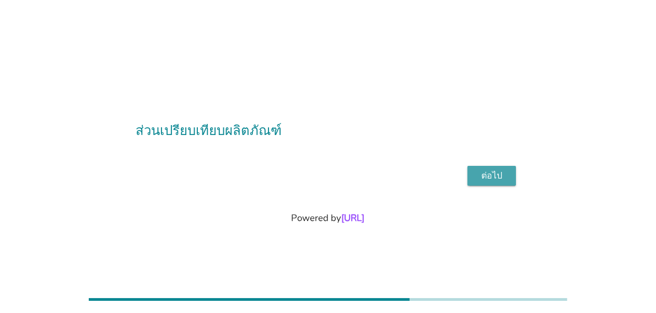
click at [499, 176] on div "ต่อไป" at bounding box center [491, 175] width 31 height 13
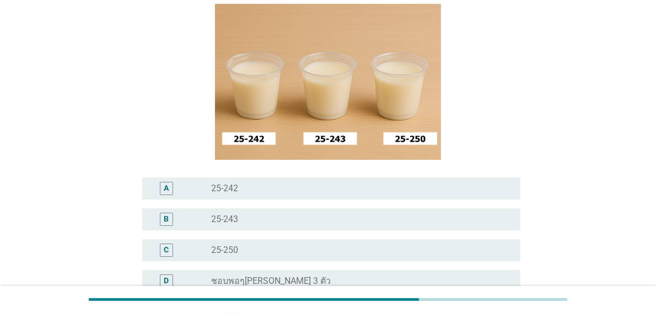
scroll to position [110, 0]
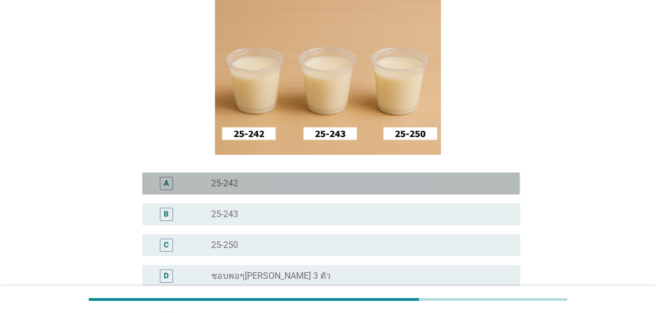
click at [215, 179] on label "25-242" at bounding box center [224, 183] width 27 height 11
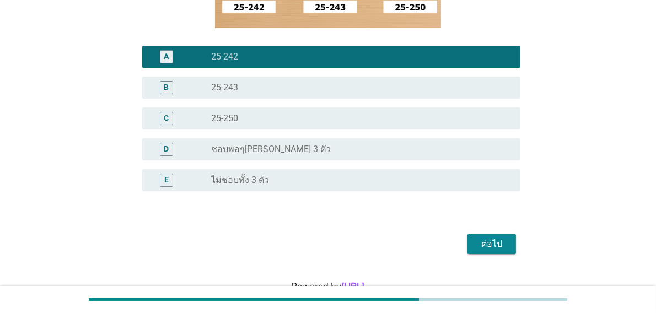
scroll to position [270, 0]
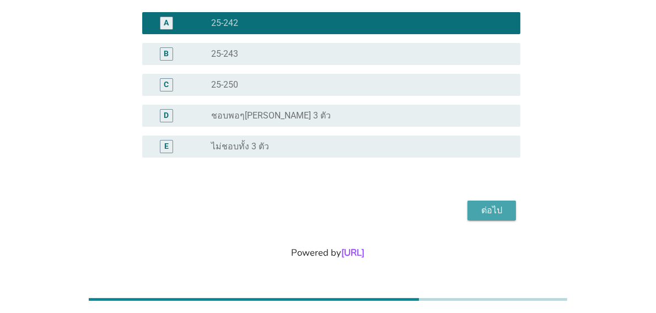
click at [501, 205] on div "ต่อไป" at bounding box center [491, 210] width 31 height 13
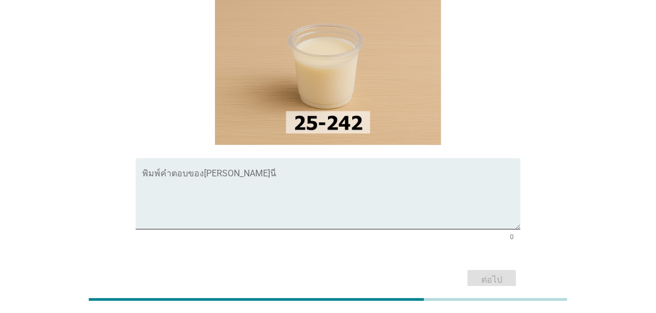
scroll to position [110, 0]
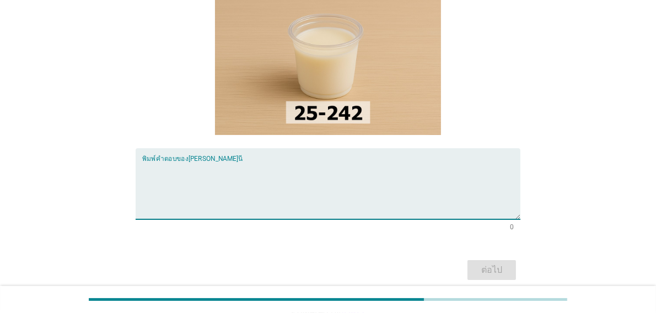
click at [229, 174] on textarea "พิมพ์คำตอบของคุณ ที่นี่" at bounding box center [331, 191] width 378 height 58
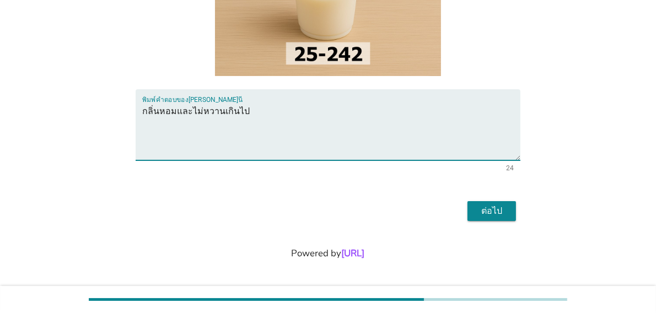
scroll to position [169, 0]
type textarea "กลิ่นหอมและไม่หวานเกินไป"
click at [485, 212] on div "ต่อไป" at bounding box center [491, 210] width 31 height 13
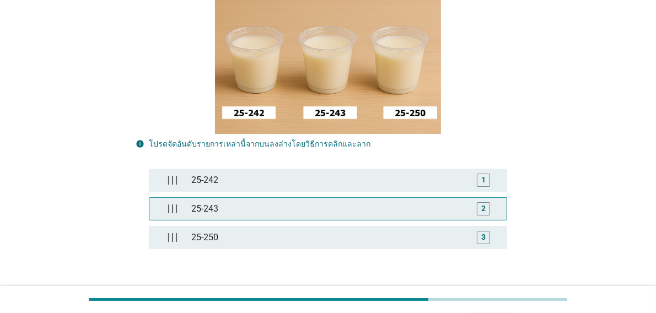
scroll to position [248, 0]
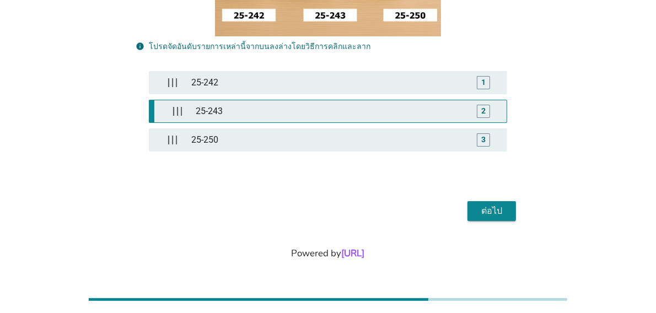
click at [484, 113] on div "2" at bounding box center [483, 112] width 4 height 12
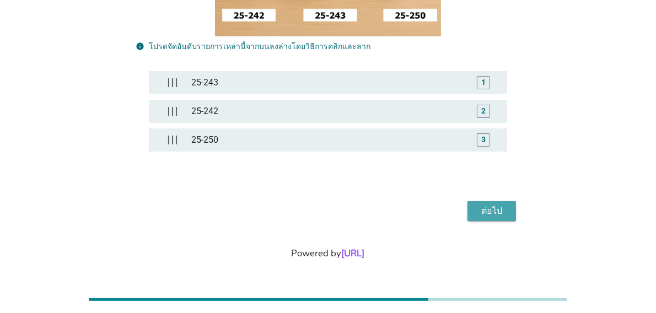
click at [492, 217] on button "ต่อไป" at bounding box center [492, 211] width 49 height 20
click at [499, 212] on div "ต่อไป" at bounding box center [491, 211] width 31 height 13
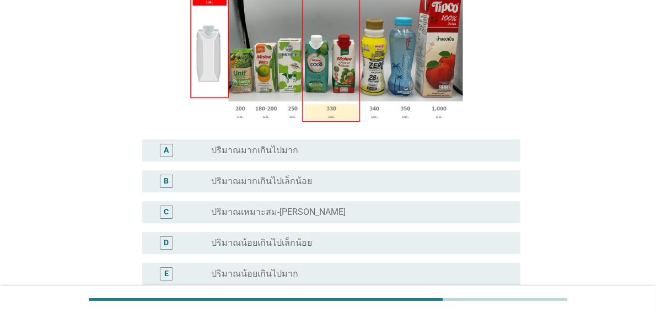
scroll to position [220, 0]
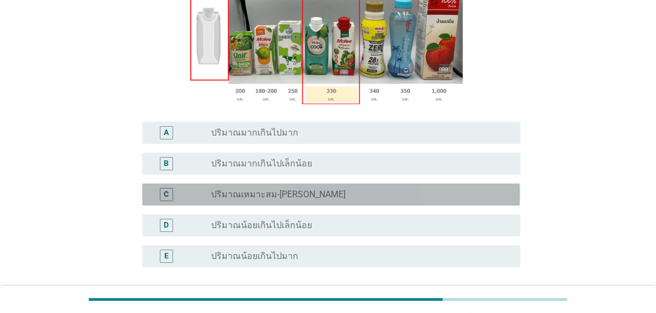
click at [436, 189] on div "radio_button_unchecked ปริมาณเหมาะสม-[PERSON_NAME]" at bounding box center [356, 194] width 291 height 11
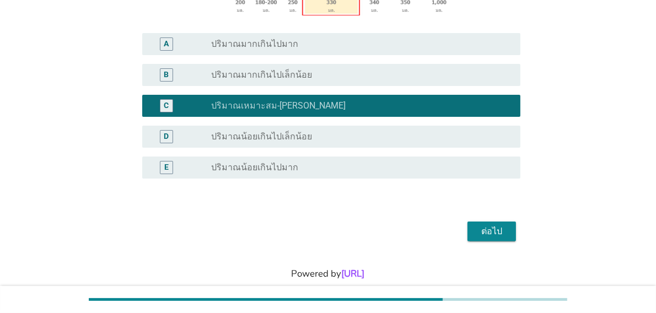
scroll to position [310, 0]
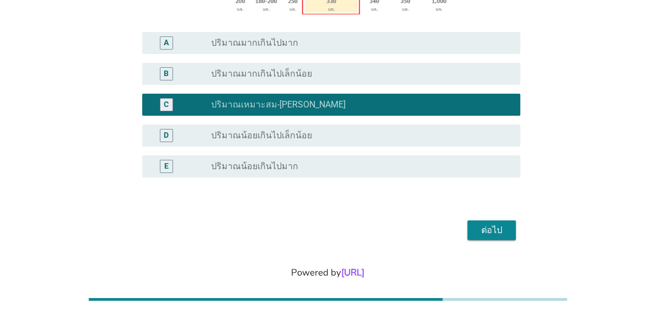
click at [506, 224] on div "ต่อไป" at bounding box center [491, 230] width 31 height 13
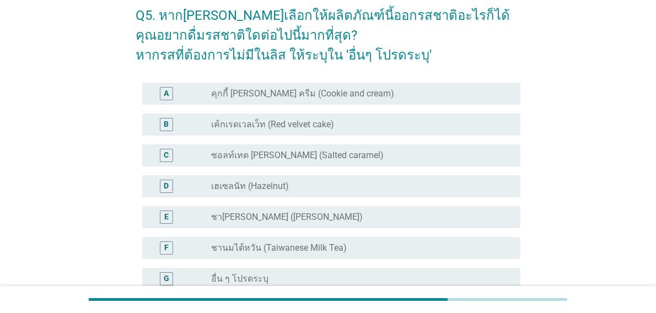
scroll to position [110, 0]
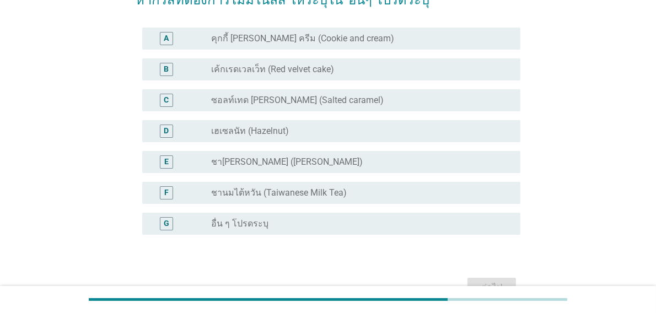
click at [242, 224] on label "อื่น ๆ โปรดระบุ" at bounding box center [239, 223] width 57 height 11
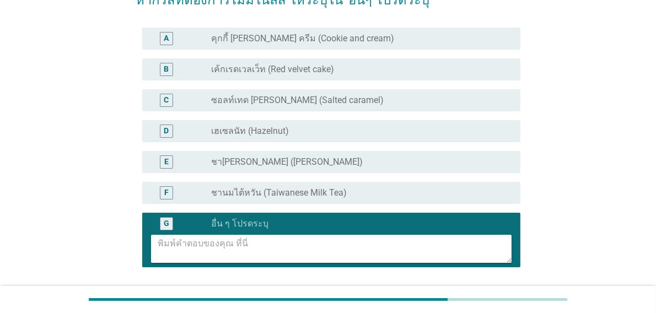
click at [268, 244] on textarea at bounding box center [335, 249] width 354 height 28
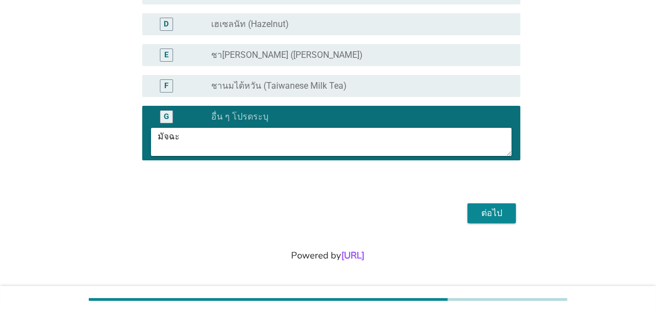
scroll to position [219, 0]
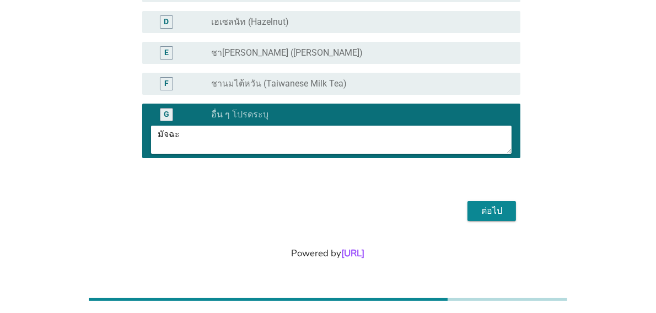
type textarea "มัจฉะ"
click at [507, 211] on button "ต่อไป" at bounding box center [492, 211] width 49 height 20
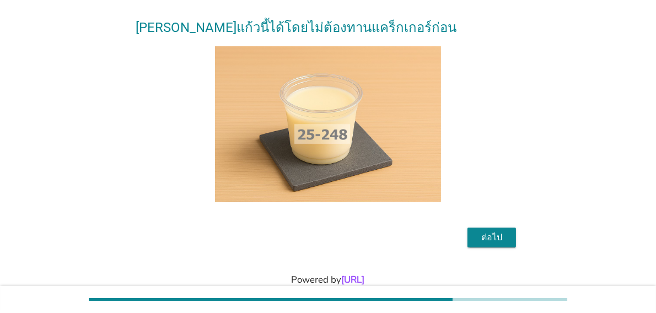
scroll to position [129, 0]
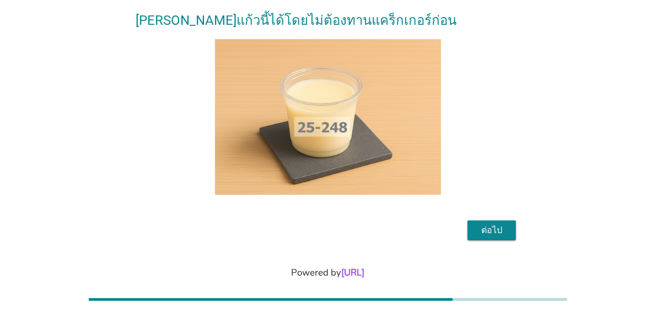
click at [504, 224] on div "ต่อไป" at bounding box center [491, 230] width 31 height 13
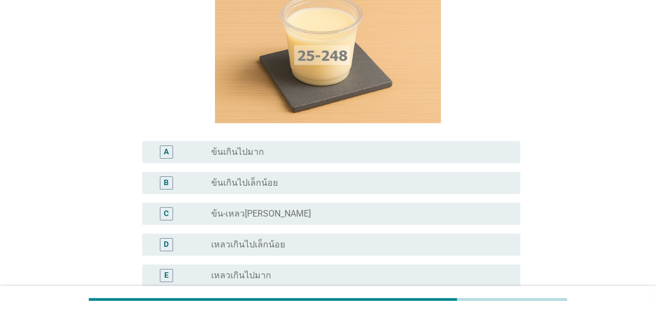
scroll to position [165, 0]
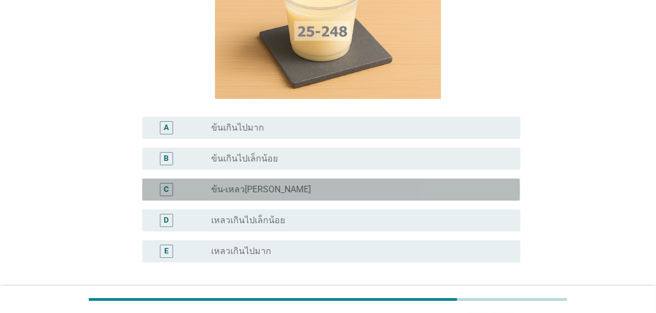
click at [276, 189] on div "radio_button_unchecked ข้น-เหลว[PERSON_NAME]" at bounding box center [356, 189] width 291 height 11
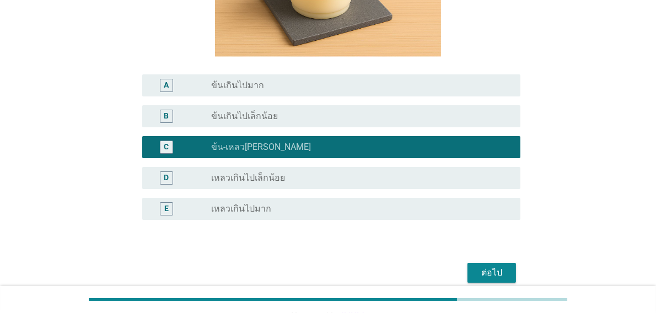
scroll to position [270, 0]
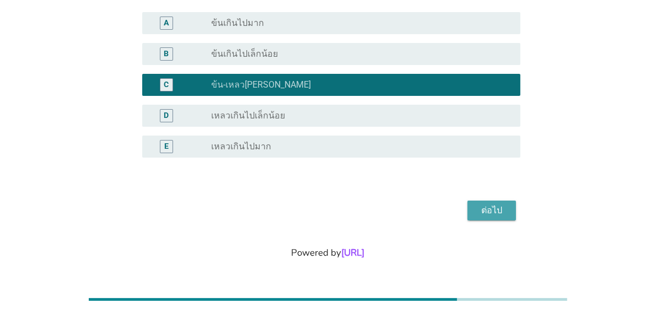
click at [482, 207] on div "ต่อไป" at bounding box center [491, 210] width 31 height 13
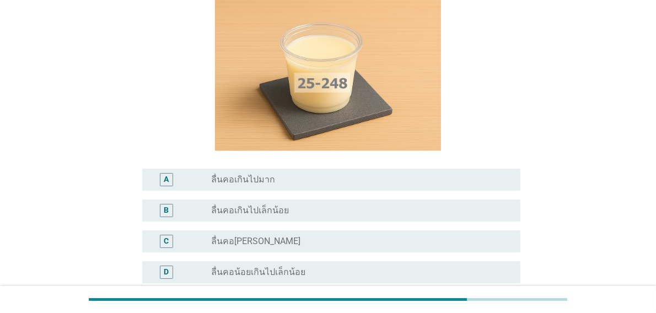
scroll to position [110, 0]
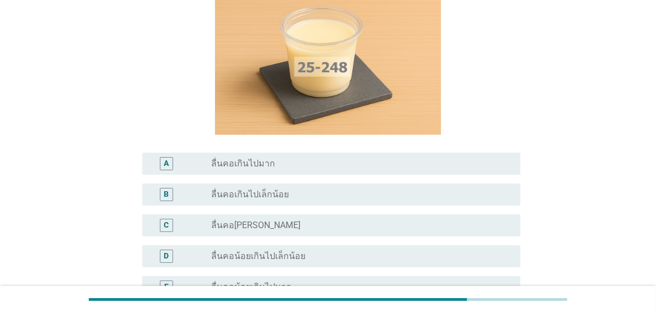
click at [258, 221] on div "radio_button_unchecked ลื่นคอ[PERSON_NAME]" at bounding box center [356, 225] width 291 height 11
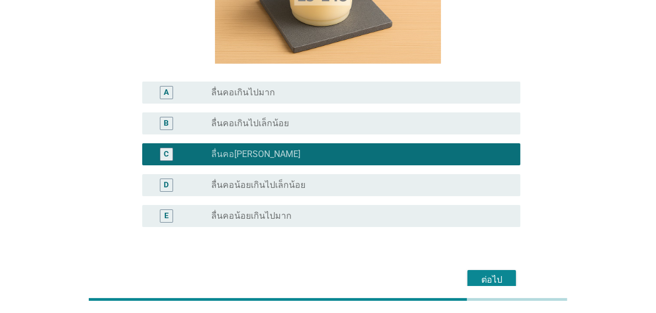
scroll to position [165, 0]
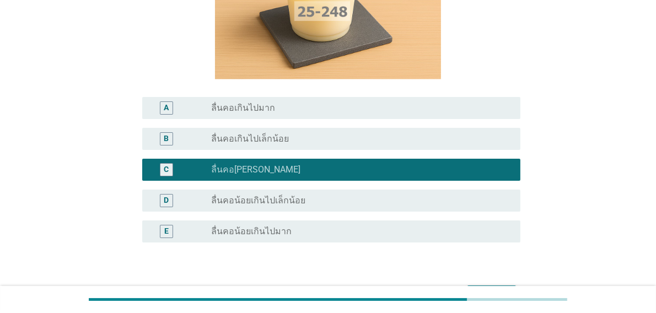
click at [431, 234] on div "radio_button_unchecked ลื่นคอน้อยเกินไปมาก" at bounding box center [356, 231] width 291 height 11
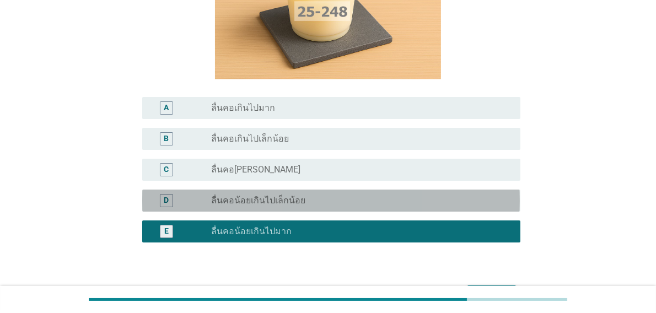
click at [340, 204] on div "radio_button_unchecked ลื่นคอน้อยเกินไปเล็กน้อย" at bounding box center [356, 200] width 291 height 11
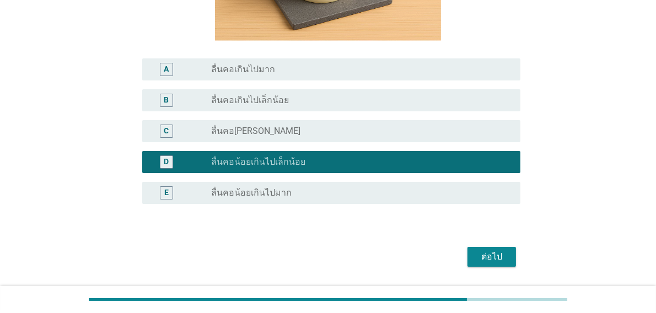
scroll to position [250, 0]
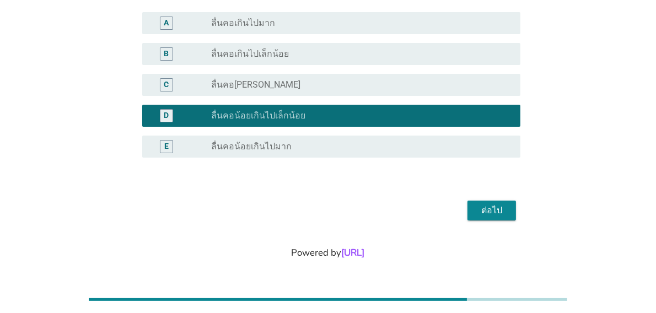
click at [480, 209] on div "ต่อไป" at bounding box center [491, 210] width 31 height 13
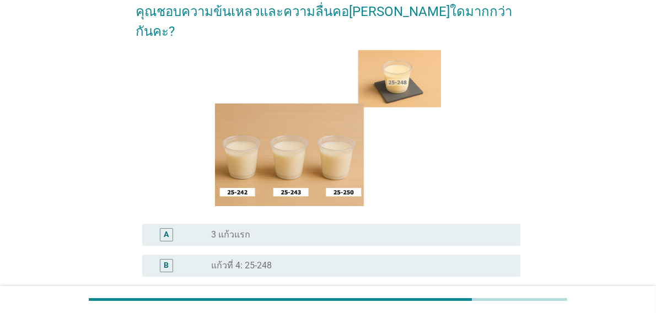
scroll to position [110, 0]
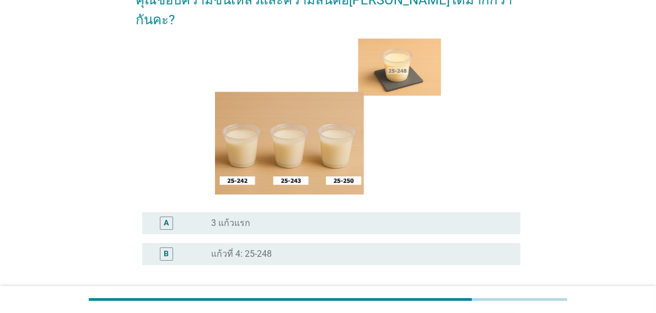
click at [441, 218] on div "radio_button_unchecked 3 แก้วแรก" at bounding box center [356, 223] width 291 height 11
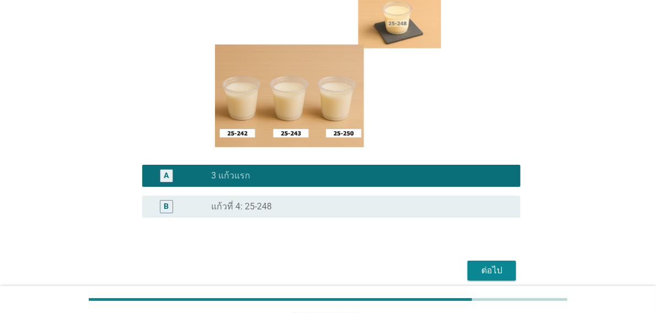
scroll to position [198, 0]
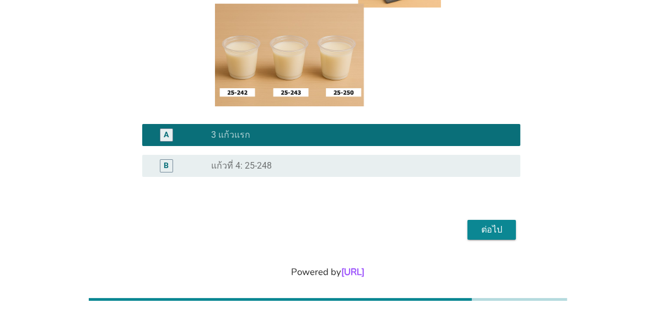
click at [502, 223] on div "ต่อไป" at bounding box center [491, 229] width 31 height 13
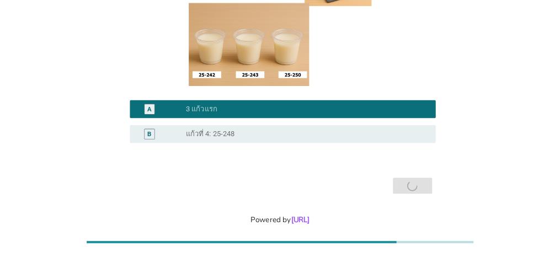
scroll to position [0, 0]
